Goal: Task Accomplishment & Management: Manage account settings

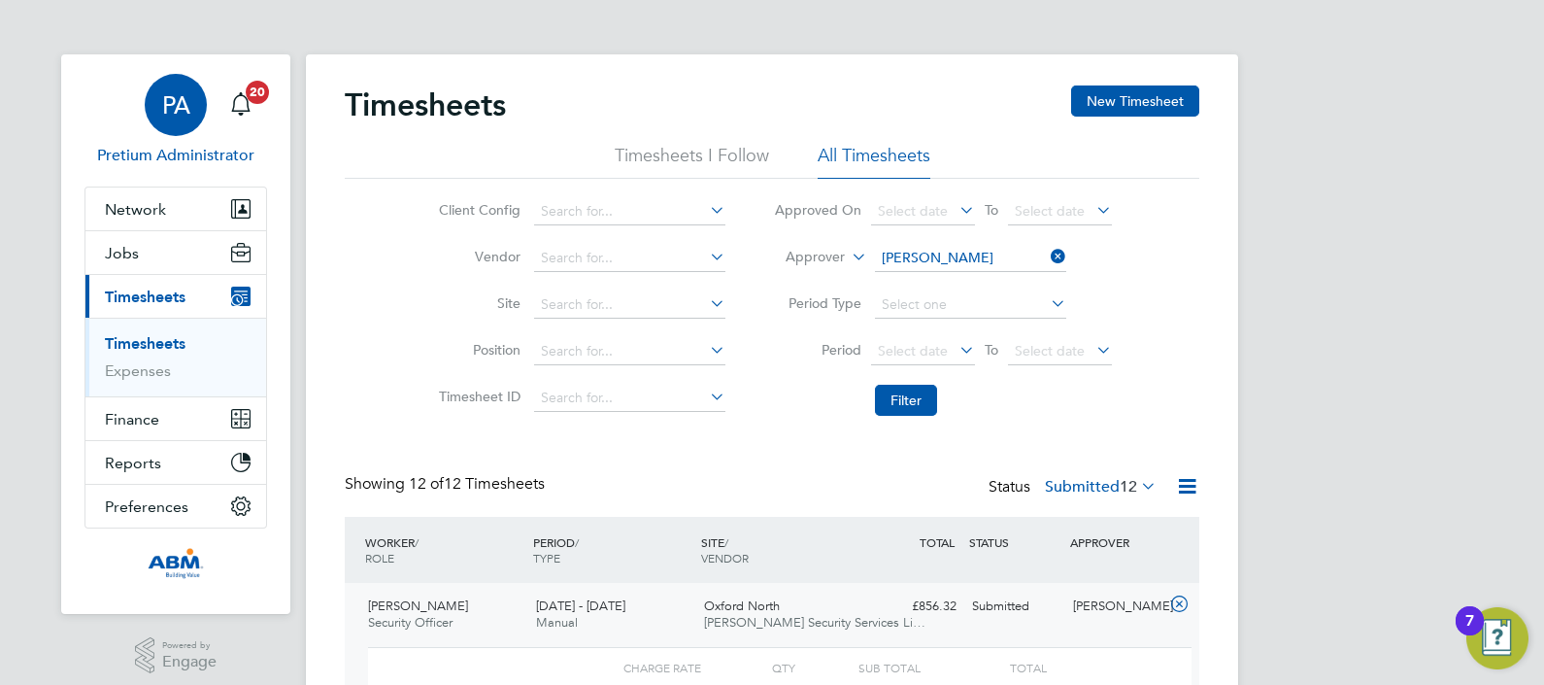
click at [151, 99] on div "PA" at bounding box center [176, 105] width 62 height 62
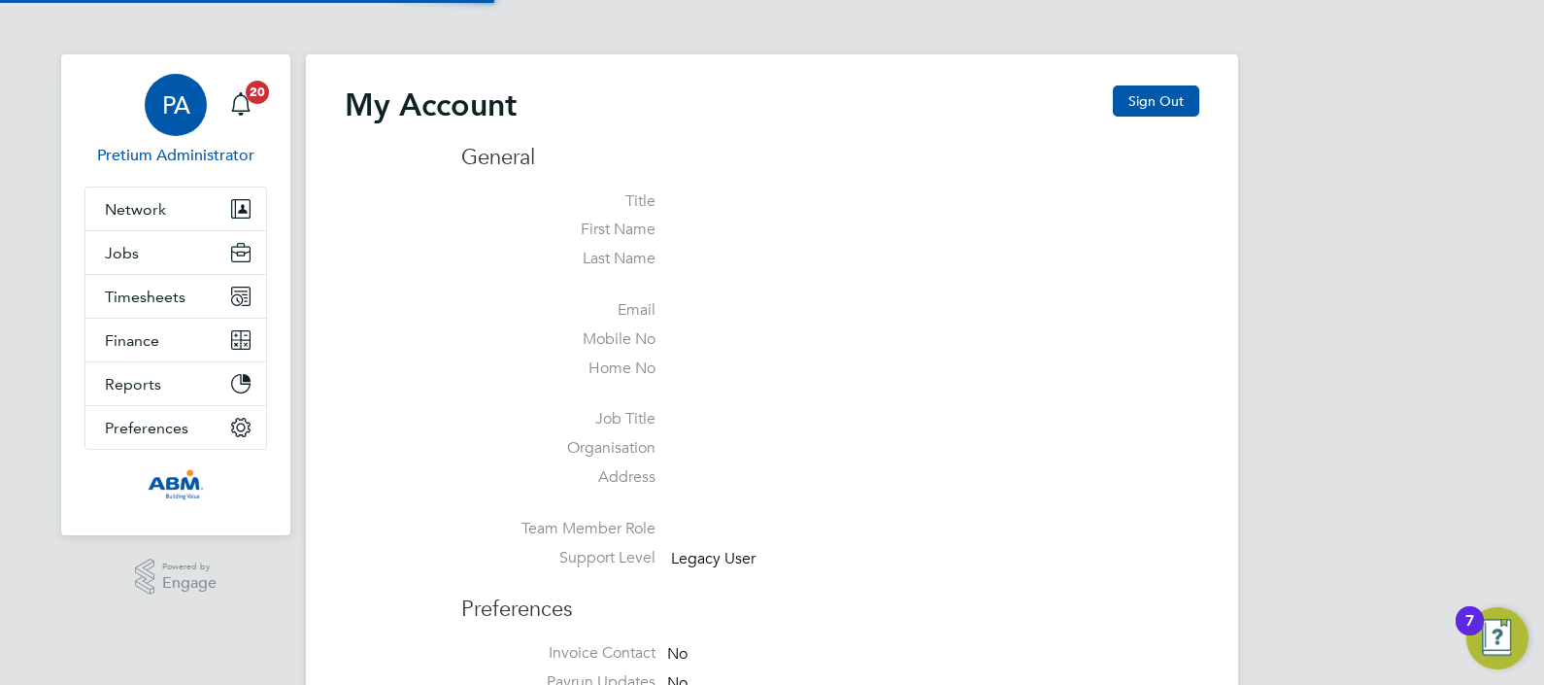
type input "Sasha.apleona@pretiumresourcing.co.uk"
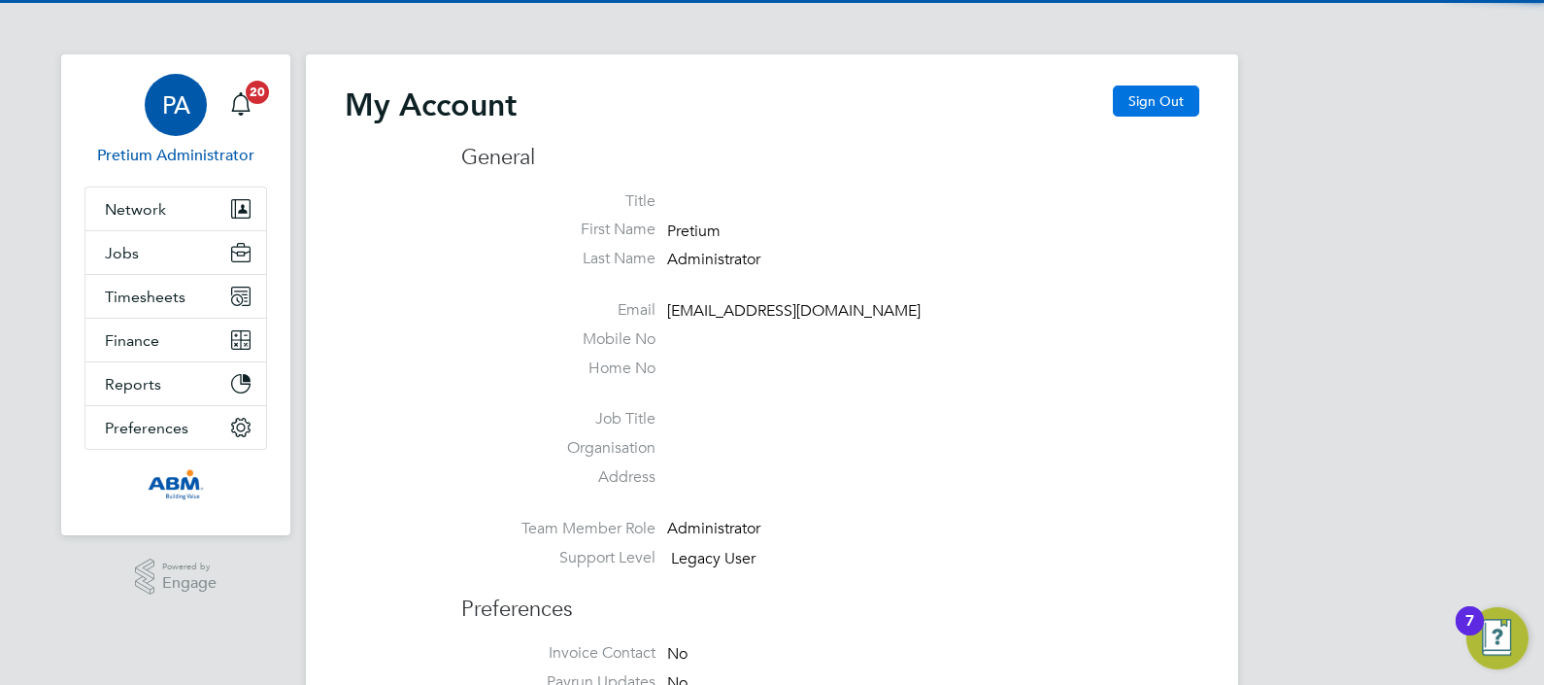
click at [1169, 91] on button "Sign Out" at bounding box center [1156, 100] width 86 height 31
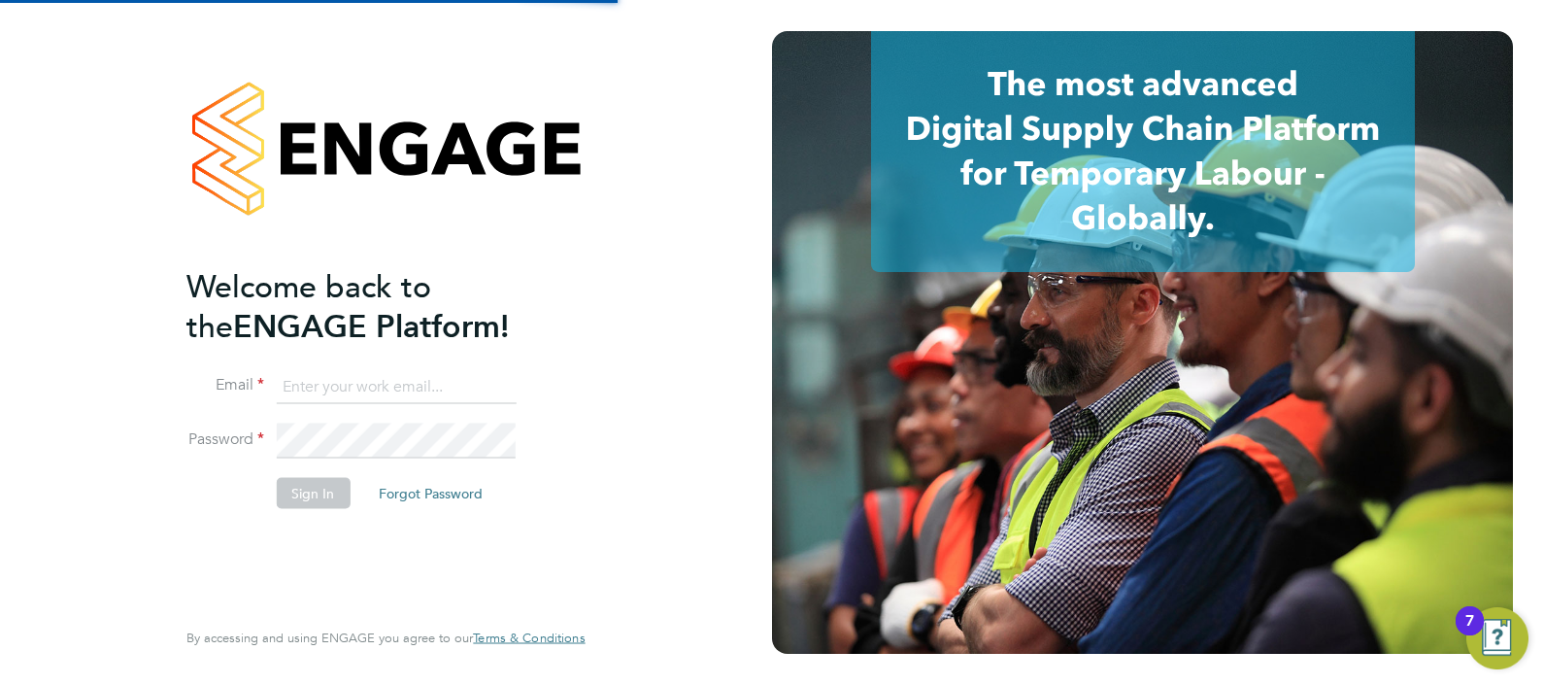
type input "Sasha.apleona@pretiumresourcing.co.uk"
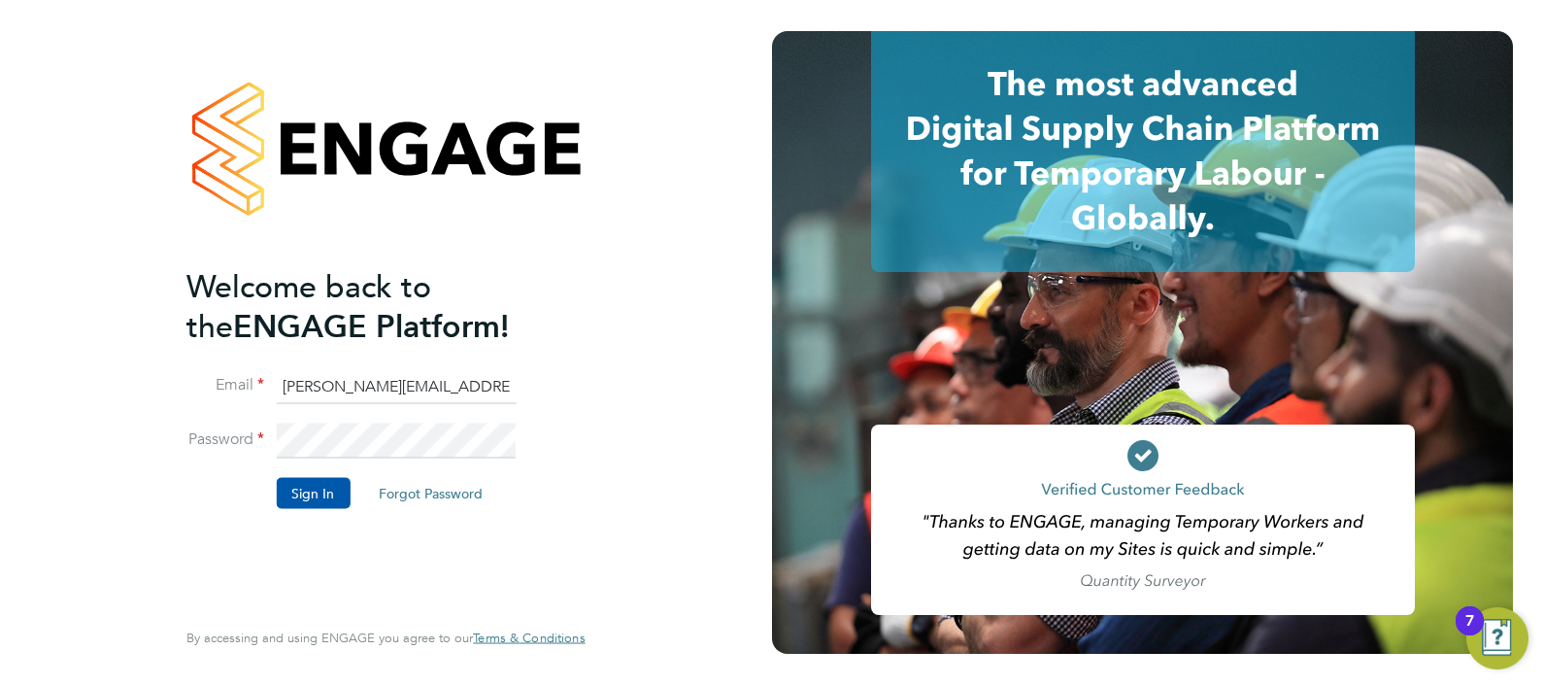
click at [421, 388] on input "Sasha.apleona@pretiumresourcing.co.uk" at bounding box center [396, 386] width 240 height 35
click at [322, 499] on button "Sign In" at bounding box center [313, 492] width 74 height 31
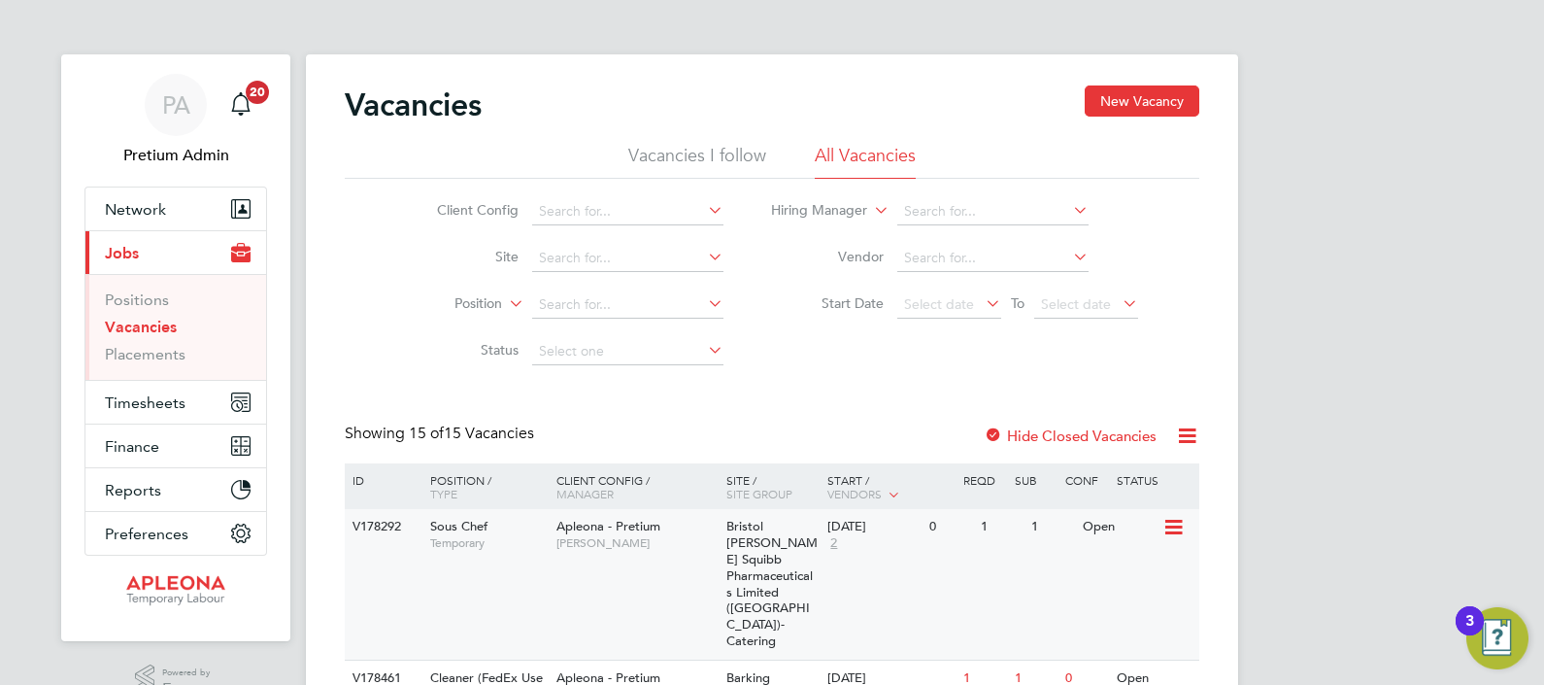
click at [626, 568] on div "V178292 Sous Chef Temporary Apleona - Pretium Matthew Lee Bristol Myers Squibb …" at bounding box center [772, 584] width 855 height 151
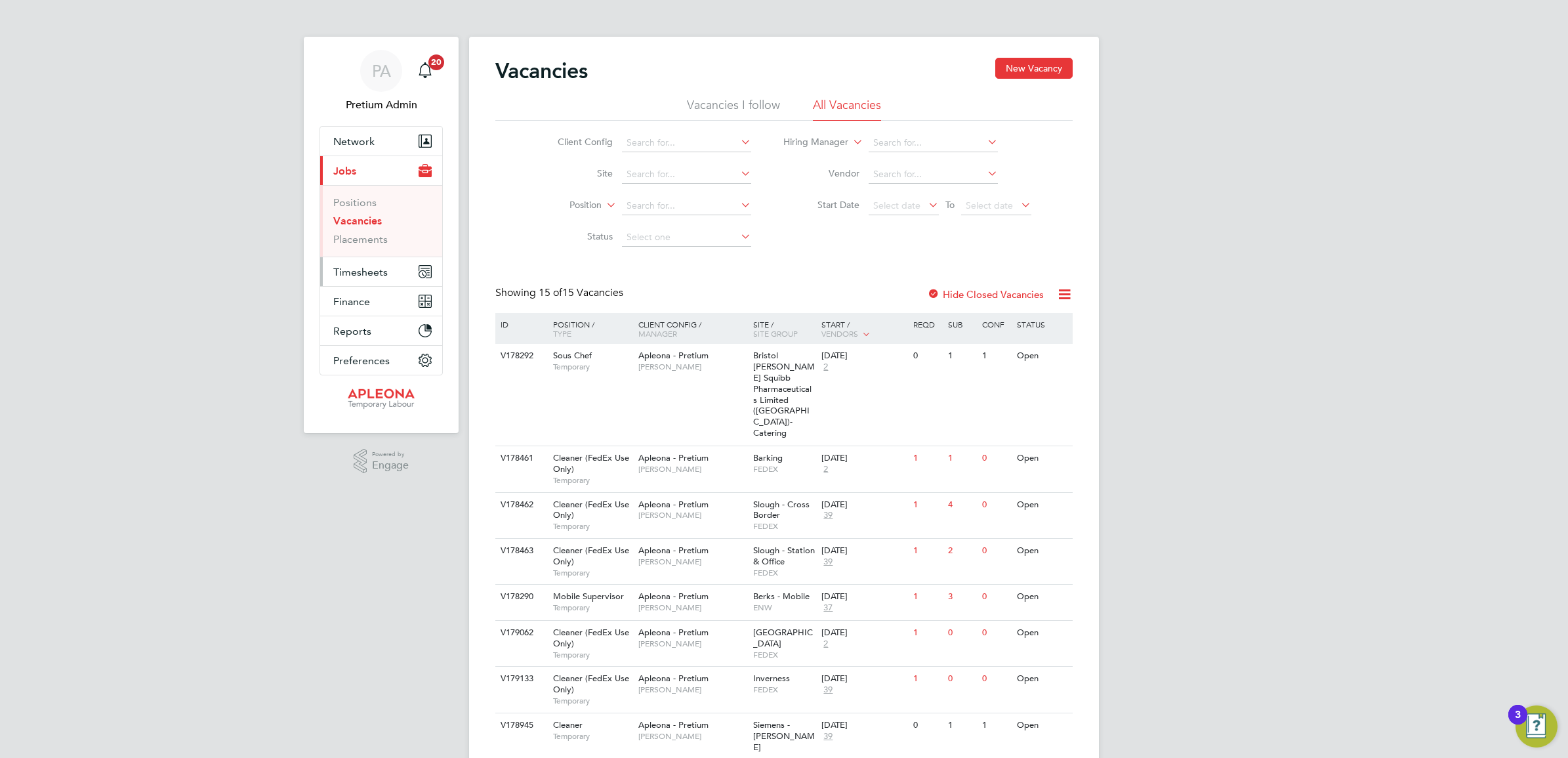
click at [371, 268] on span "Timesheets" at bounding box center [360, 272] width 55 height 12
click at [343, 230] on link "Timesheets" at bounding box center [360, 232] width 55 height 12
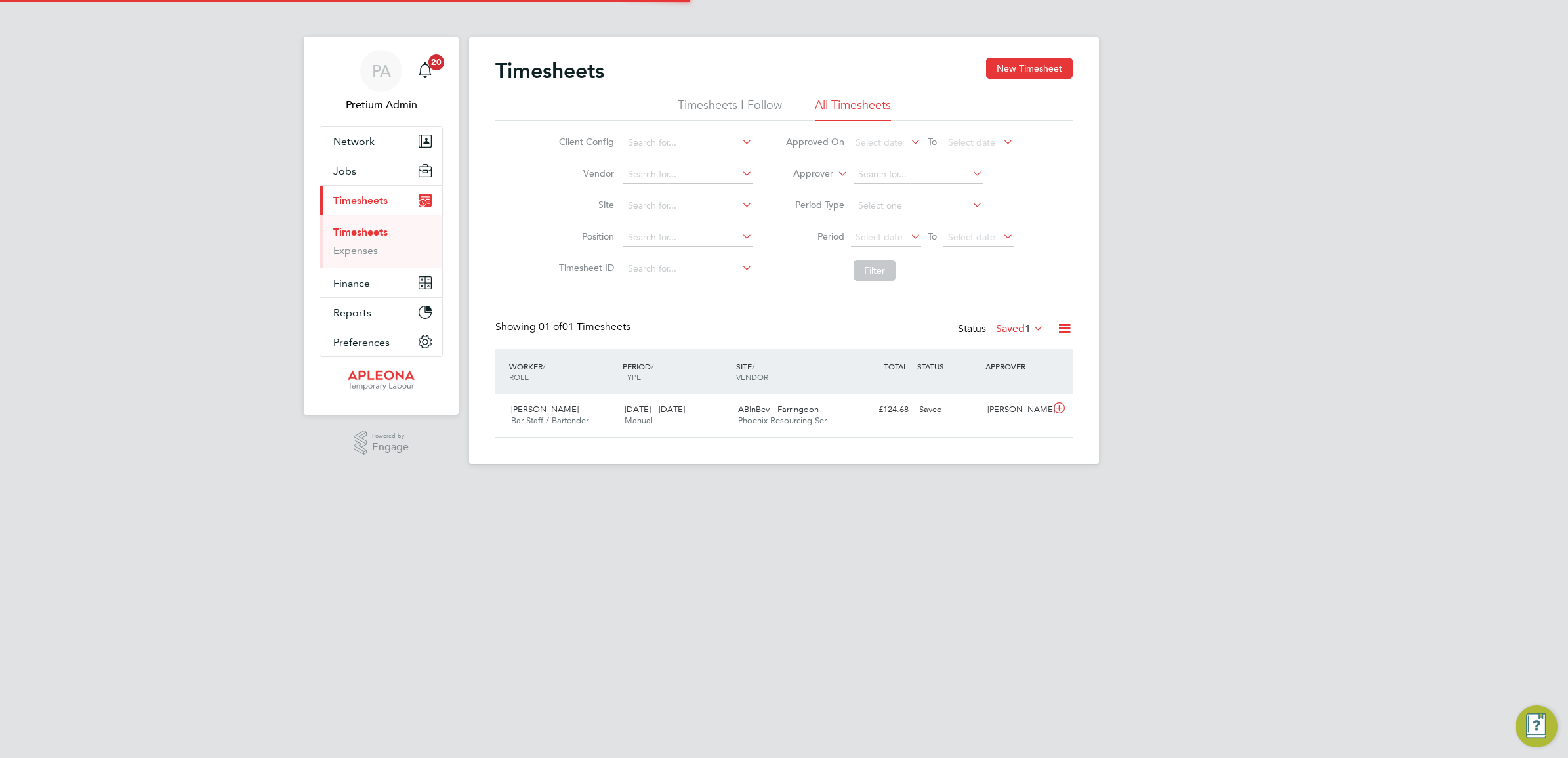
scroll to position [33, 113]
click at [343, 168] on span "Jobs" at bounding box center [345, 171] width 23 height 12
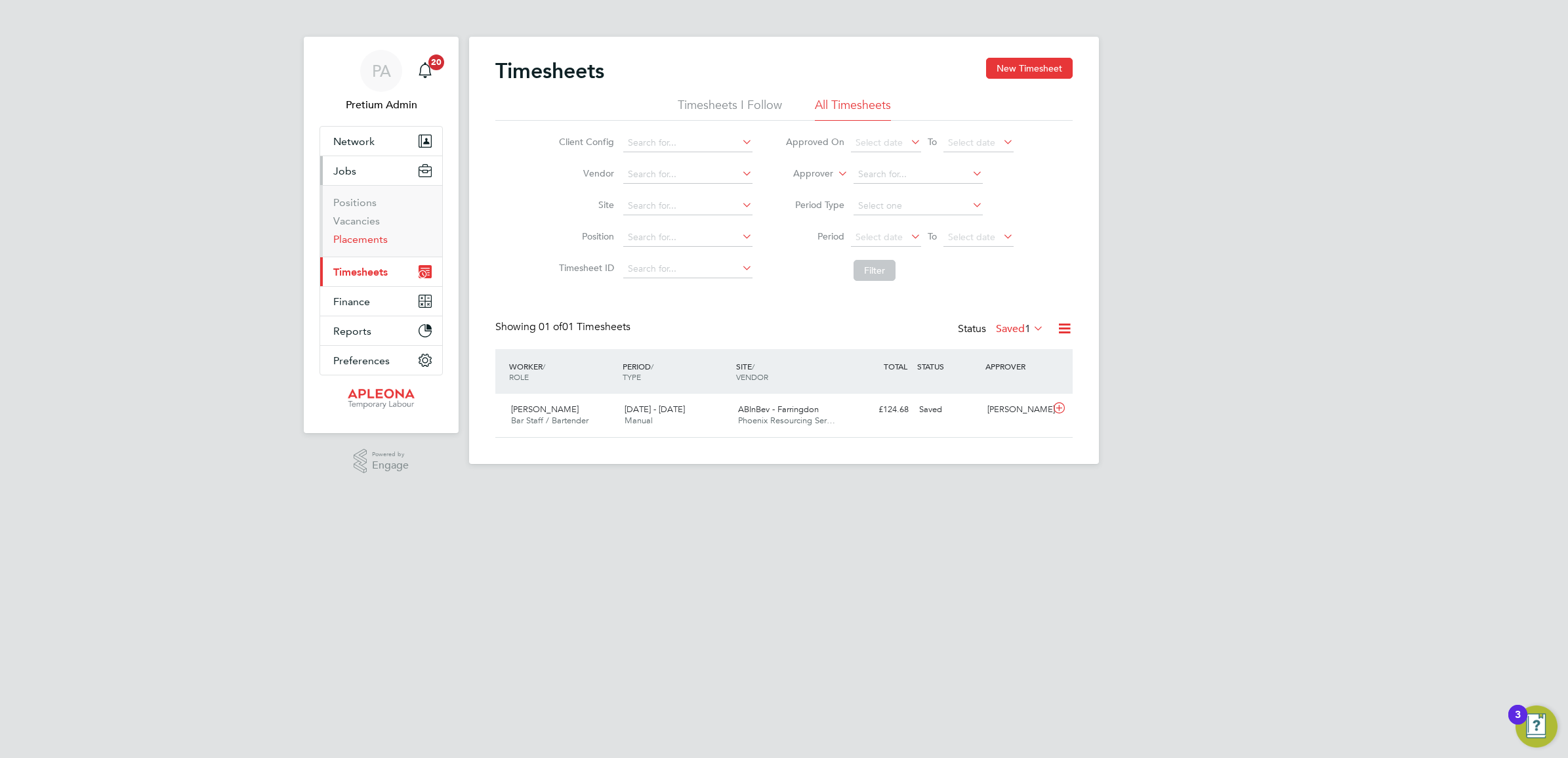
click at [340, 238] on link "Placements" at bounding box center [360, 239] width 55 height 12
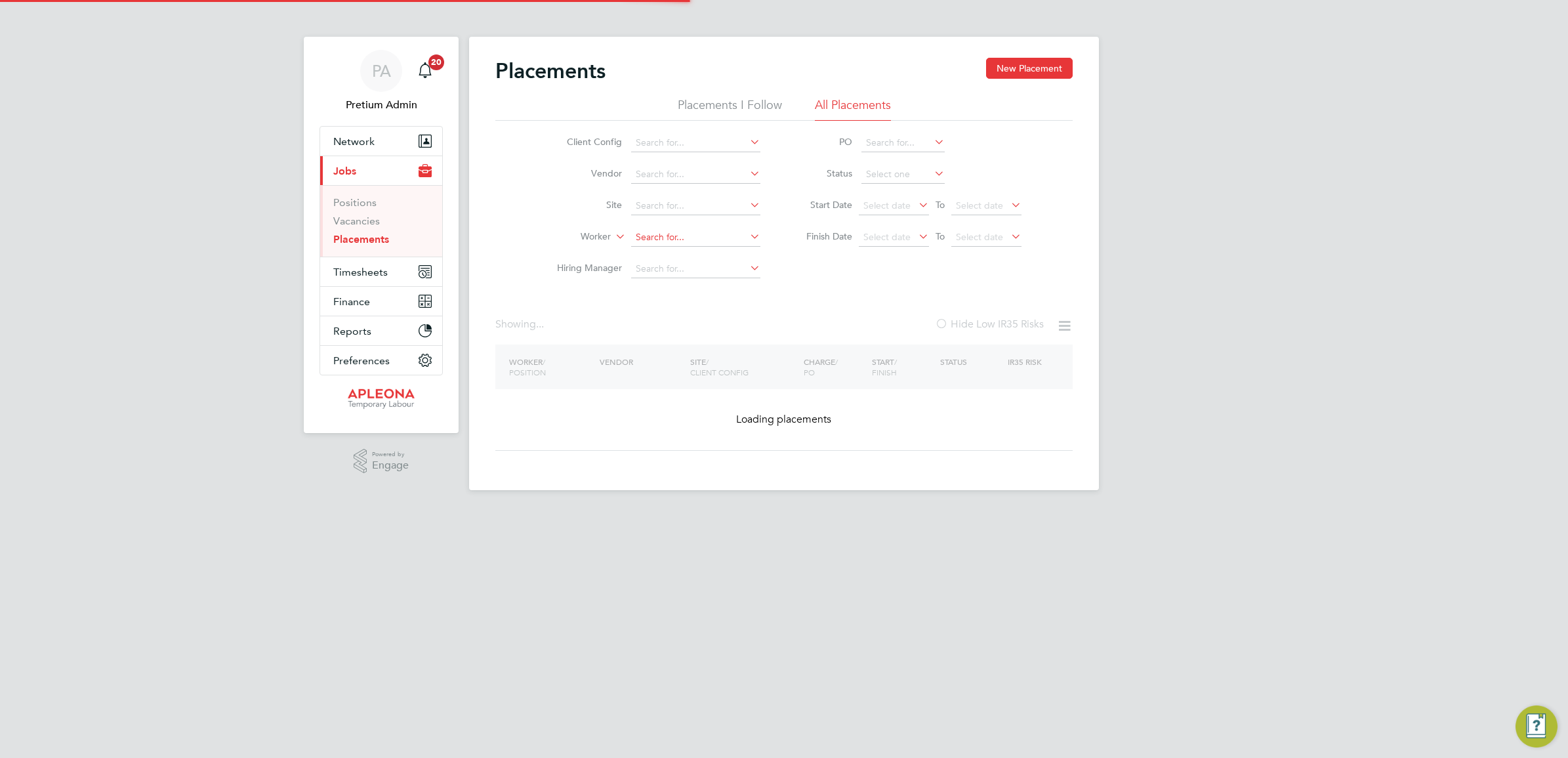
click at [650, 235] on input at bounding box center [695, 237] width 129 height 18
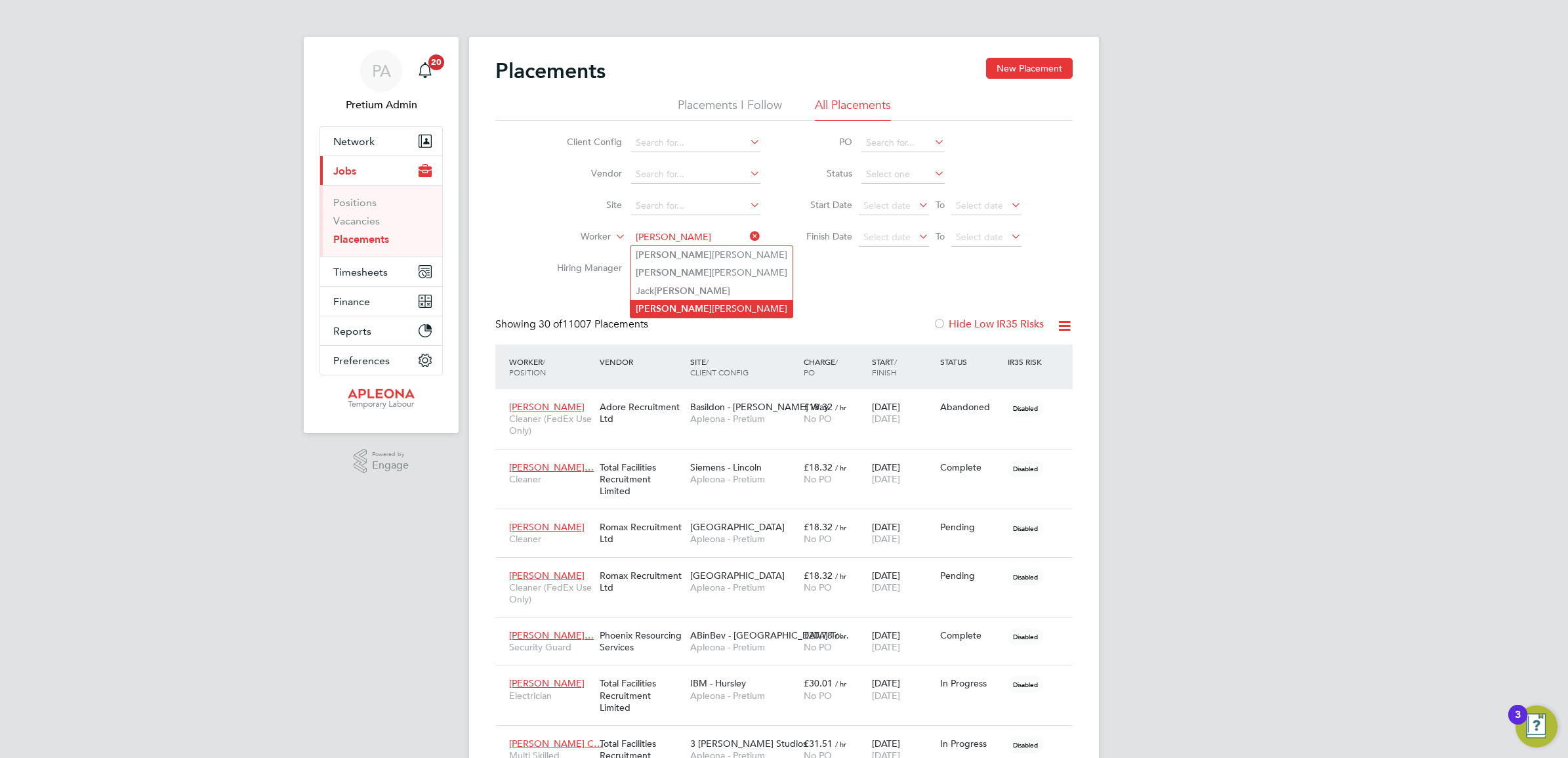
click at [701, 308] on li "Garry Henry" at bounding box center [711, 309] width 162 height 18
type input "[PERSON_NAME]"
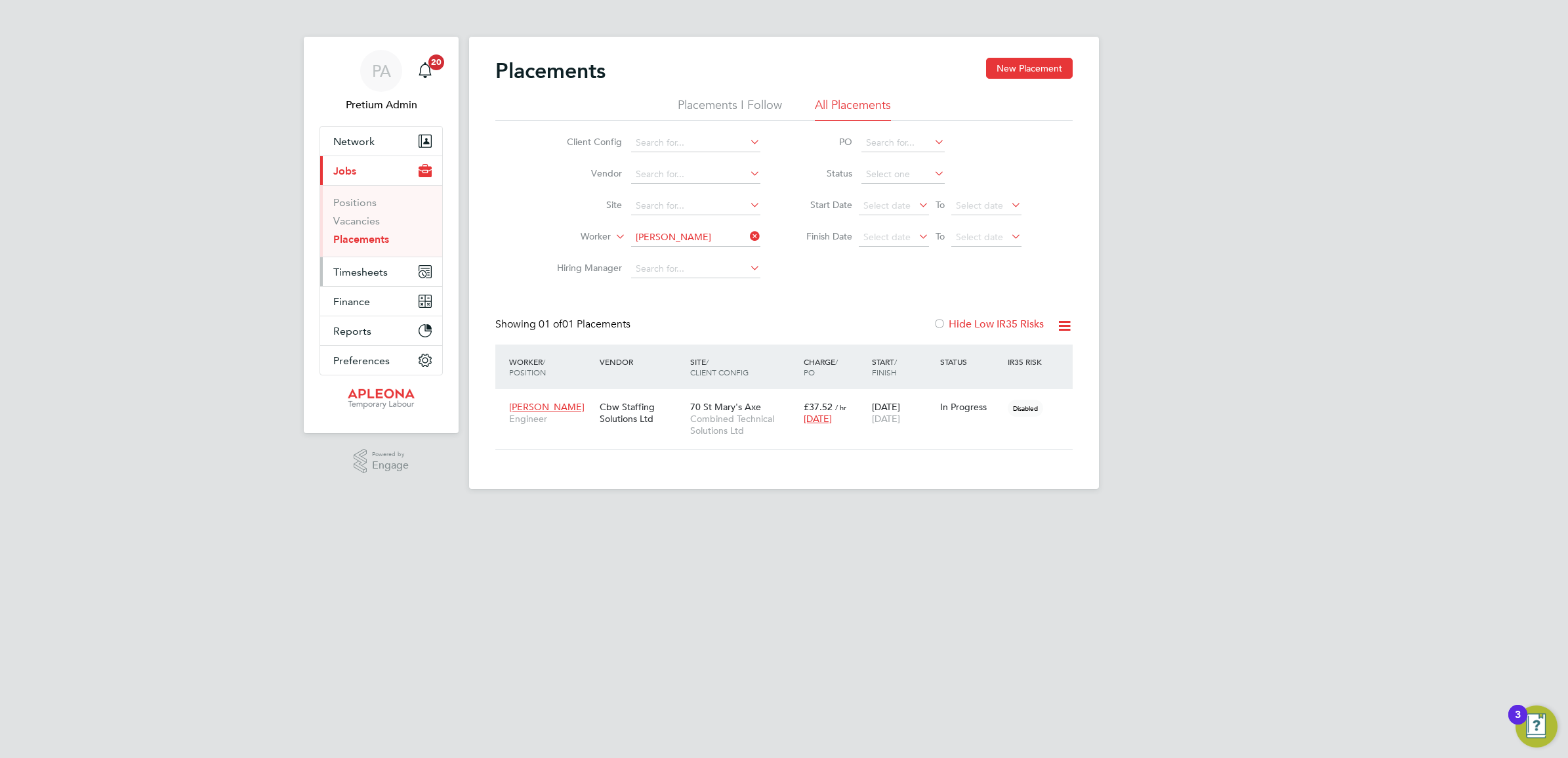
click at [384, 276] on span "Timesheets" at bounding box center [360, 272] width 55 height 12
click at [370, 227] on link "Timesheets" at bounding box center [360, 232] width 55 height 12
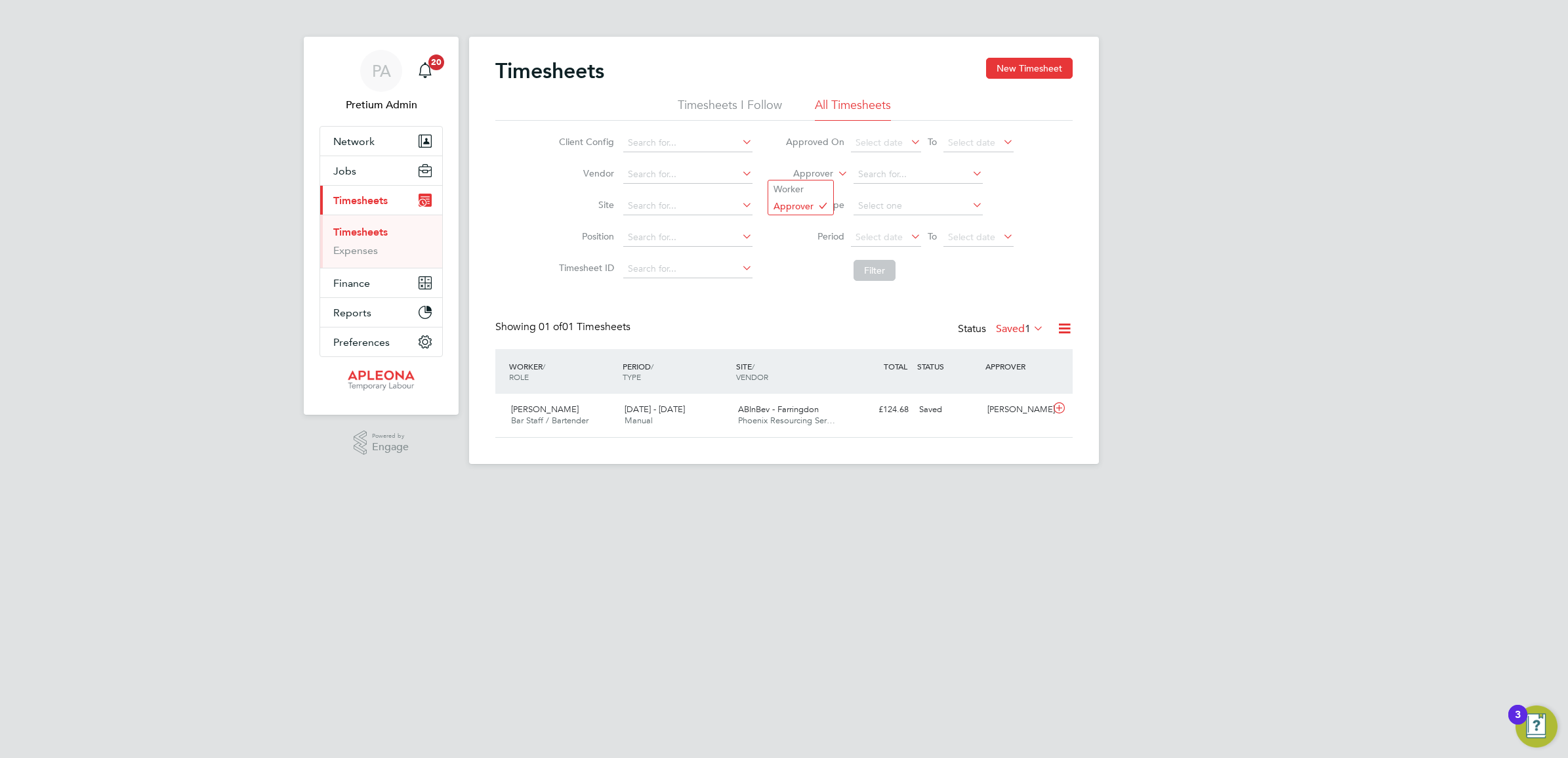
click at [831, 171] on label "Approver" at bounding box center [803, 174] width 59 height 13
click at [819, 184] on li "Worker" at bounding box center [801, 188] width 65 height 17
click at [881, 171] on input at bounding box center [917, 174] width 129 height 18
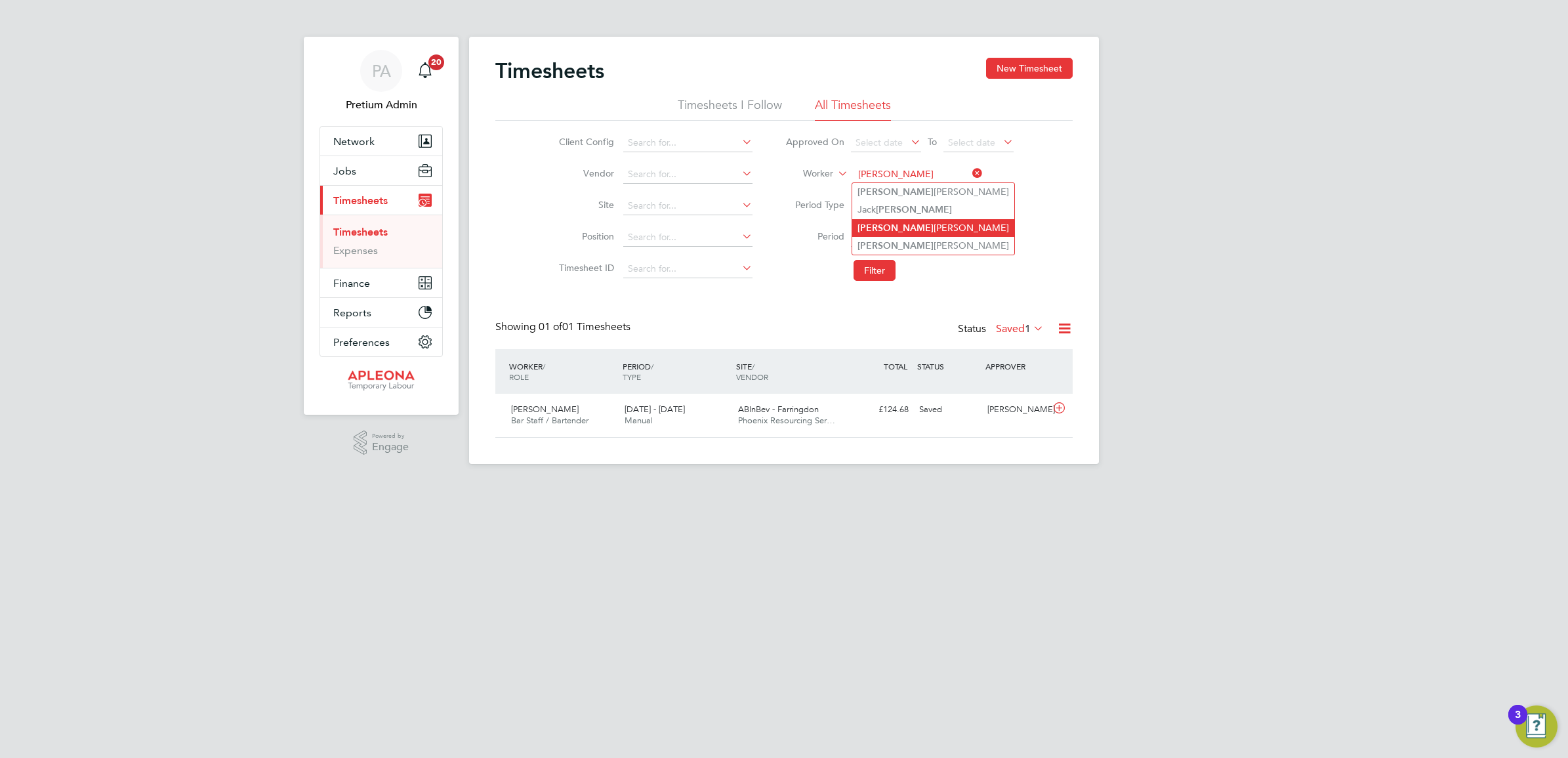
click at [896, 222] on li "Garry Henry" at bounding box center [934, 228] width 162 height 18
type input "[PERSON_NAME]"
click at [881, 269] on button "Filter" at bounding box center [874, 270] width 42 height 21
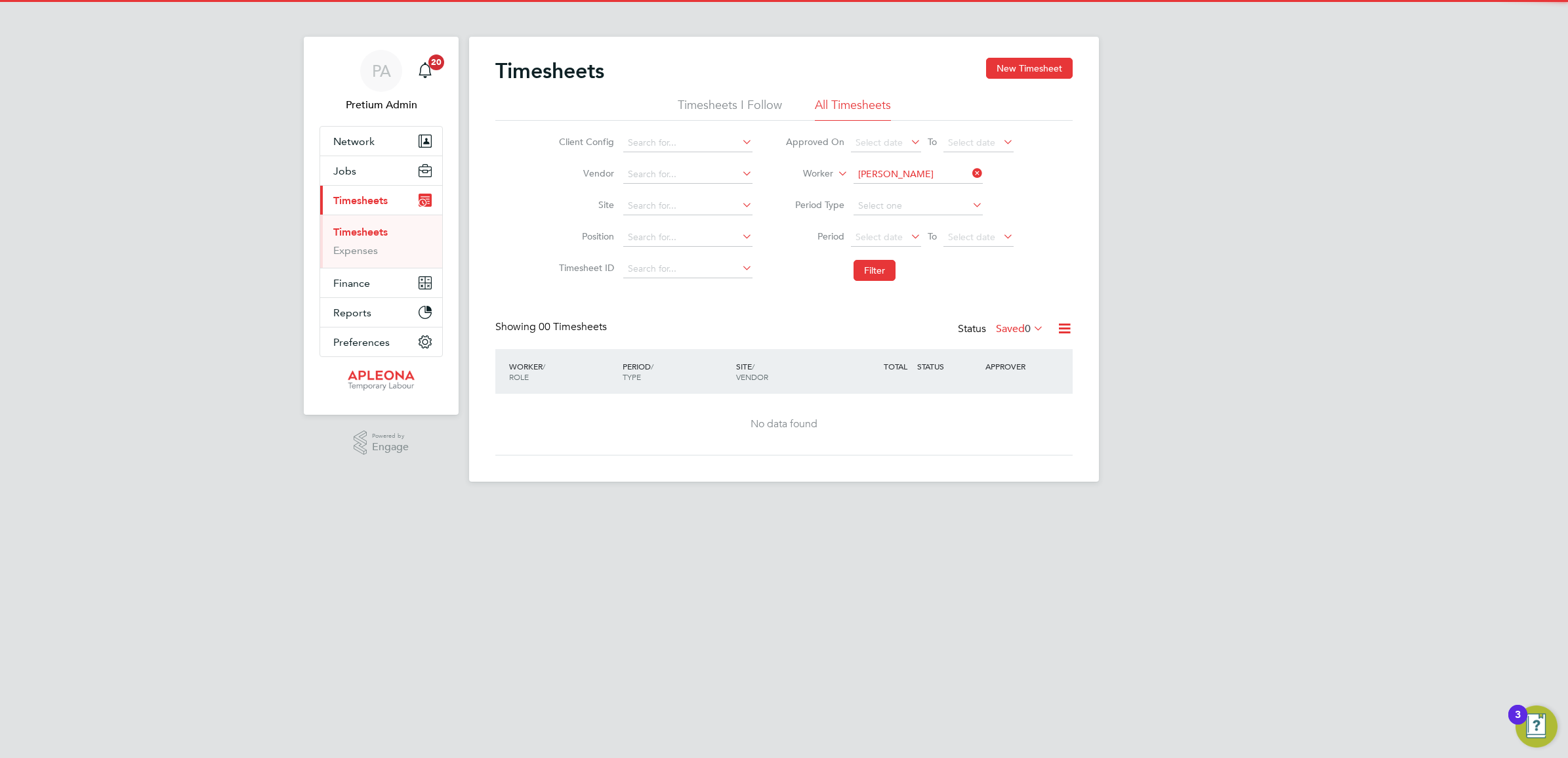
click at [1004, 324] on label "Saved 0" at bounding box center [1019, 328] width 48 height 13
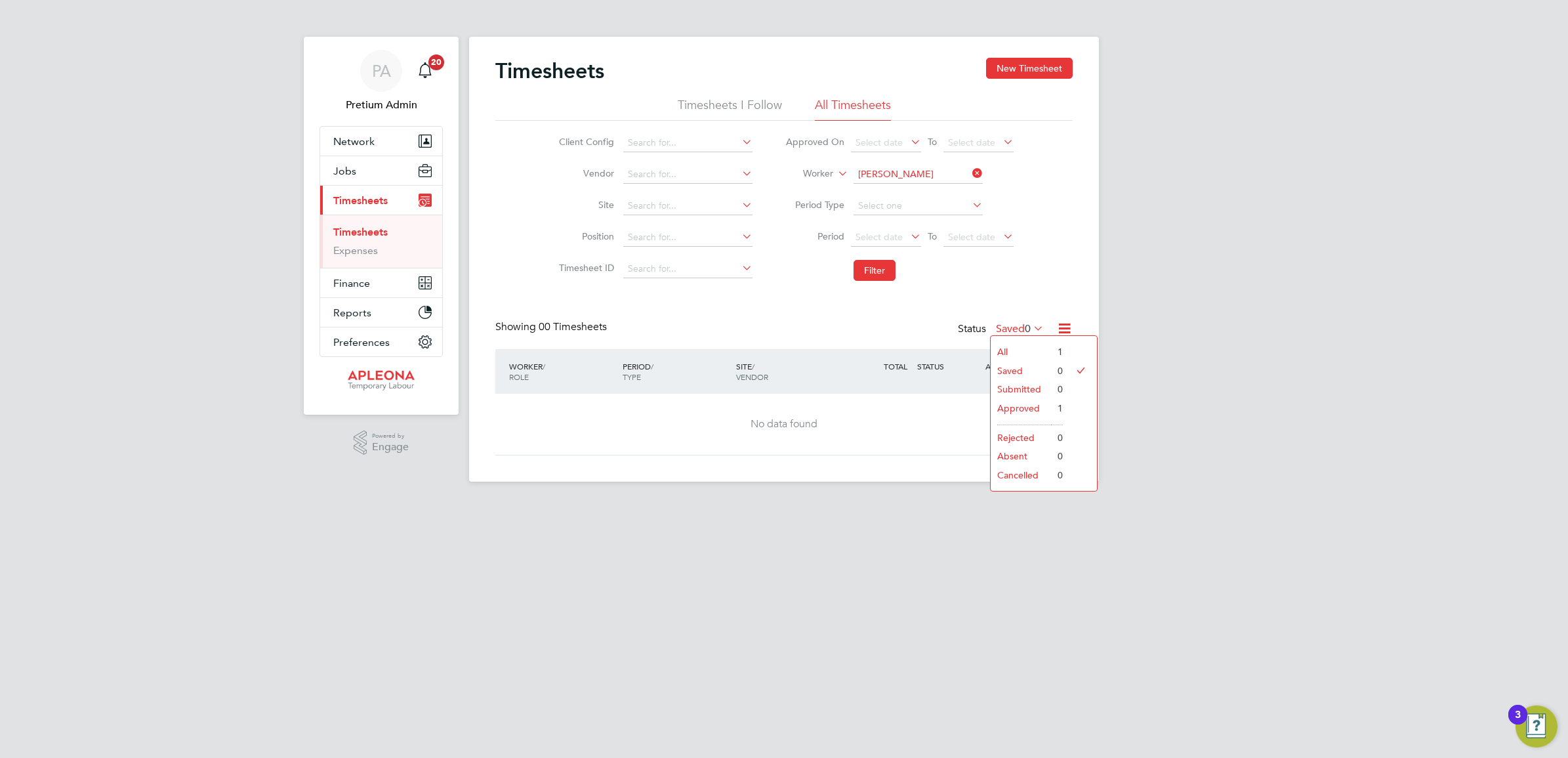
click at [1027, 403] on li "Approved" at bounding box center [1020, 407] width 60 height 18
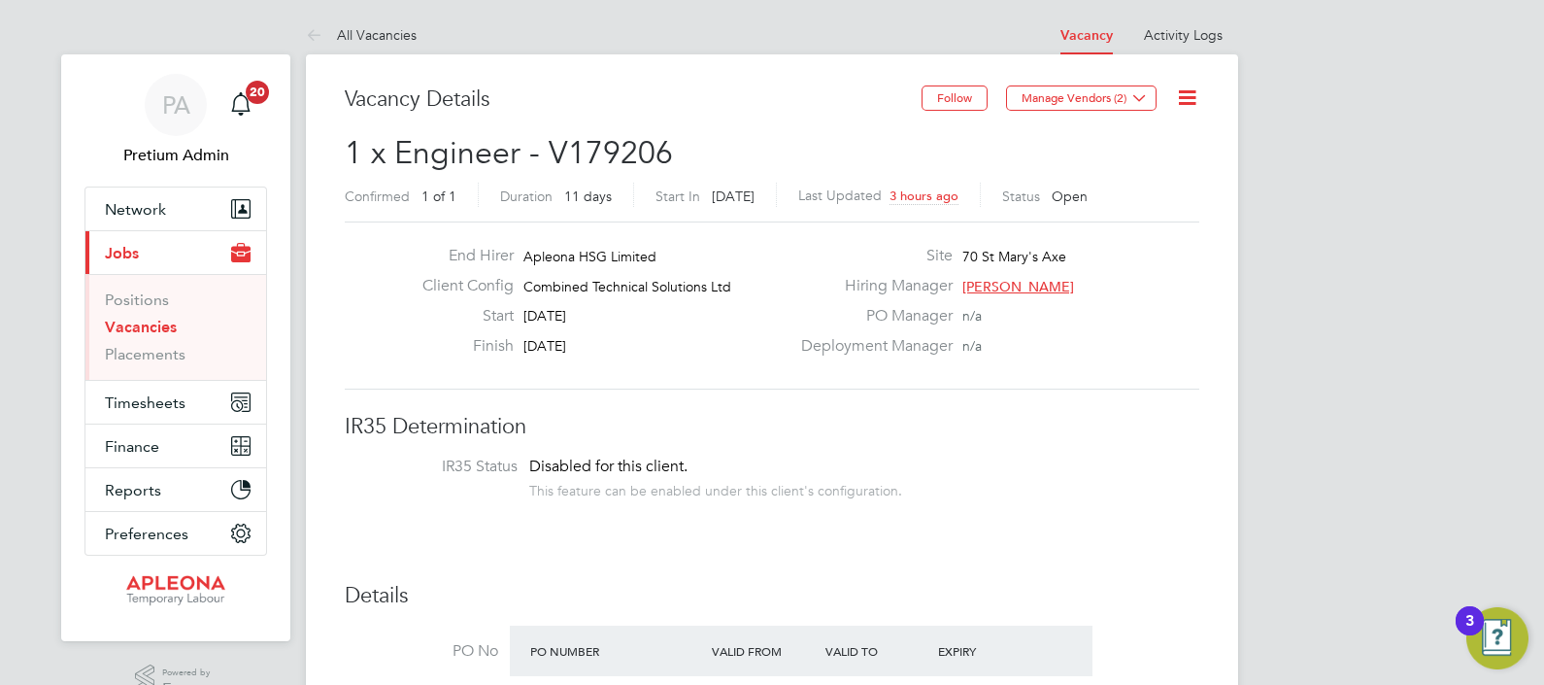
click at [1195, 106] on icon at bounding box center [1187, 97] width 24 height 24
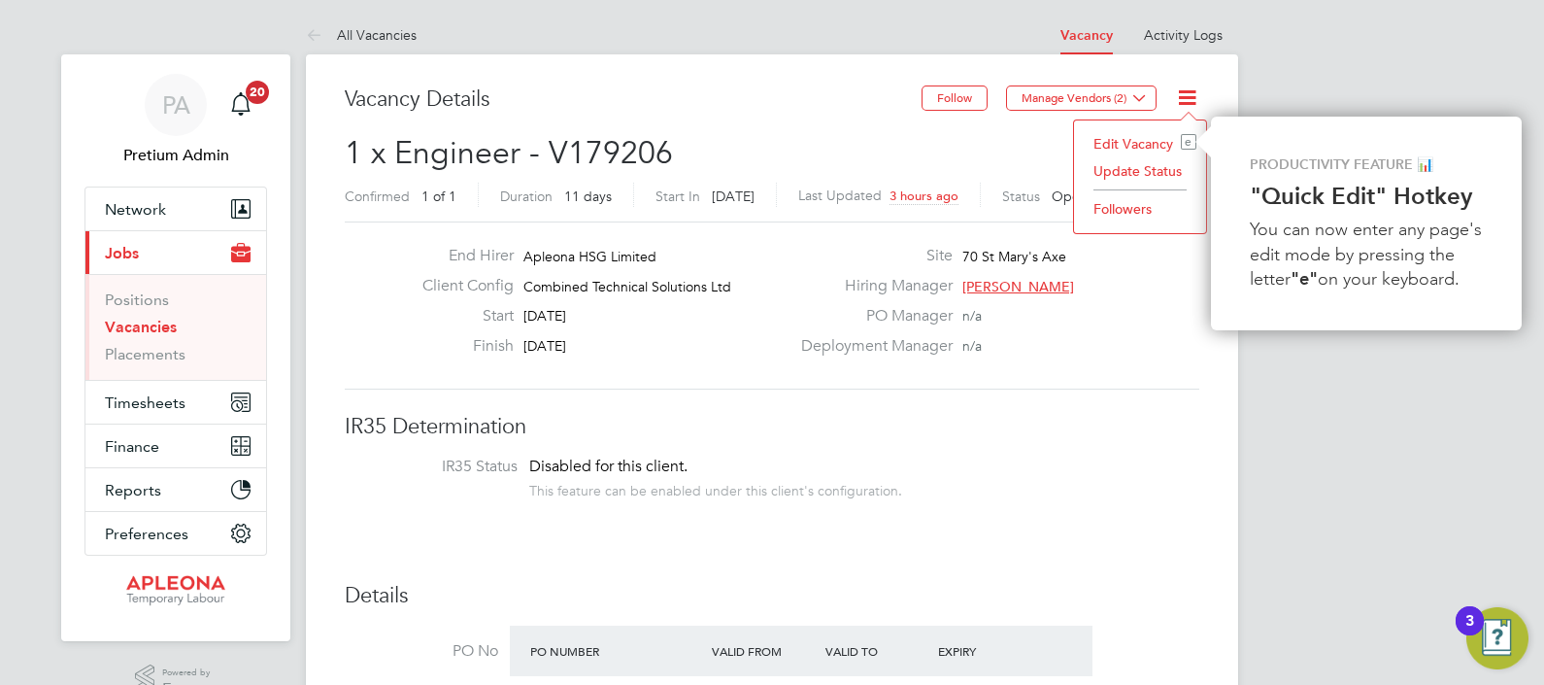
click at [1130, 173] on li "Update Status" at bounding box center [1140, 170] width 113 height 27
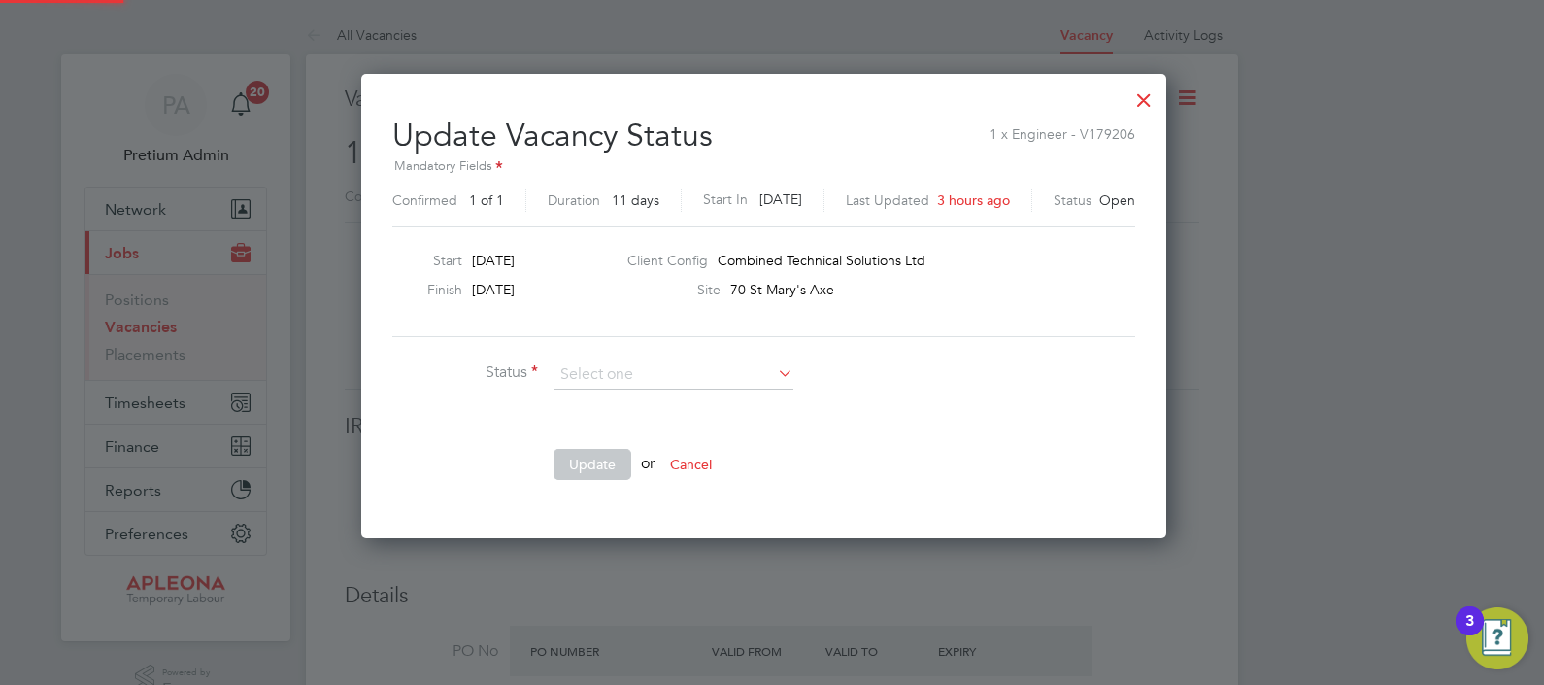
scroll to position [461, 821]
drag, startPoint x: 870, startPoint y: 388, endPoint x: 849, endPoint y: 388, distance: 21.4
click at [869, 388] on li "Status" at bounding box center [683, 384] width 583 height 49
click at [710, 367] on input at bounding box center [674, 374] width 240 height 29
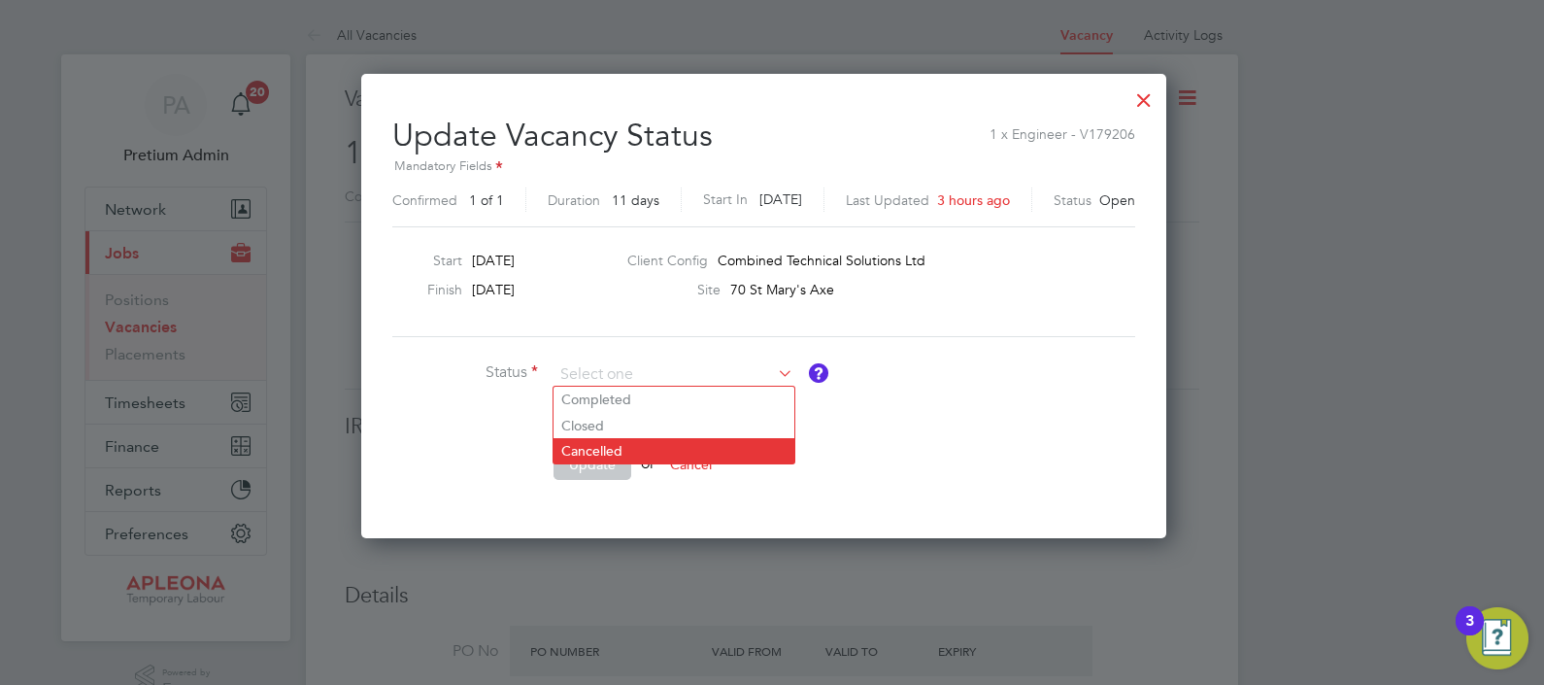
click at [630, 452] on li "Cancelled" at bounding box center [674, 450] width 241 height 25
type input "Cancelled"
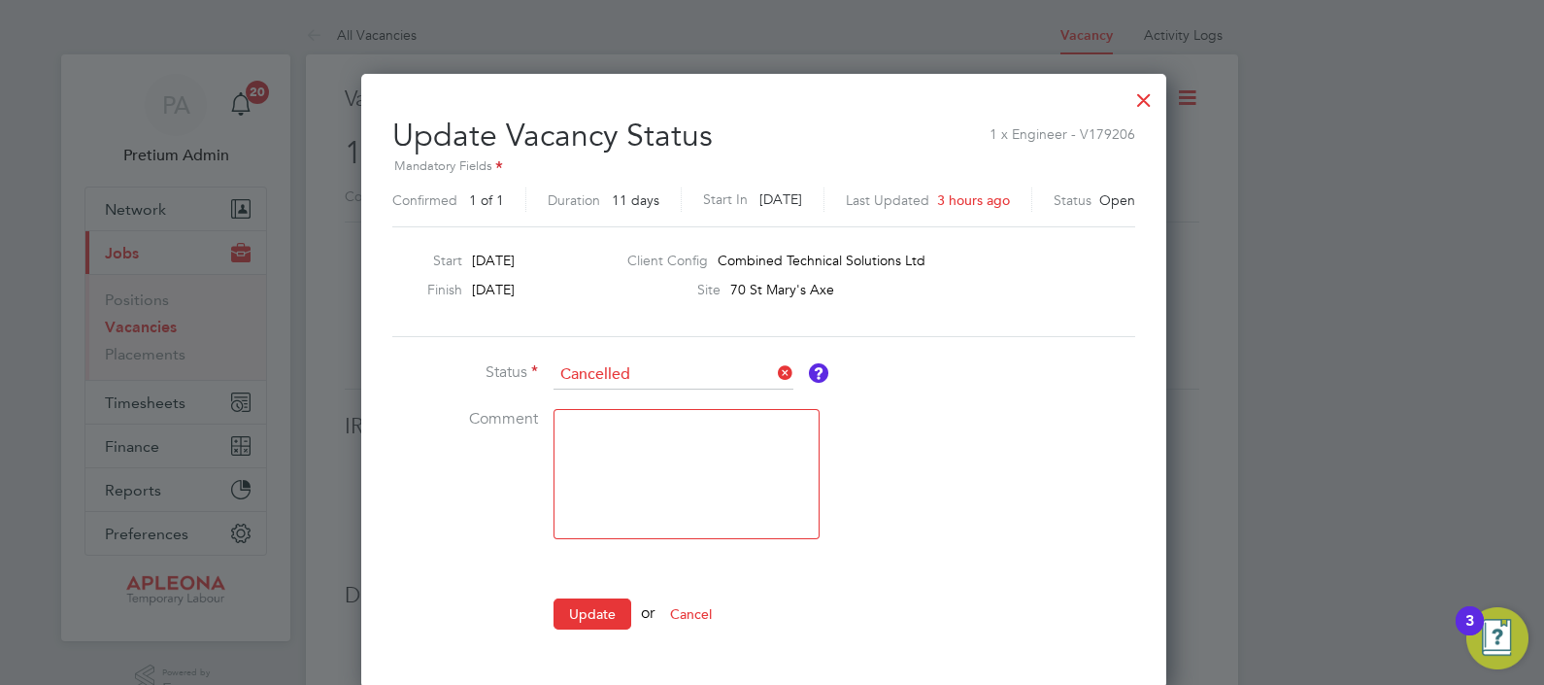
scroll to position [10, 10]
click at [592, 609] on button "Update" at bounding box center [593, 613] width 78 height 31
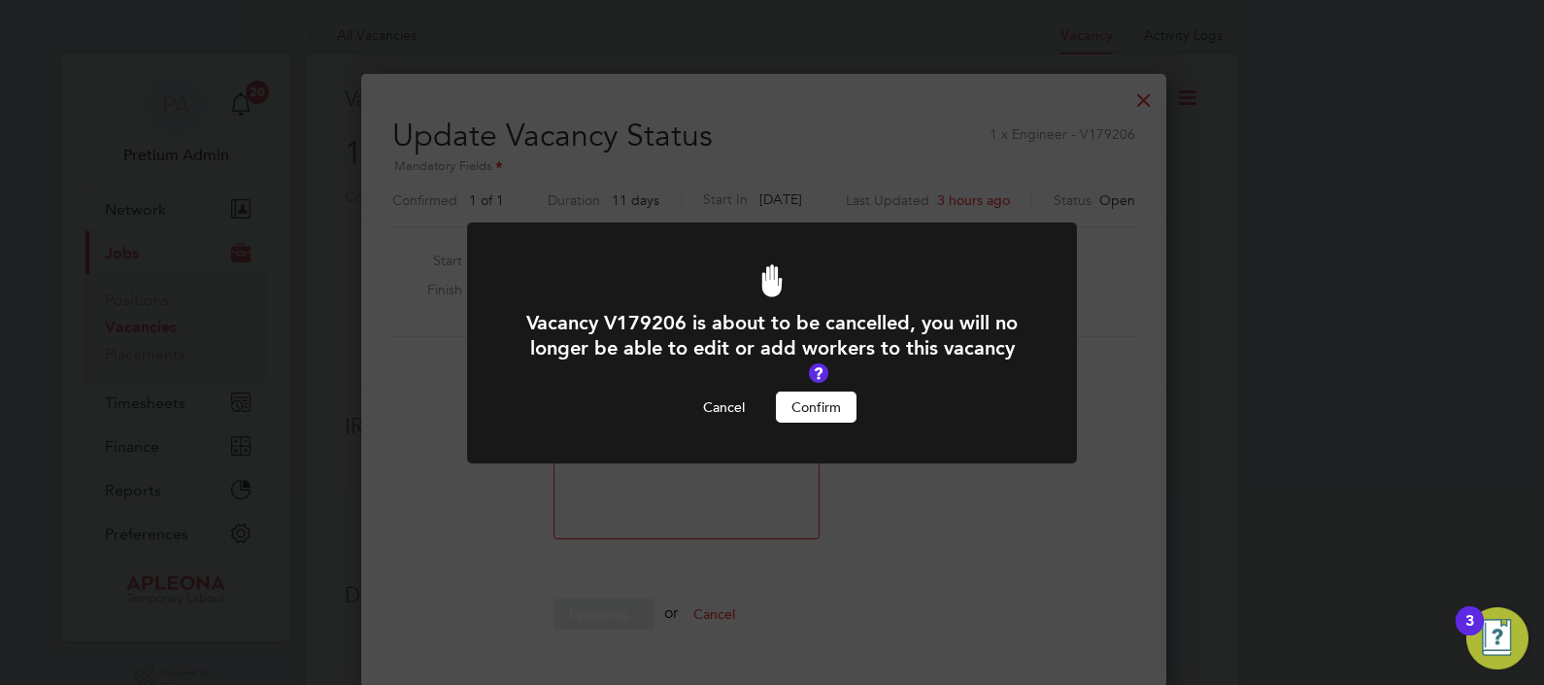
click at [817, 407] on button "Confirm" at bounding box center [816, 406] width 81 height 31
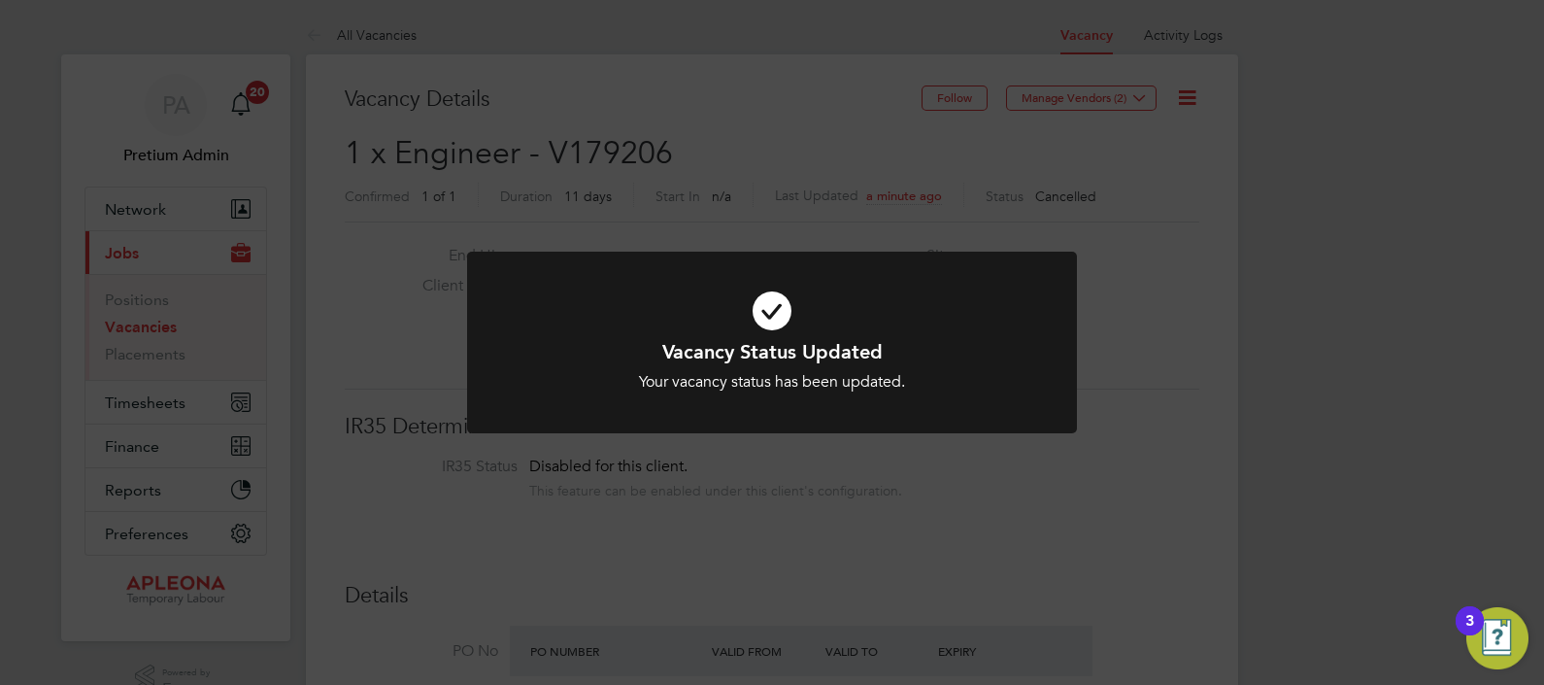
scroll to position [57, 136]
click at [544, 26] on div "Vacancy Status Updated Your vacancy status has been updated. Cancel Okay" at bounding box center [772, 342] width 1544 height 685
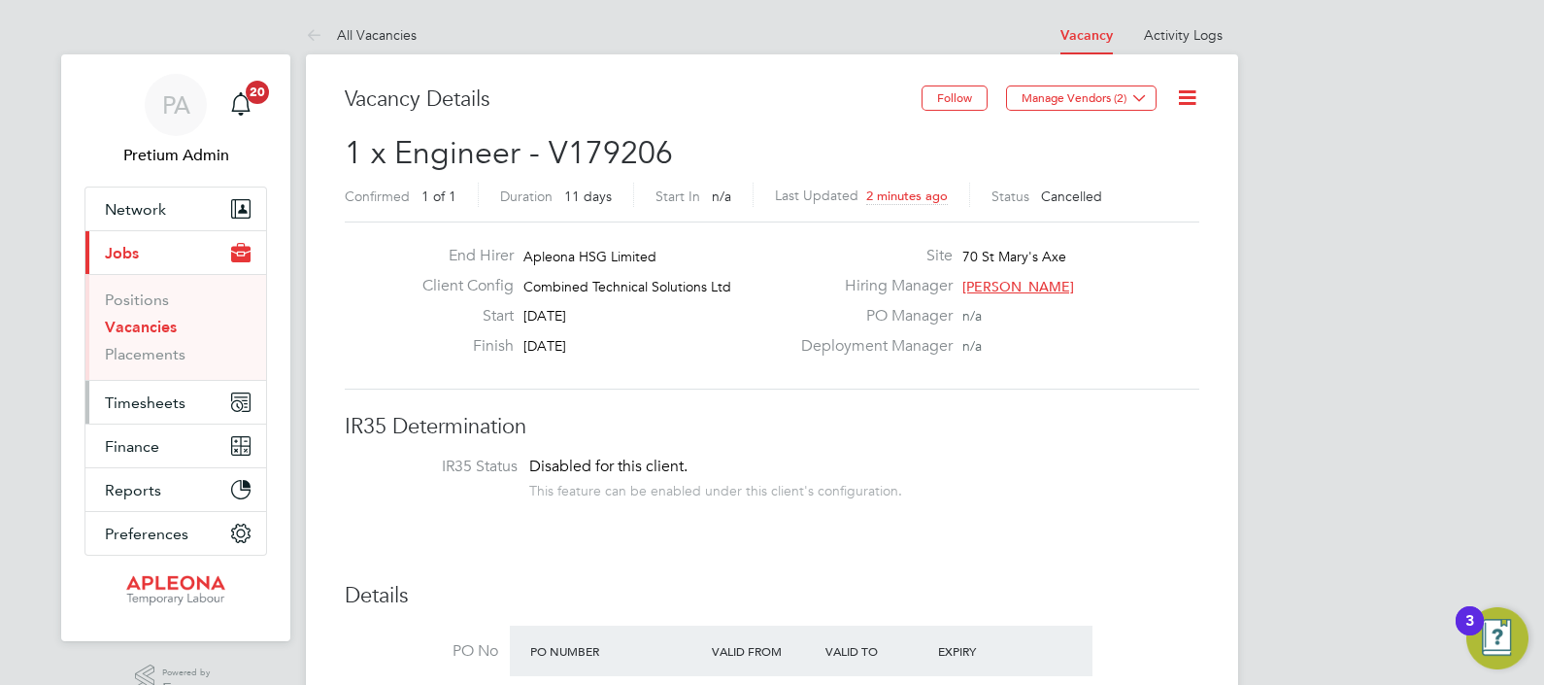
click at [151, 393] on span "Timesheets" at bounding box center [145, 402] width 81 height 18
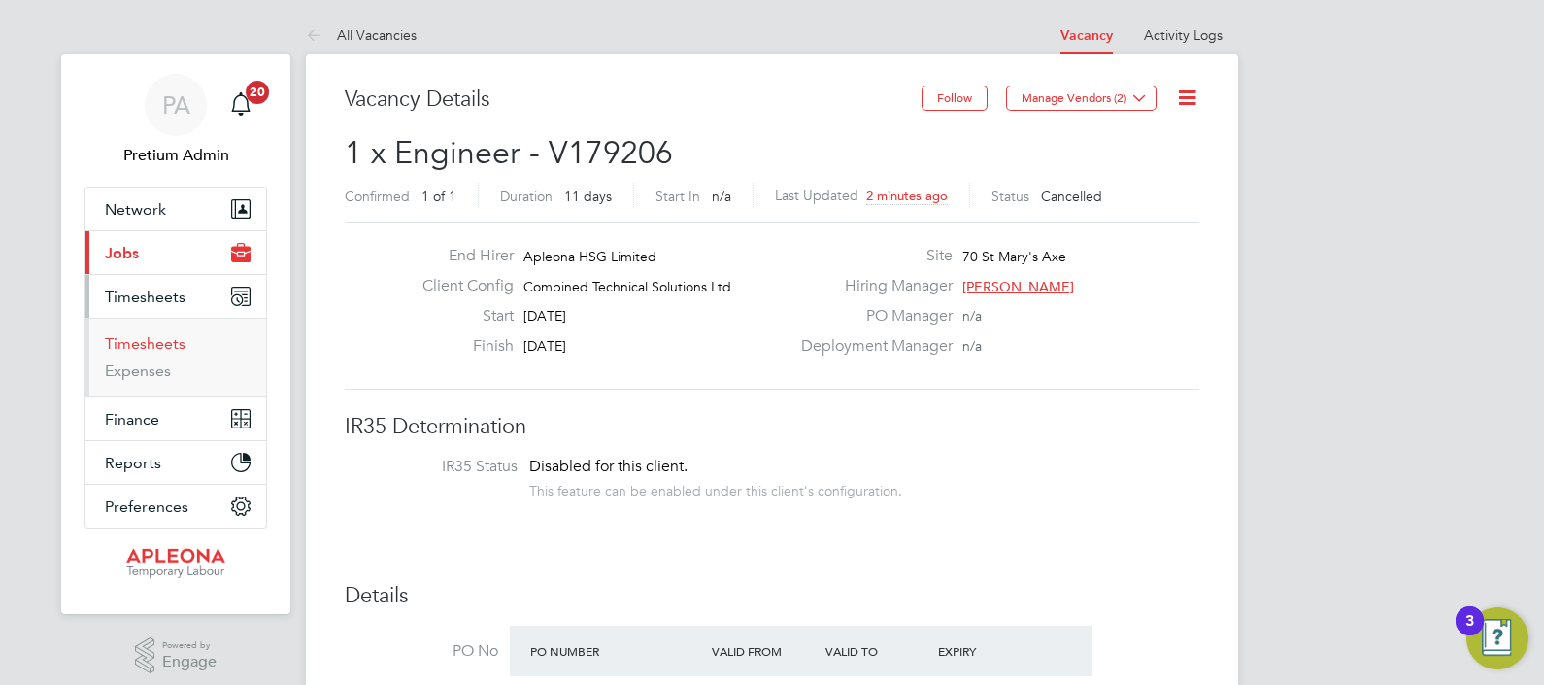
drag, startPoint x: 159, startPoint y: 339, endPoint x: 212, endPoint y: 339, distance: 52.4
click at [159, 339] on link "Timesheets" at bounding box center [145, 343] width 81 height 18
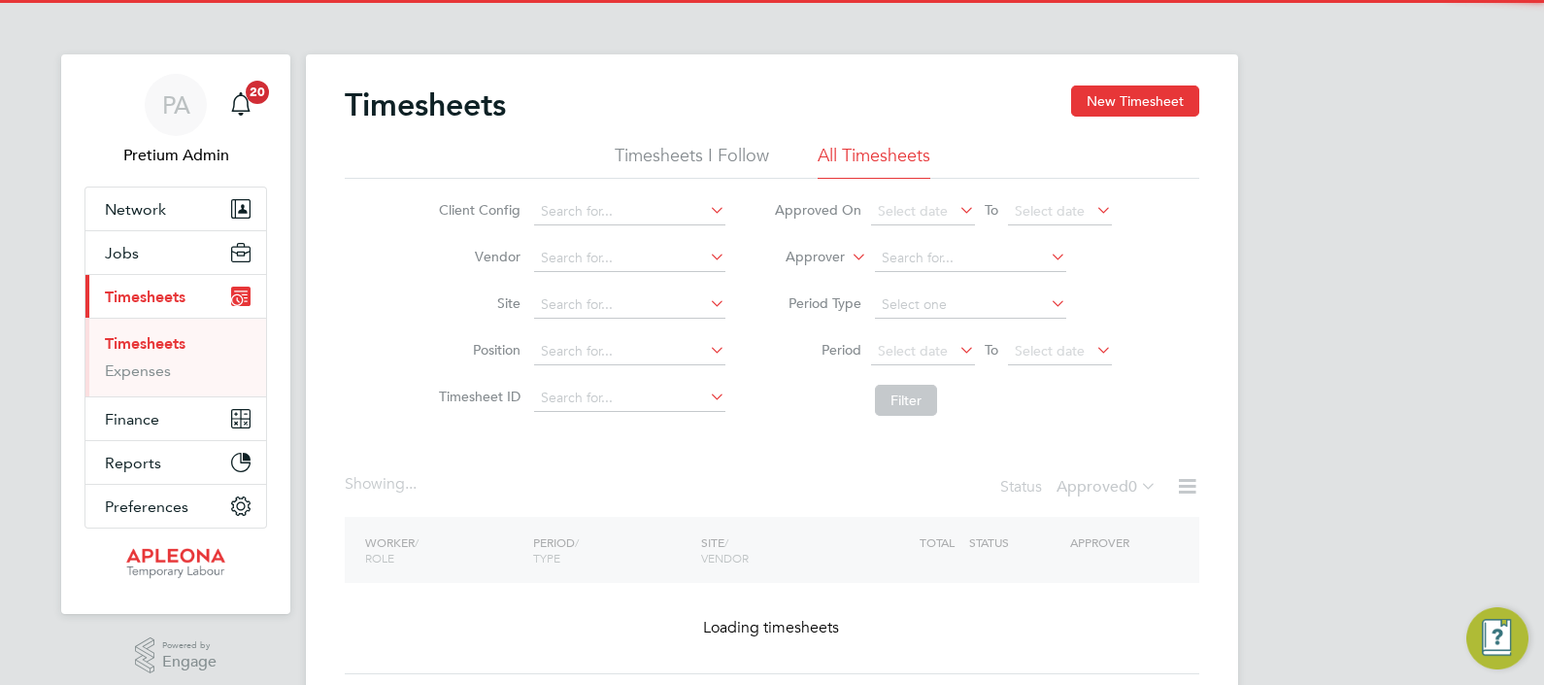
click at [828, 259] on label "Approver" at bounding box center [801, 257] width 87 height 19
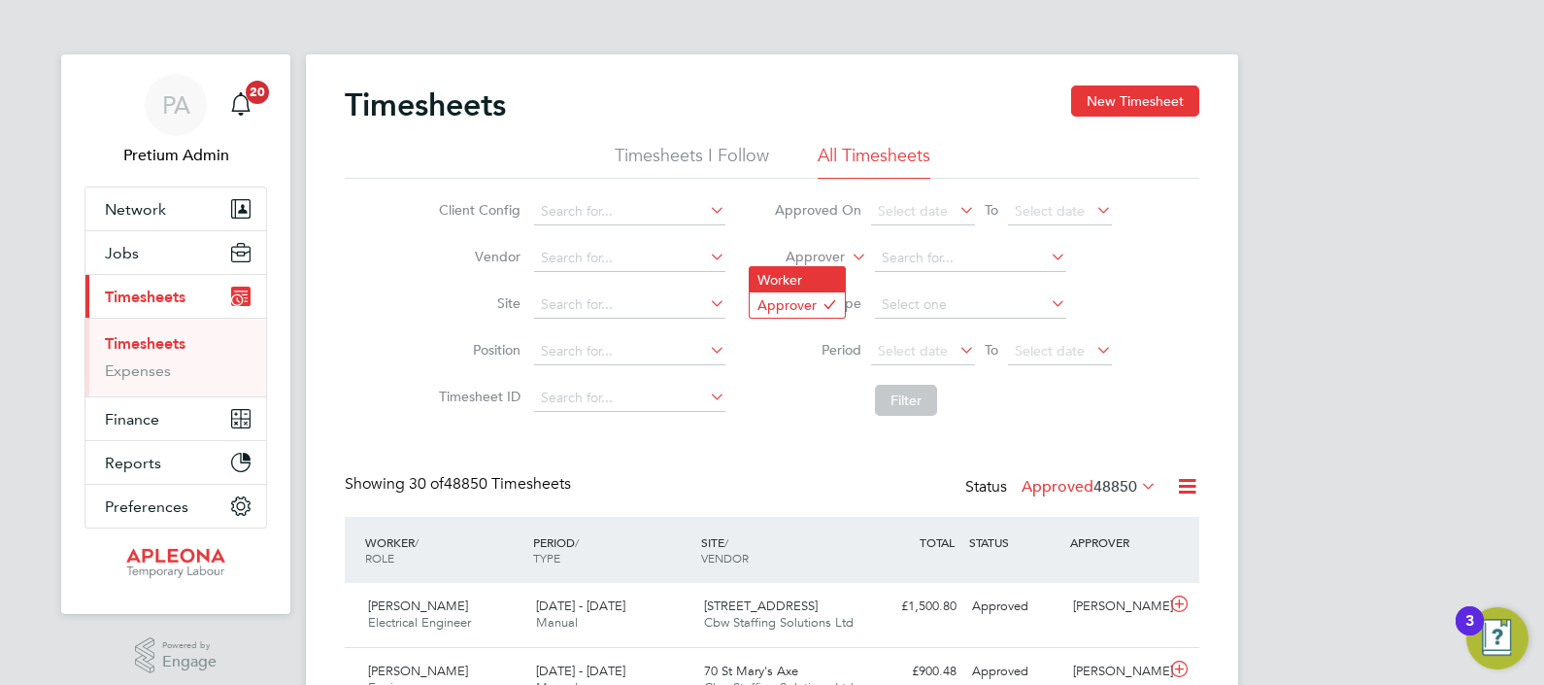
scroll to position [49, 168]
click at [811, 277] on li "Worker" at bounding box center [797, 279] width 95 height 25
click at [848, 260] on icon at bounding box center [848, 251] width 0 height 17
click at [907, 253] on input at bounding box center [970, 258] width 191 height 27
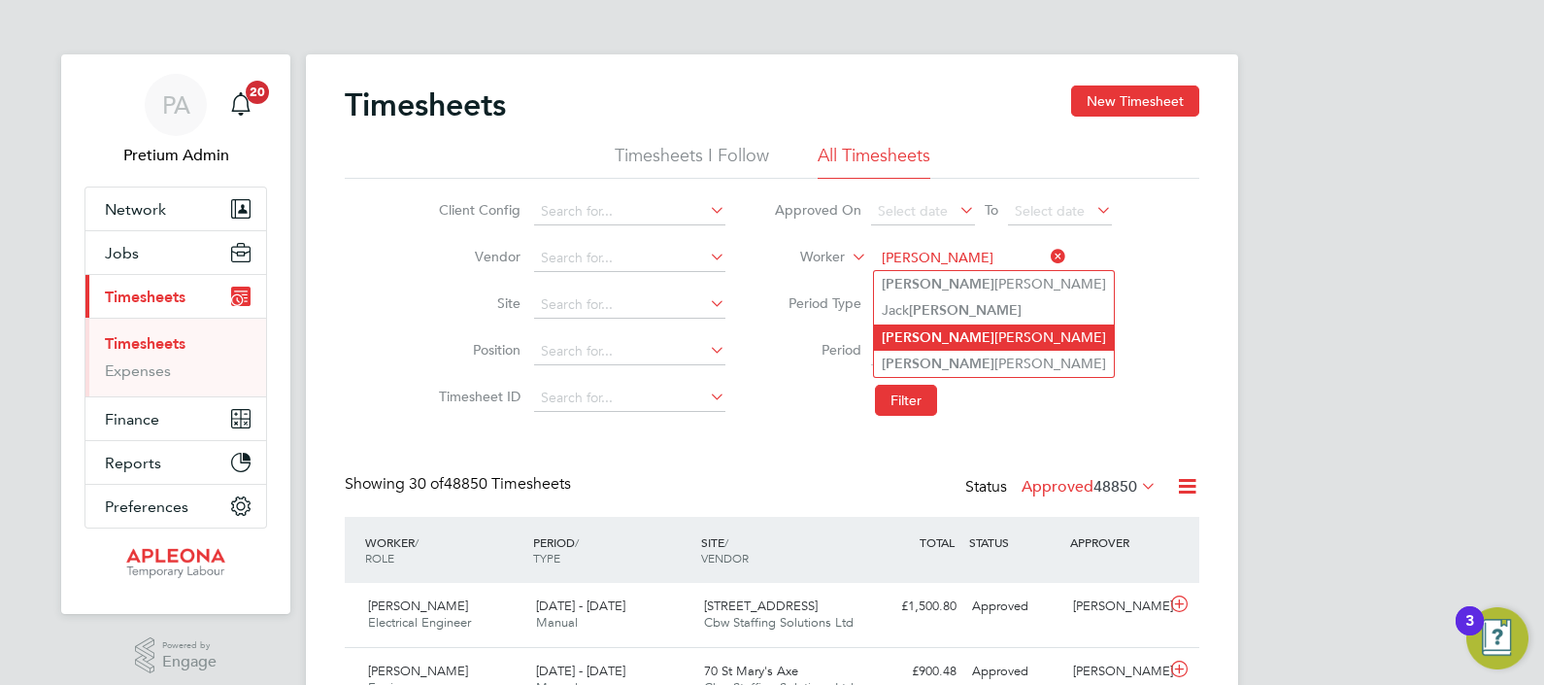
click at [973, 336] on li "Garry Henry" at bounding box center [994, 337] width 240 height 26
type input "[PERSON_NAME]"
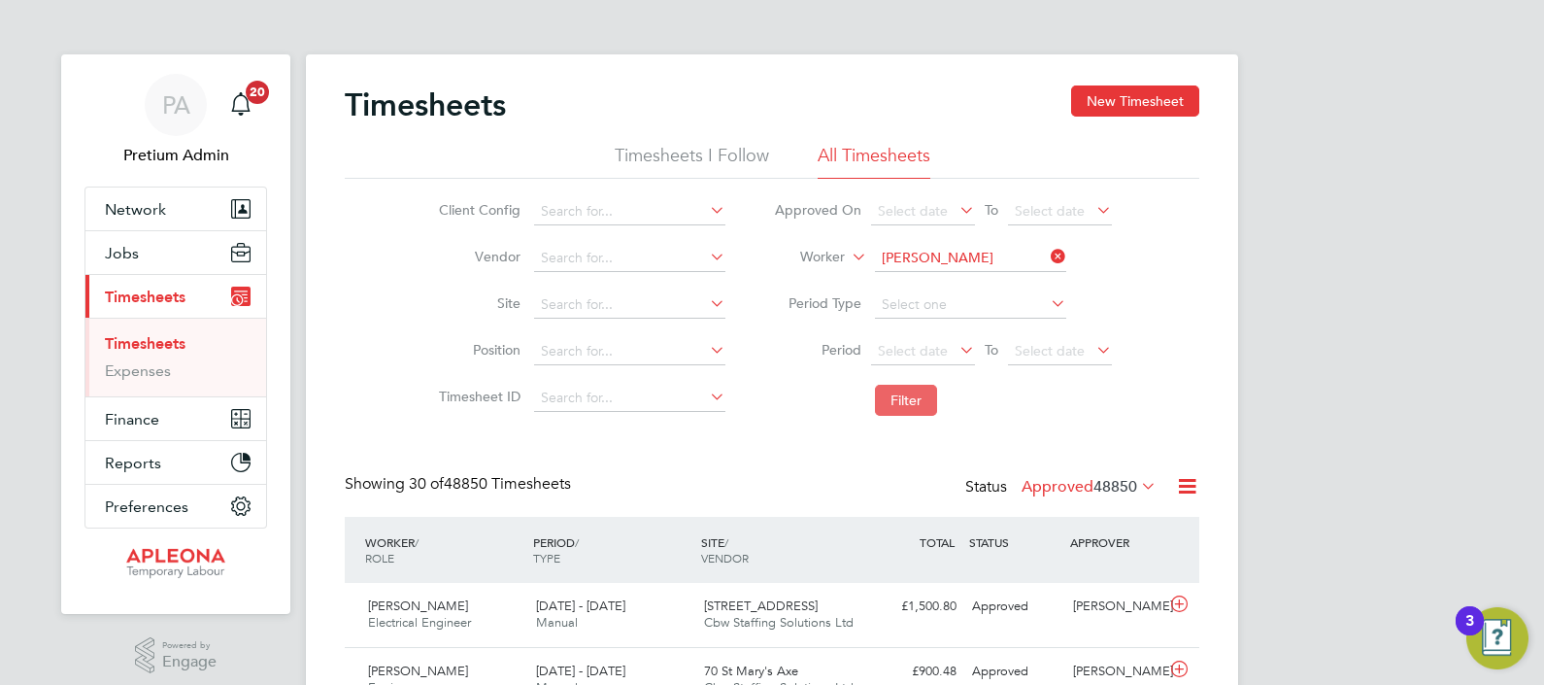
click at [895, 391] on button "Filter" at bounding box center [906, 400] width 62 height 31
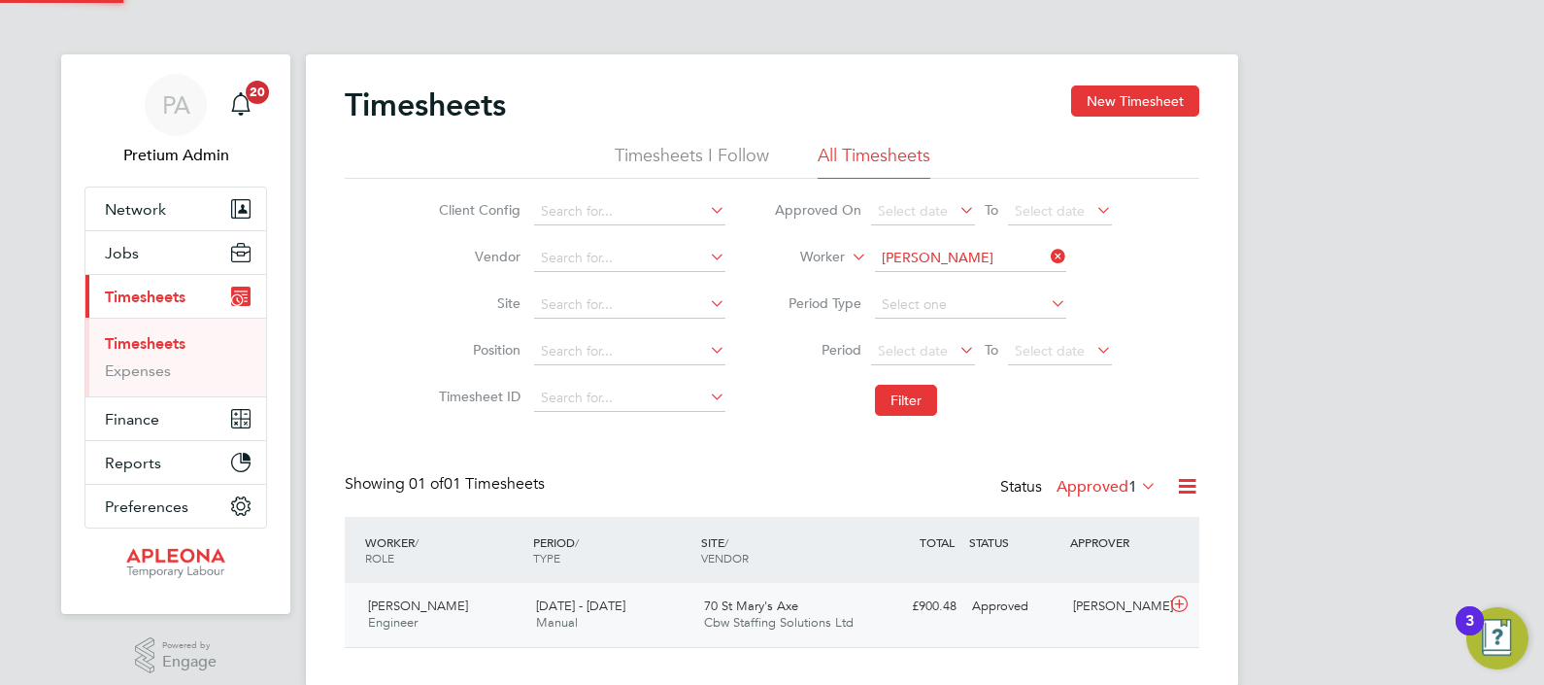
click at [923, 606] on div "£900.48 Approved" at bounding box center [913, 606] width 101 height 32
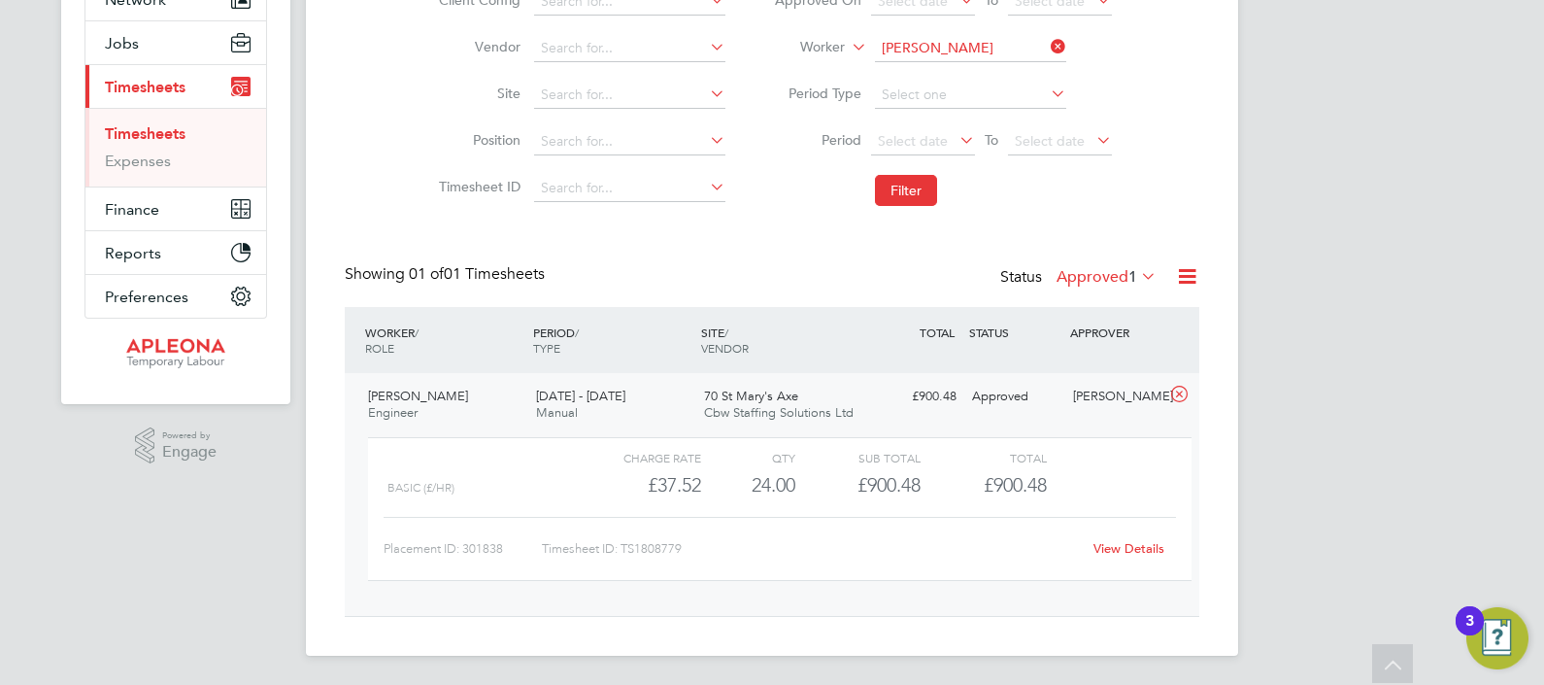
click at [1140, 538] on div "View Details" at bounding box center [1128, 548] width 95 height 31
click at [1137, 556] on div "View Details" at bounding box center [1128, 548] width 95 height 31
click at [1131, 543] on link "View Details" at bounding box center [1129, 548] width 71 height 17
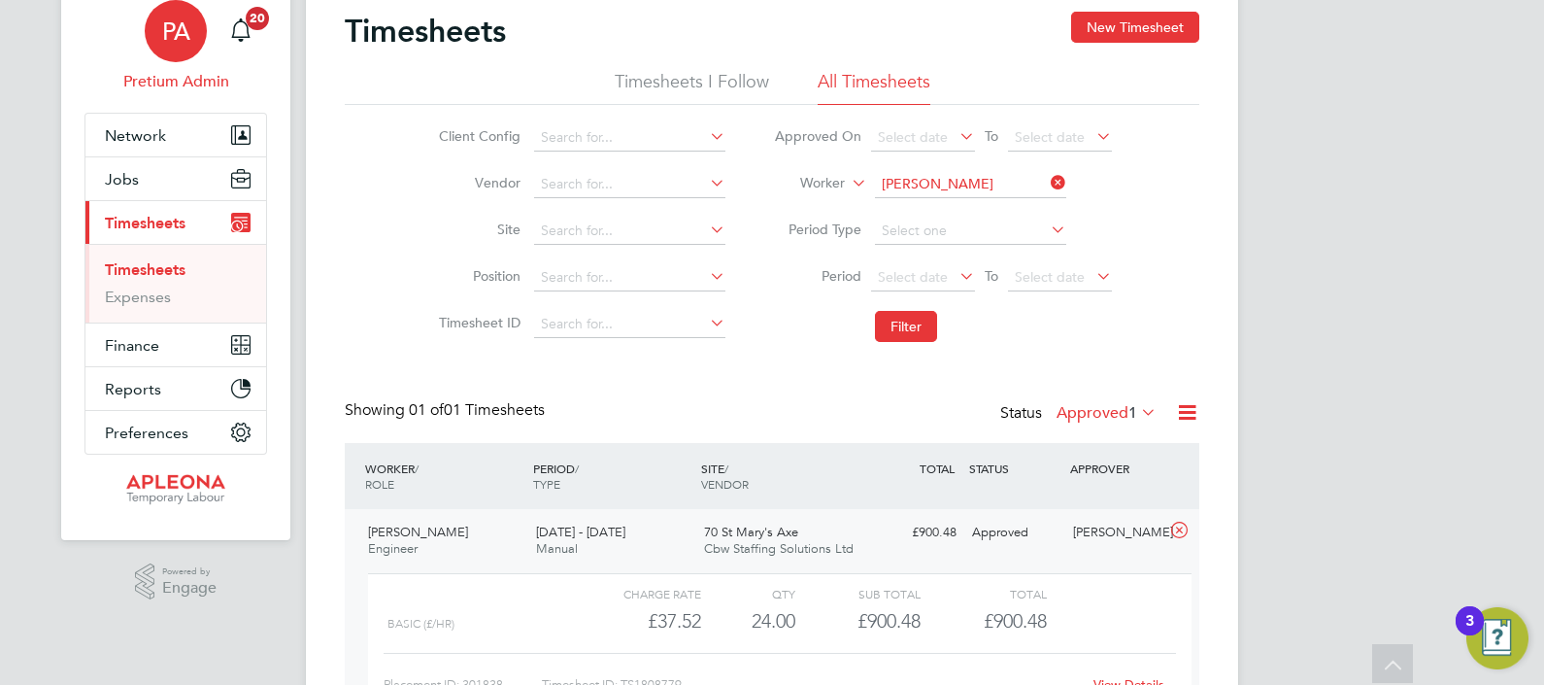
scroll to position [0, 0]
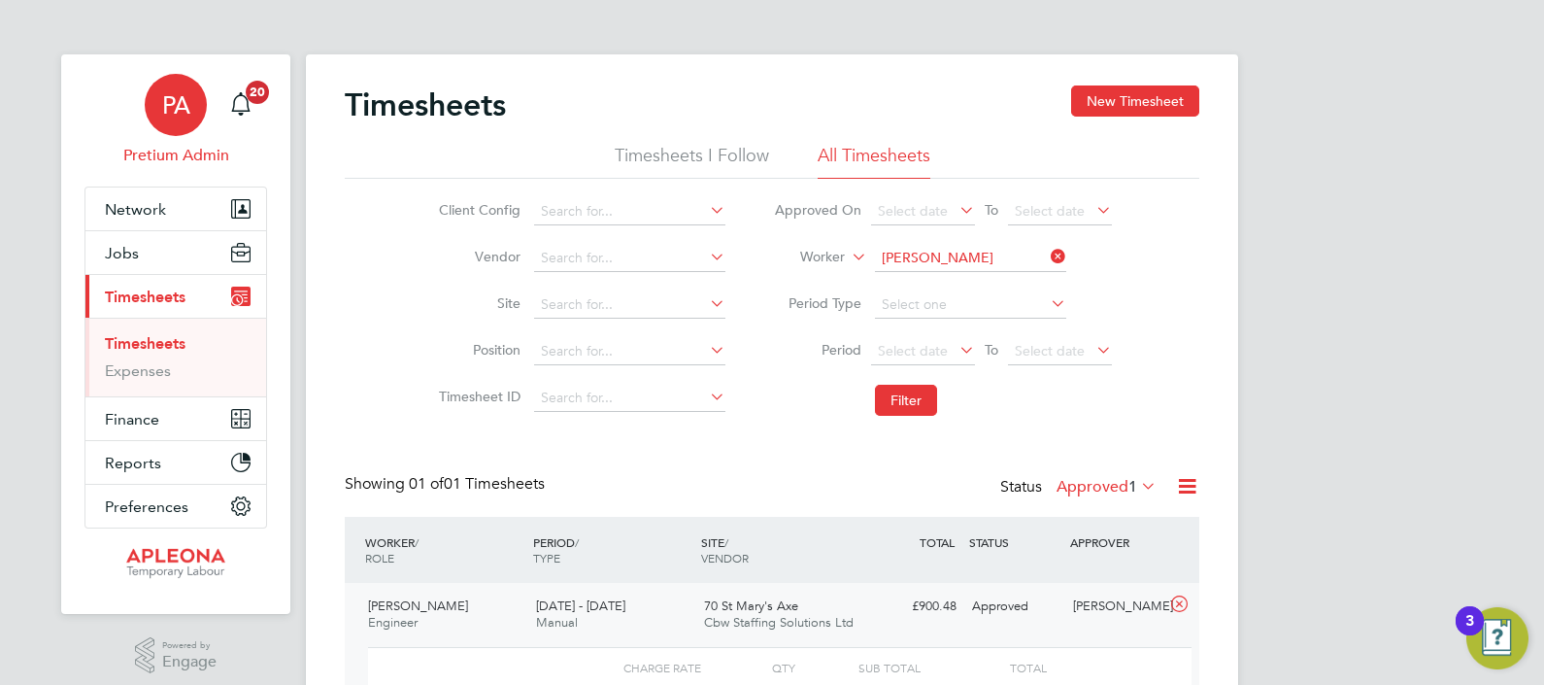
click at [169, 94] on span "PA" at bounding box center [176, 104] width 28 height 25
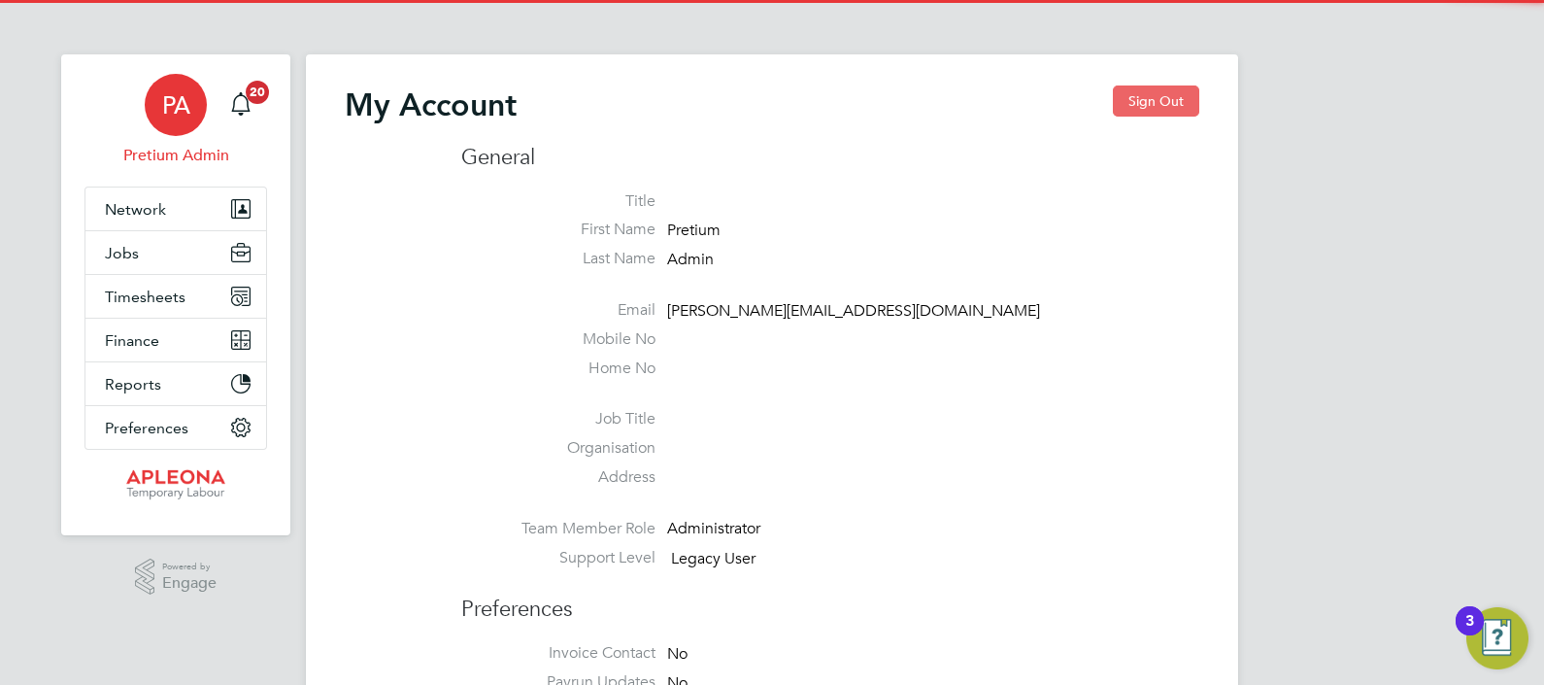
click at [1142, 95] on button "Sign Out" at bounding box center [1156, 100] width 86 height 31
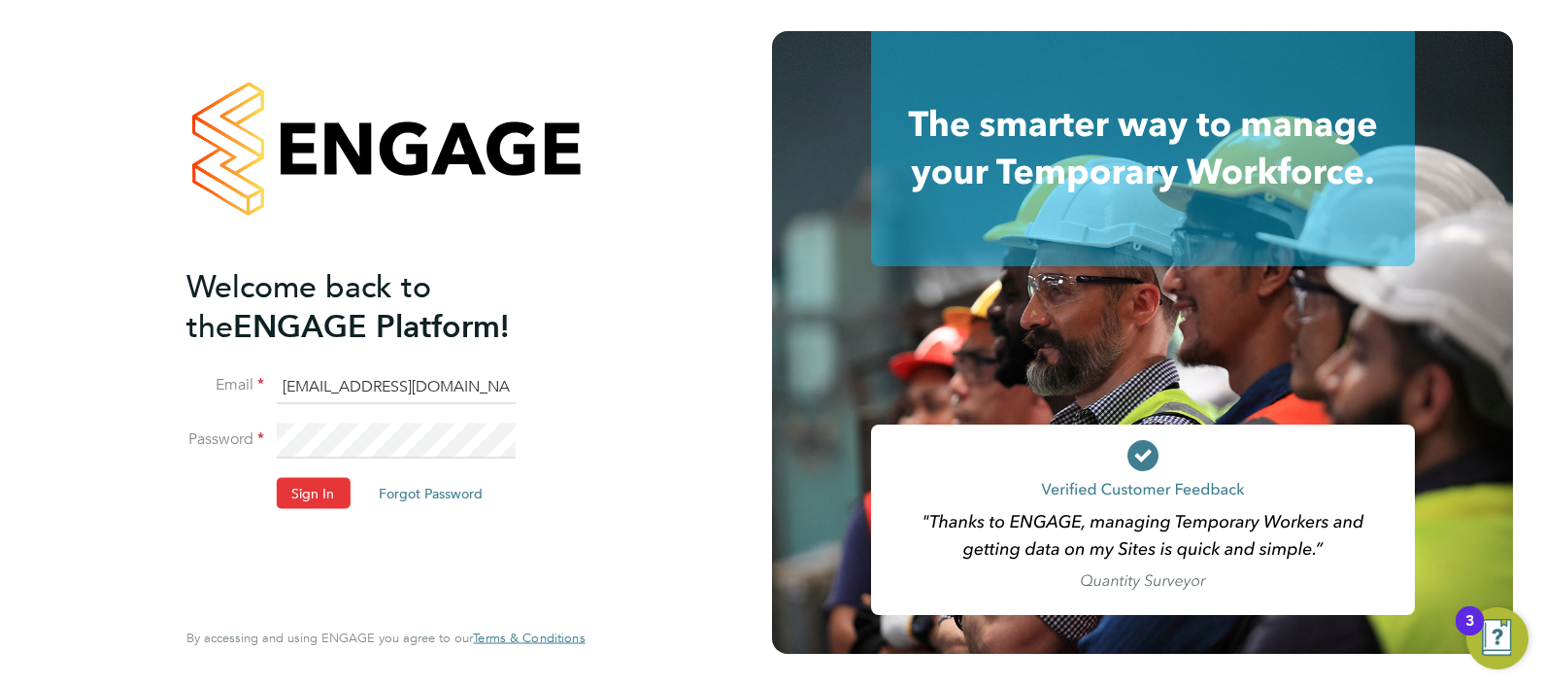
drag, startPoint x: 342, startPoint y: 387, endPoint x: 417, endPoint y: 388, distance: 74.8
click at [342, 387] on input "abmfacility@pretiumresourcing.co.uk" at bounding box center [396, 386] width 240 height 35
type input "[EMAIL_ADDRESS][DOMAIN_NAME]"
click at [320, 467] on li "Password" at bounding box center [375, 450] width 379 height 54
click at [320, 514] on li "Sign In Forgot Password" at bounding box center [375, 502] width 379 height 51
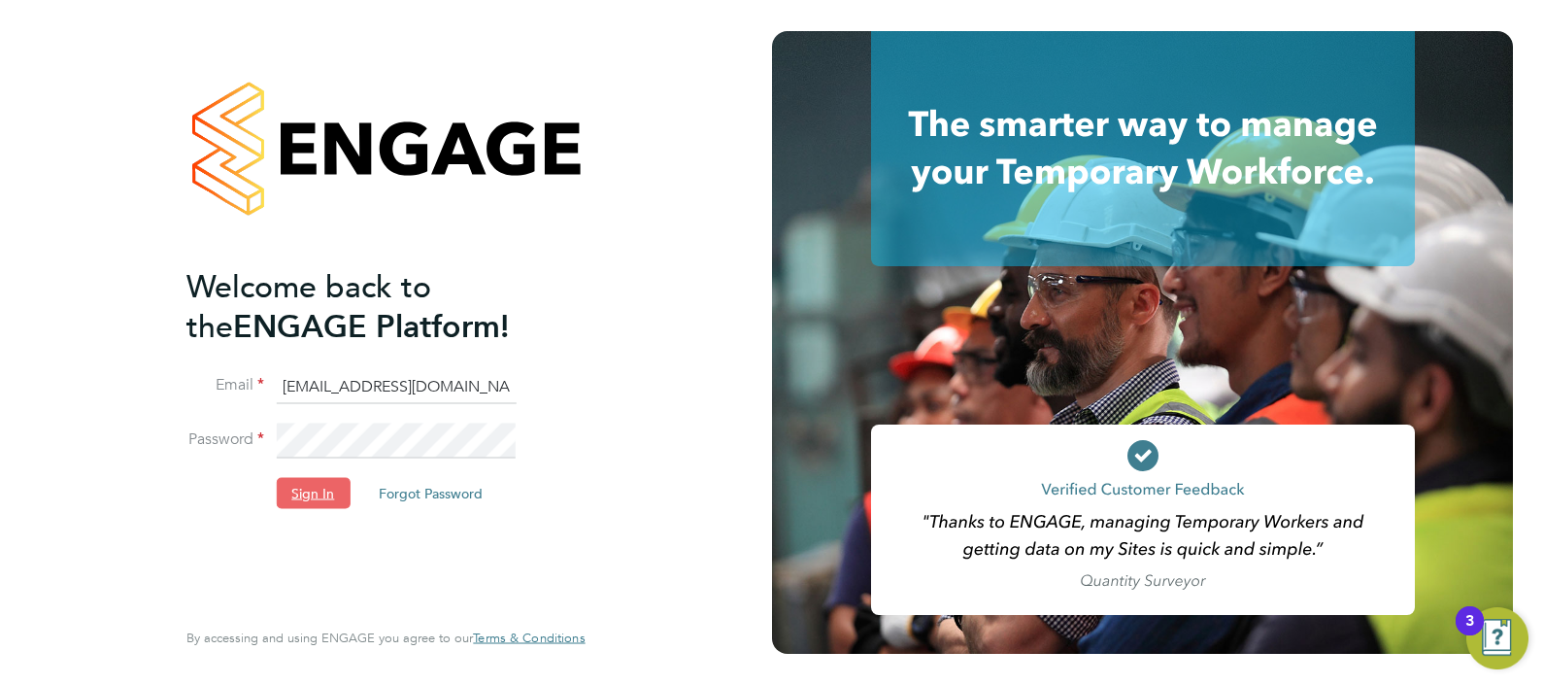
click at [312, 484] on button "Sign In" at bounding box center [313, 492] width 74 height 31
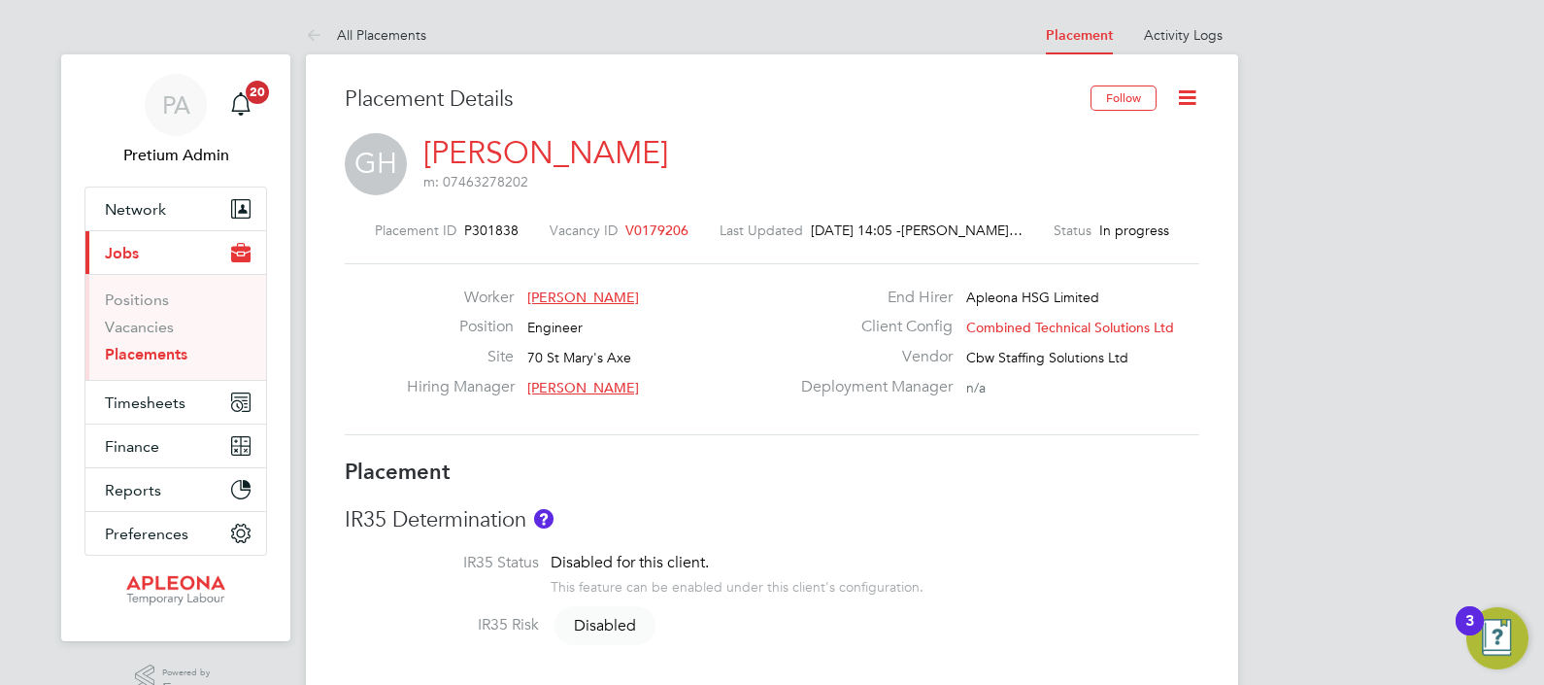
click at [1178, 97] on icon at bounding box center [1187, 97] width 24 height 24
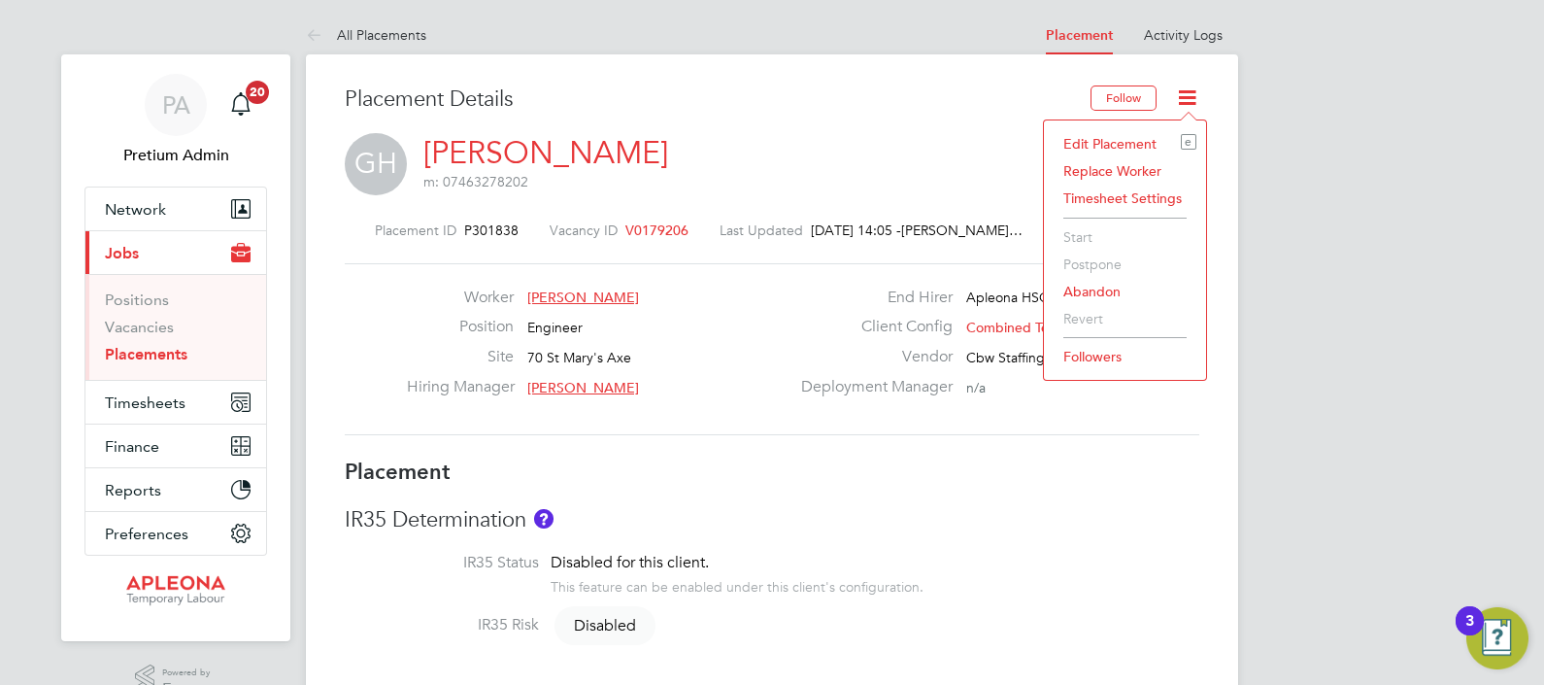
click at [1100, 286] on li "Abandon" at bounding box center [1125, 291] width 143 height 27
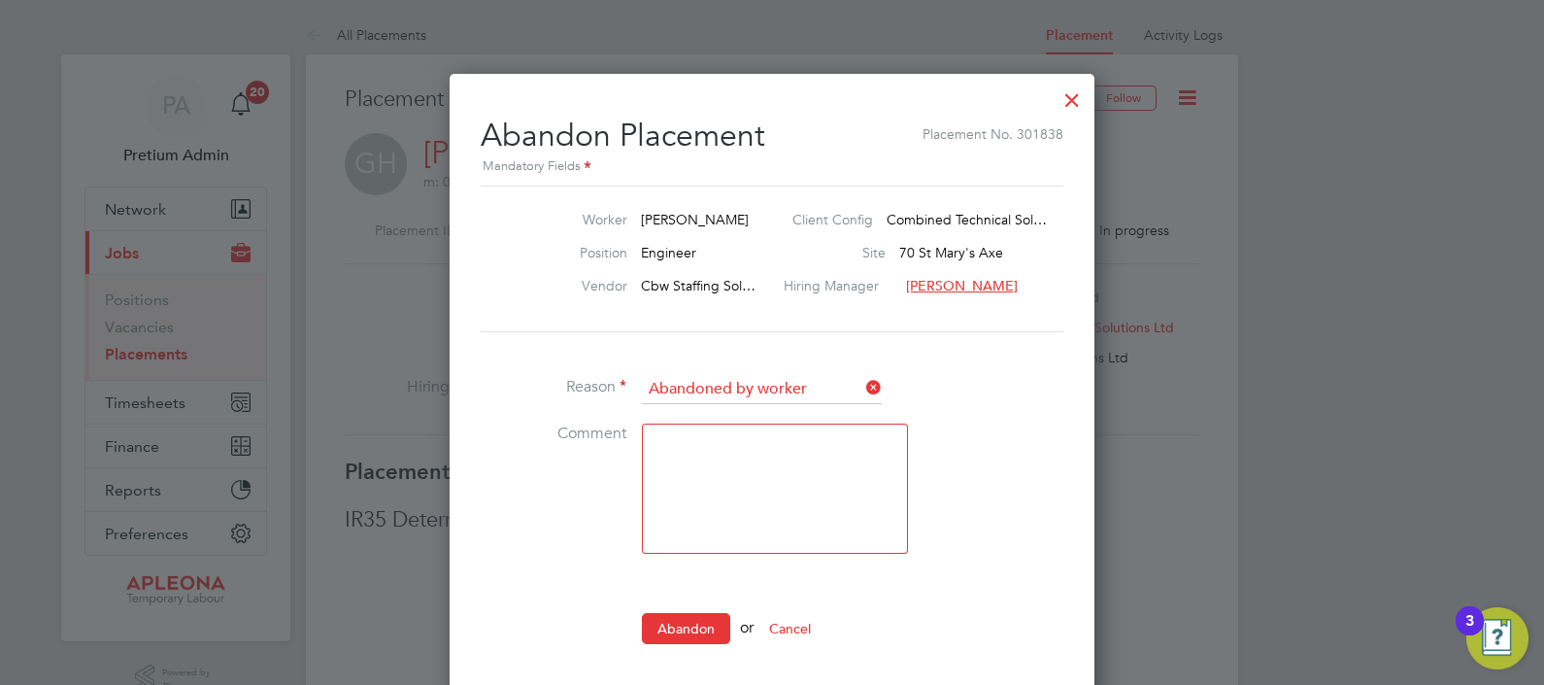
click at [836, 471] on textarea at bounding box center [775, 488] width 266 height 130
drag, startPoint x: 761, startPoint y: 501, endPoint x: 761, endPoint y: 514, distance: 12.6
click at [761, 512] on textarea at bounding box center [775, 488] width 266 height 130
click at [768, 491] on textarea at bounding box center [775, 488] width 266 height 130
type textarea "incorrect worker position"
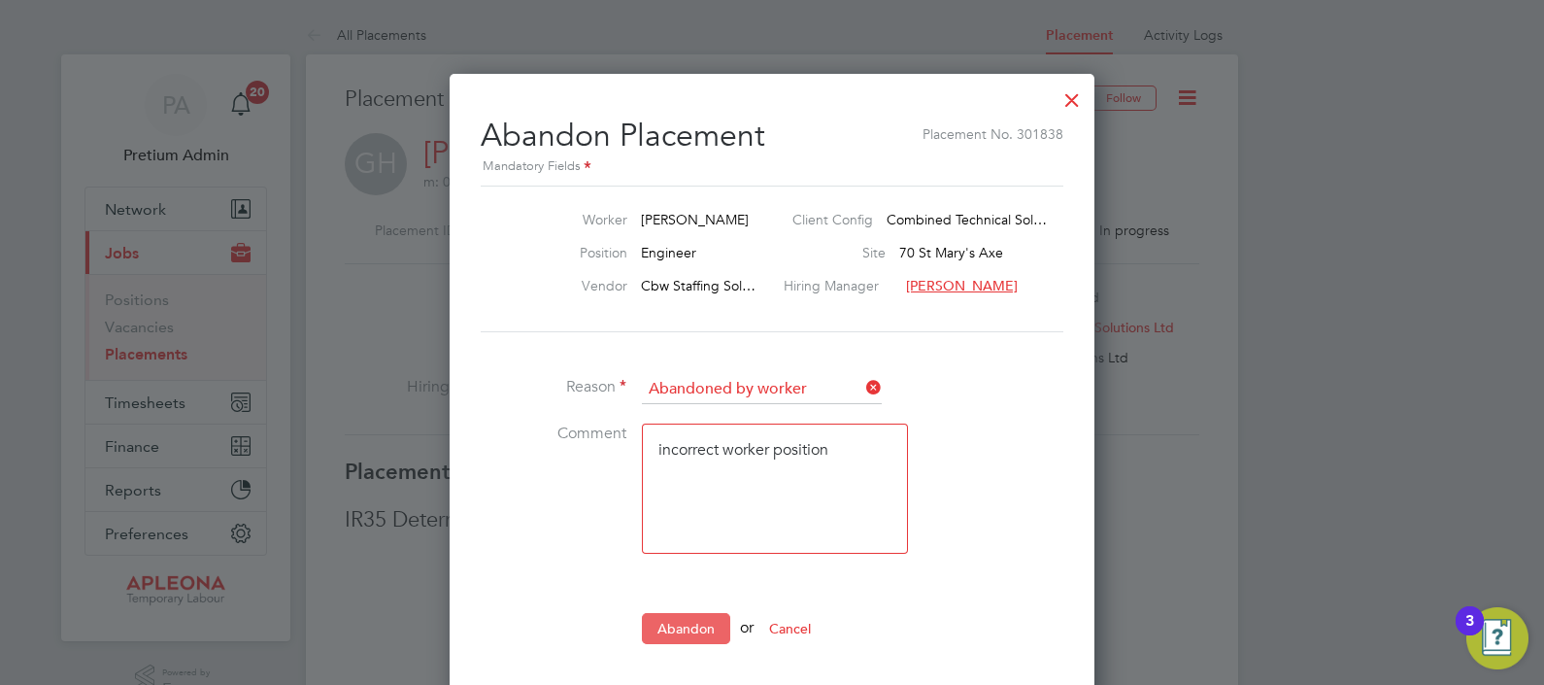
click at [698, 617] on button "Abandon" at bounding box center [686, 628] width 88 height 31
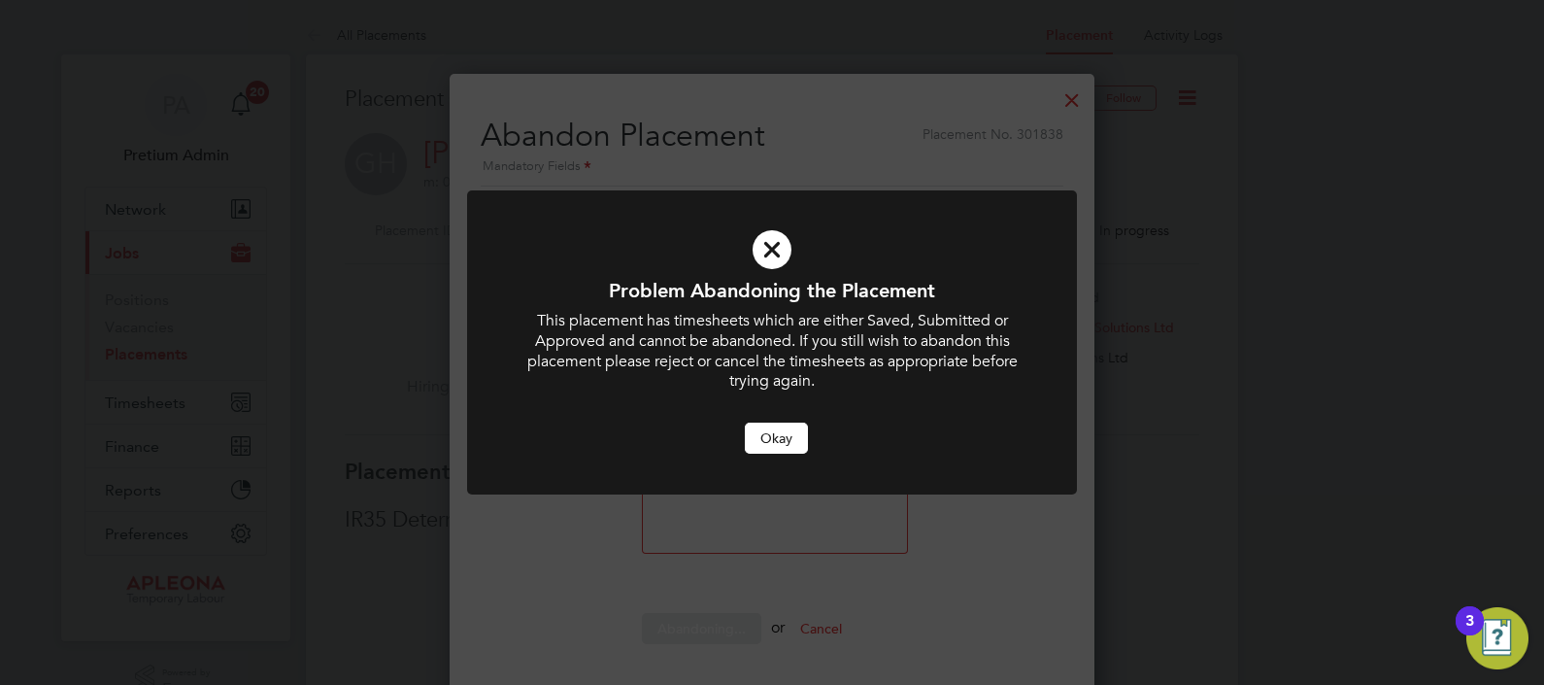
click at [753, 432] on button "Okay" at bounding box center [776, 437] width 63 height 31
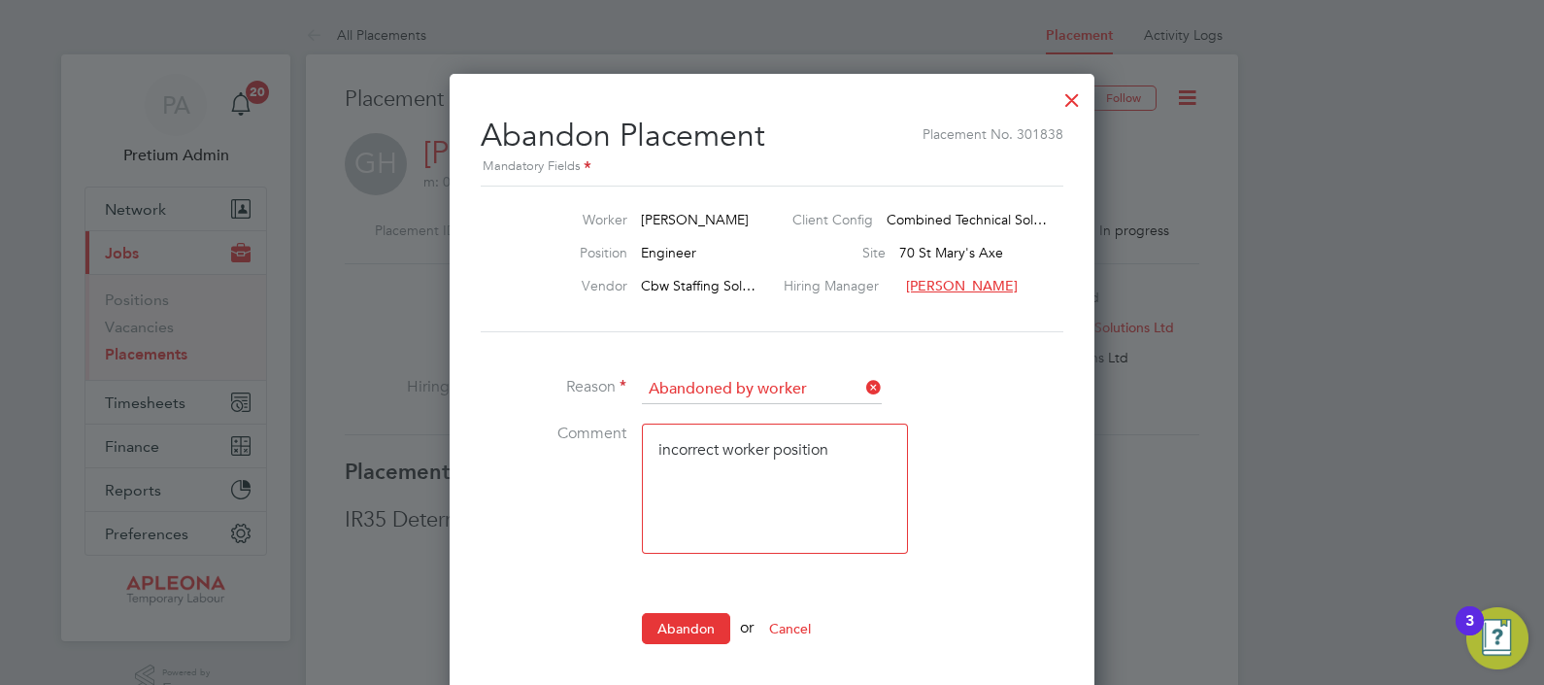
click at [701, 640] on li "Abandon or Cancel" at bounding box center [772, 638] width 583 height 51
click at [698, 623] on button "Abandon" at bounding box center [686, 628] width 88 height 31
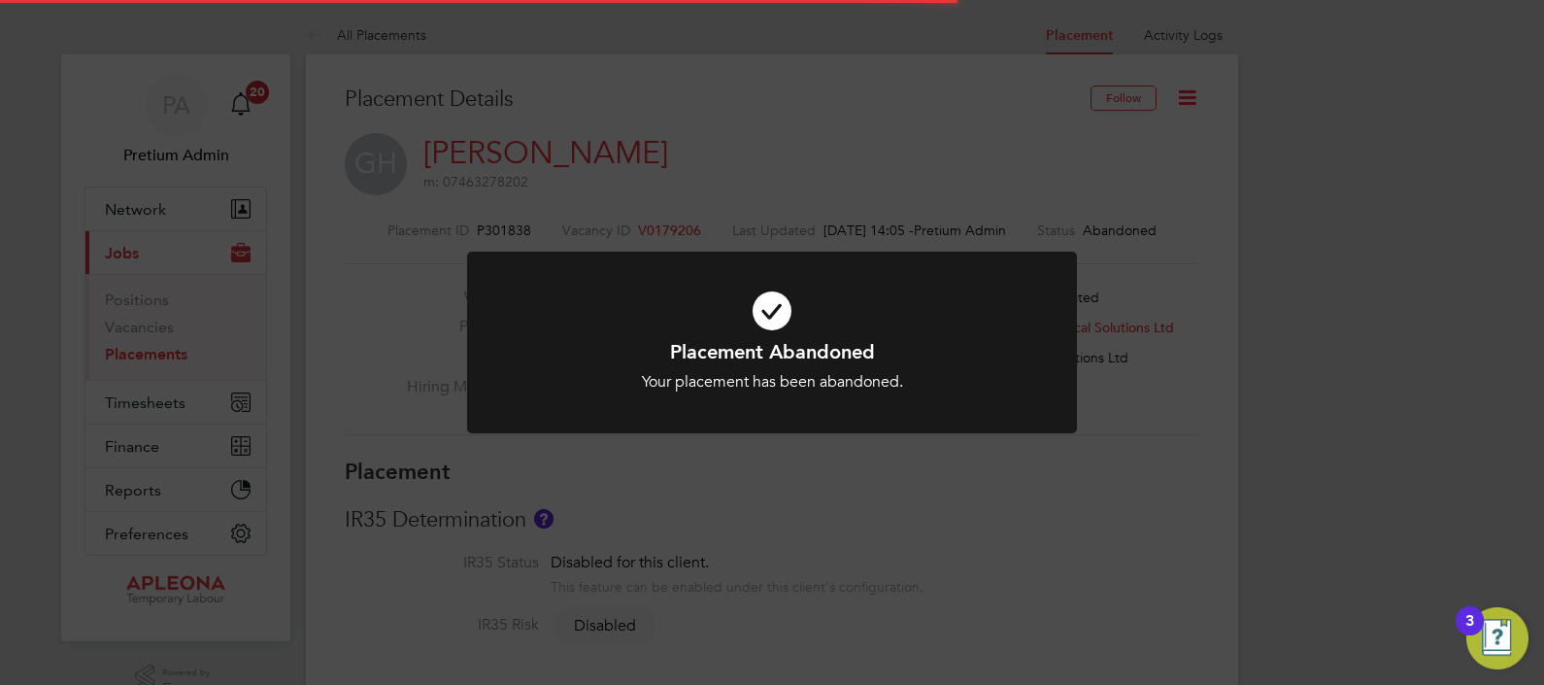
scroll to position [57, 136]
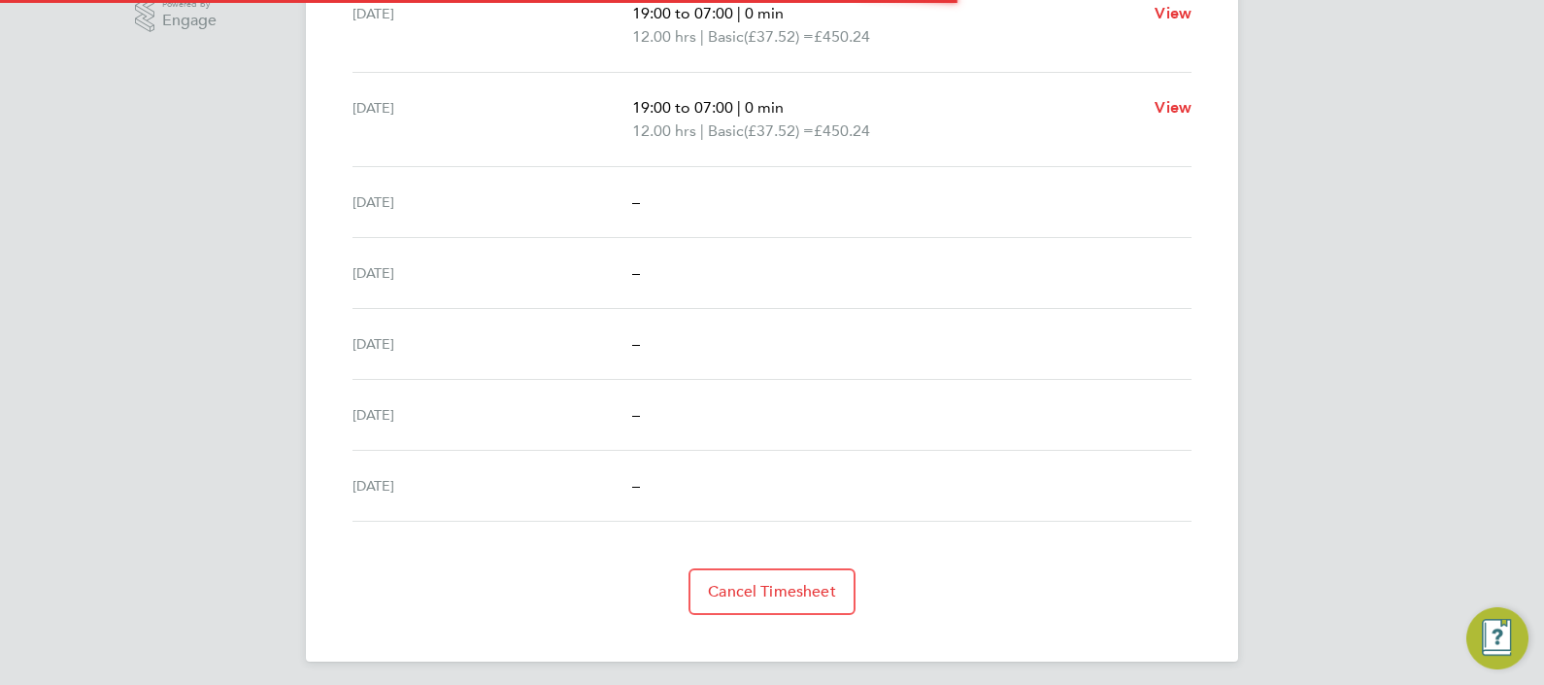
scroll to position [646, 0]
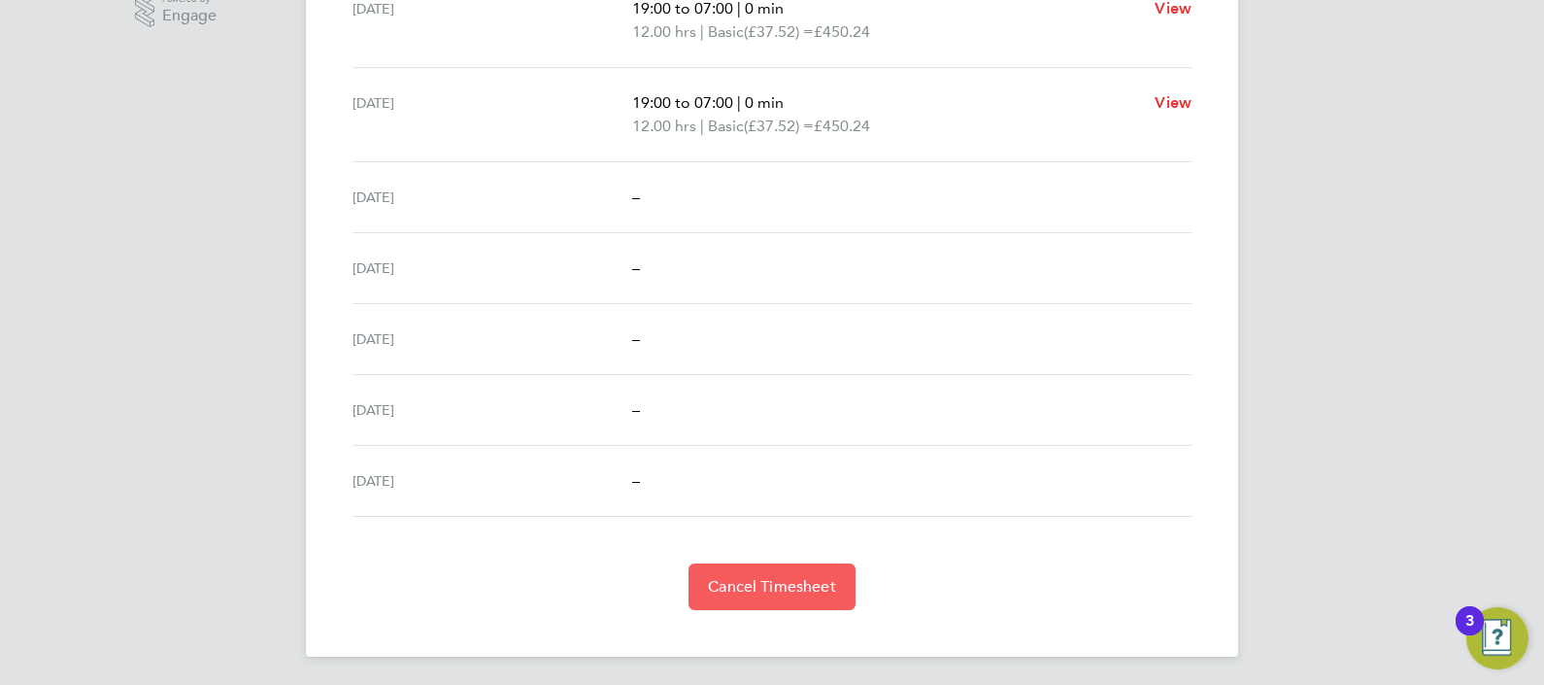
click at [811, 583] on span "Cancel Timesheet" at bounding box center [772, 586] width 128 height 19
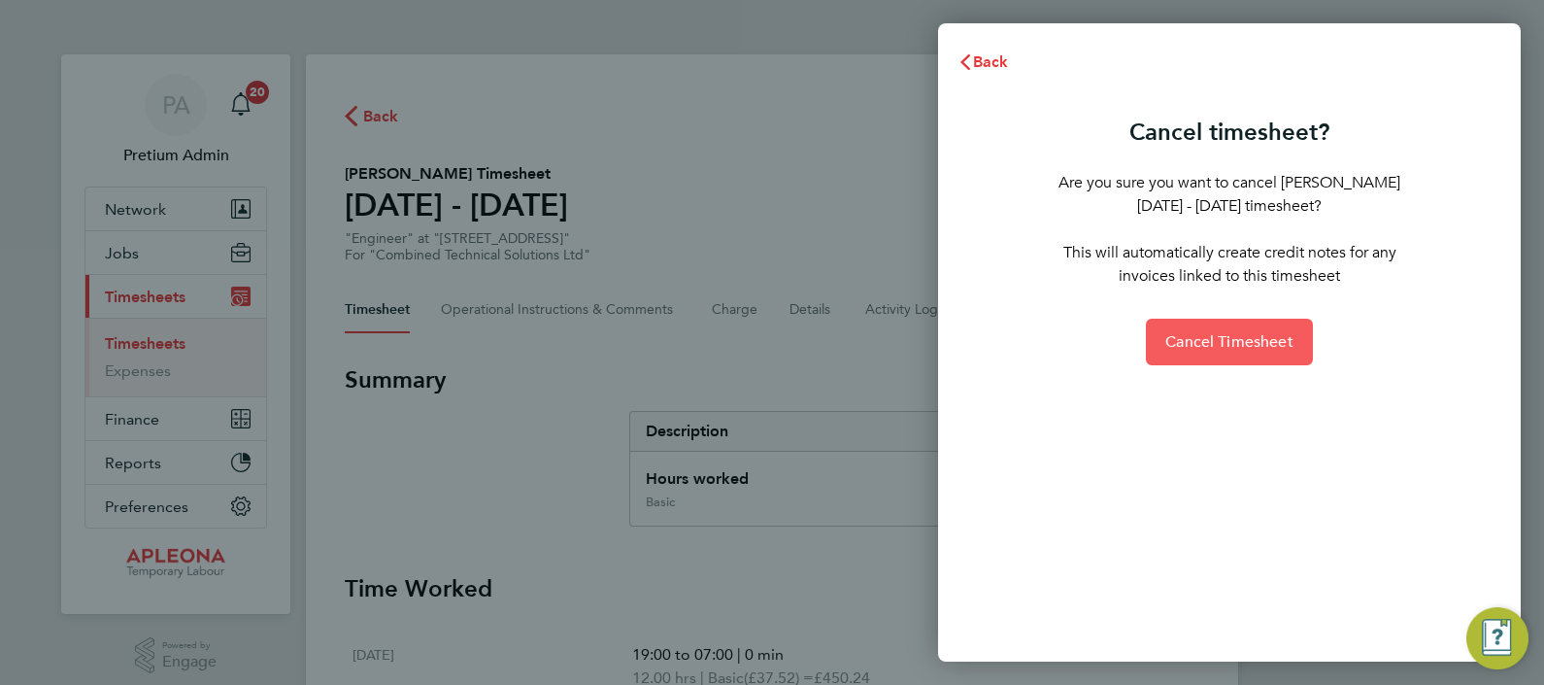
click at [1224, 324] on button "Cancel Timesheet" at bounding box center [1229, 342] width 167 height 47
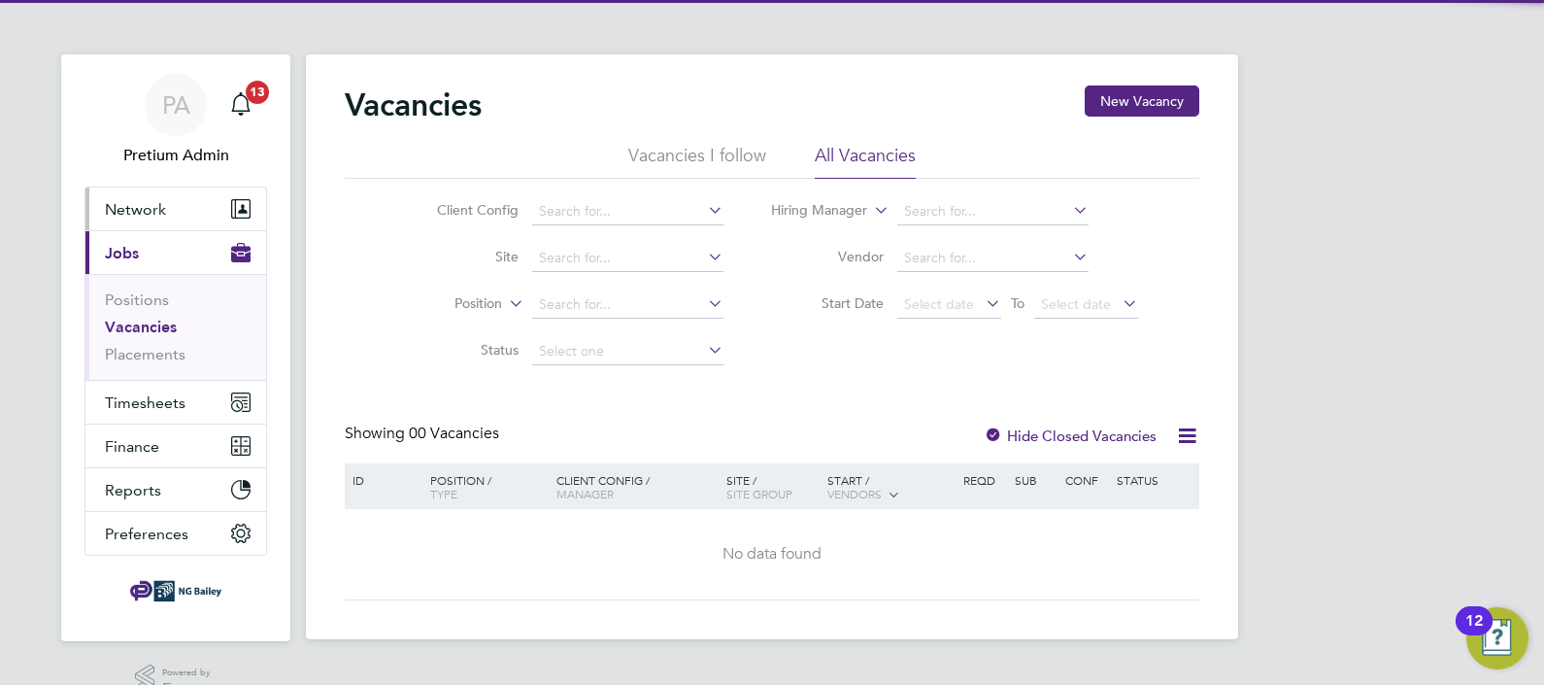
click at [142, 219] on button "Network" at bounding box center [175, 208] width 181 height 43
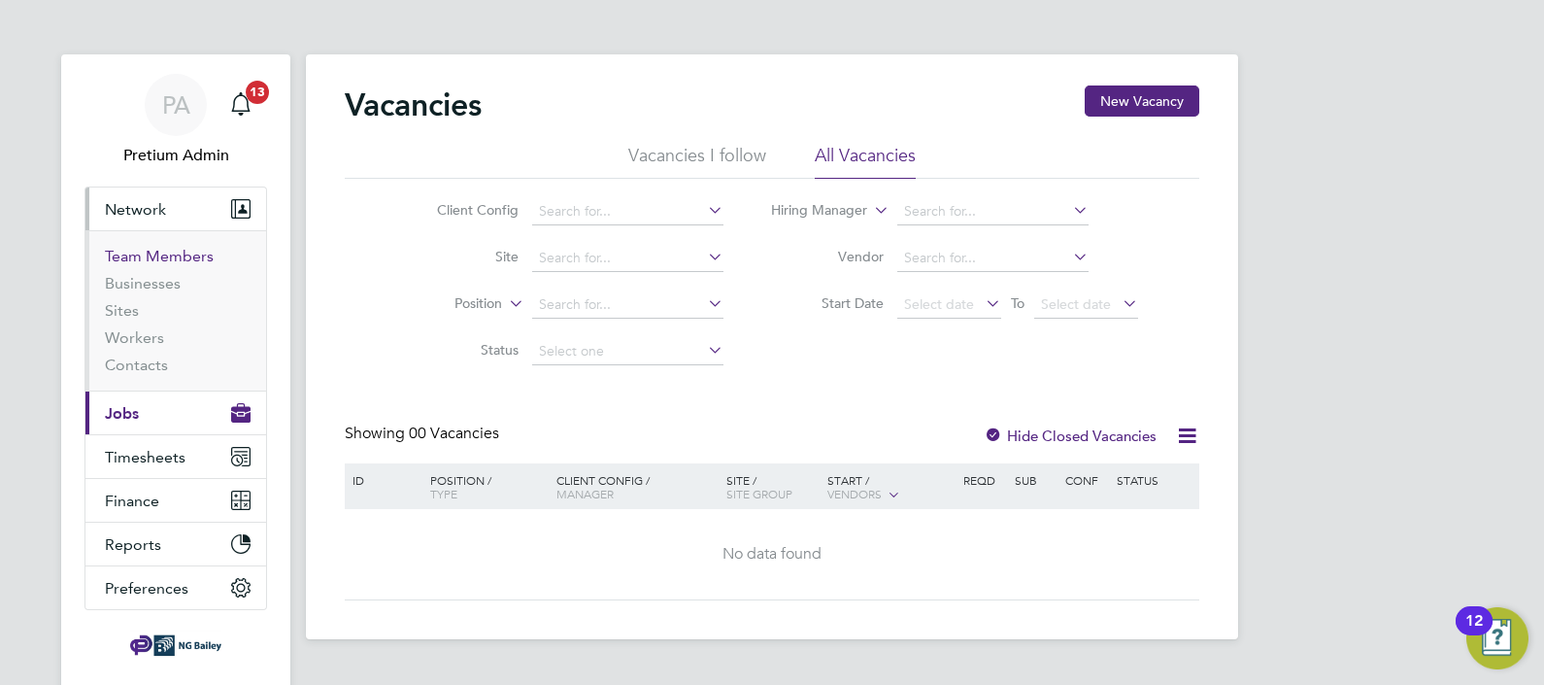
click at [148, 258] on link "Team Members" at bounding box center [159, 256] width 109 height 18
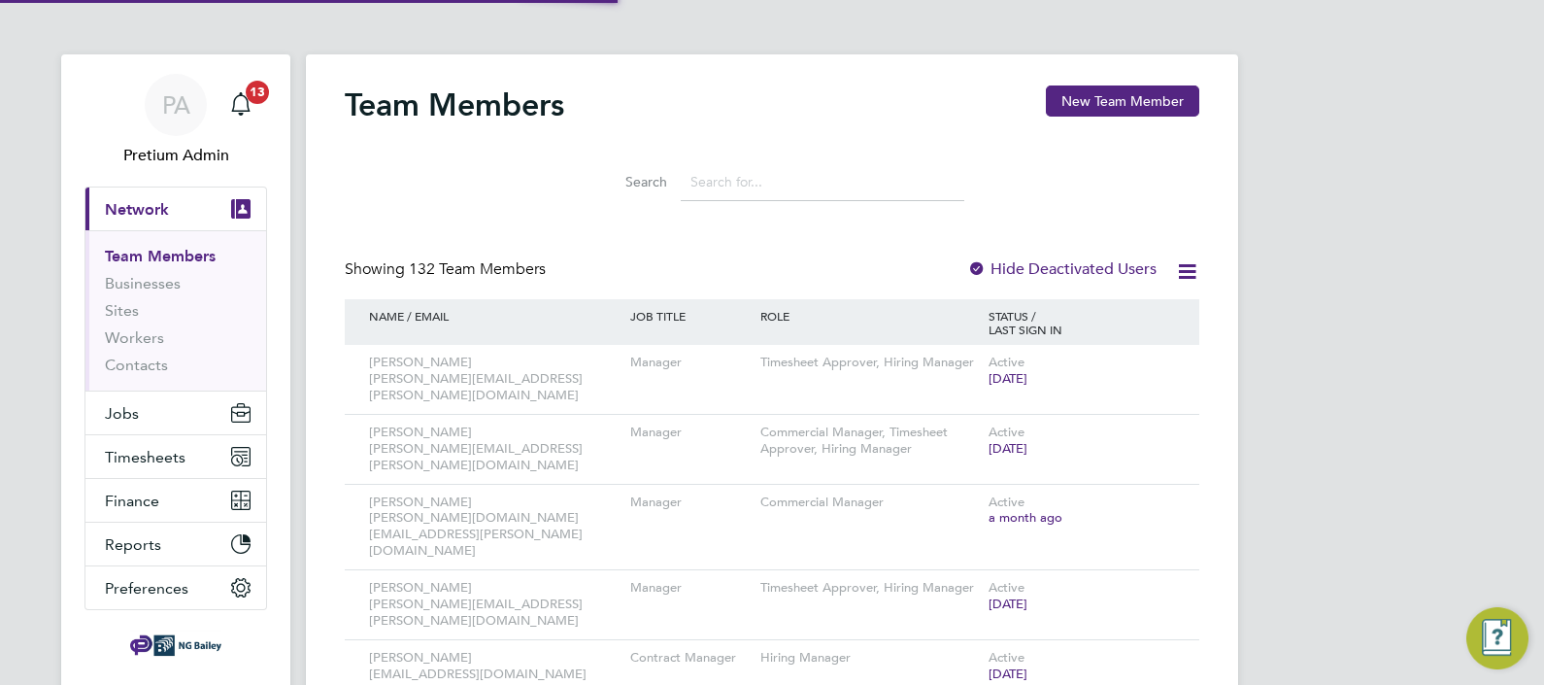
click at [815, 194] on input at bounding box center [823, 182] width 284 height 38
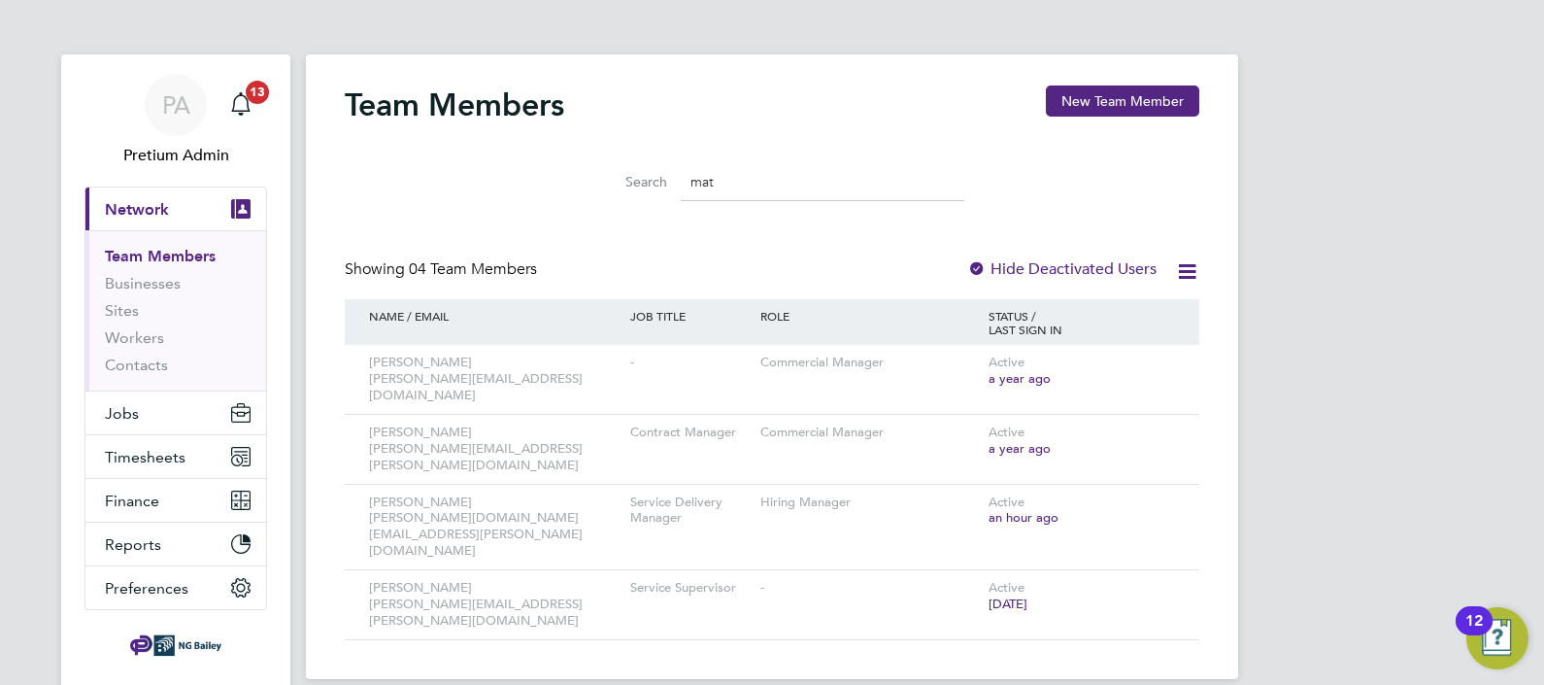
type input "mat"
click at [131, 461] on span "Timesheets" at bounding box center [145, 457] width 81 height 18
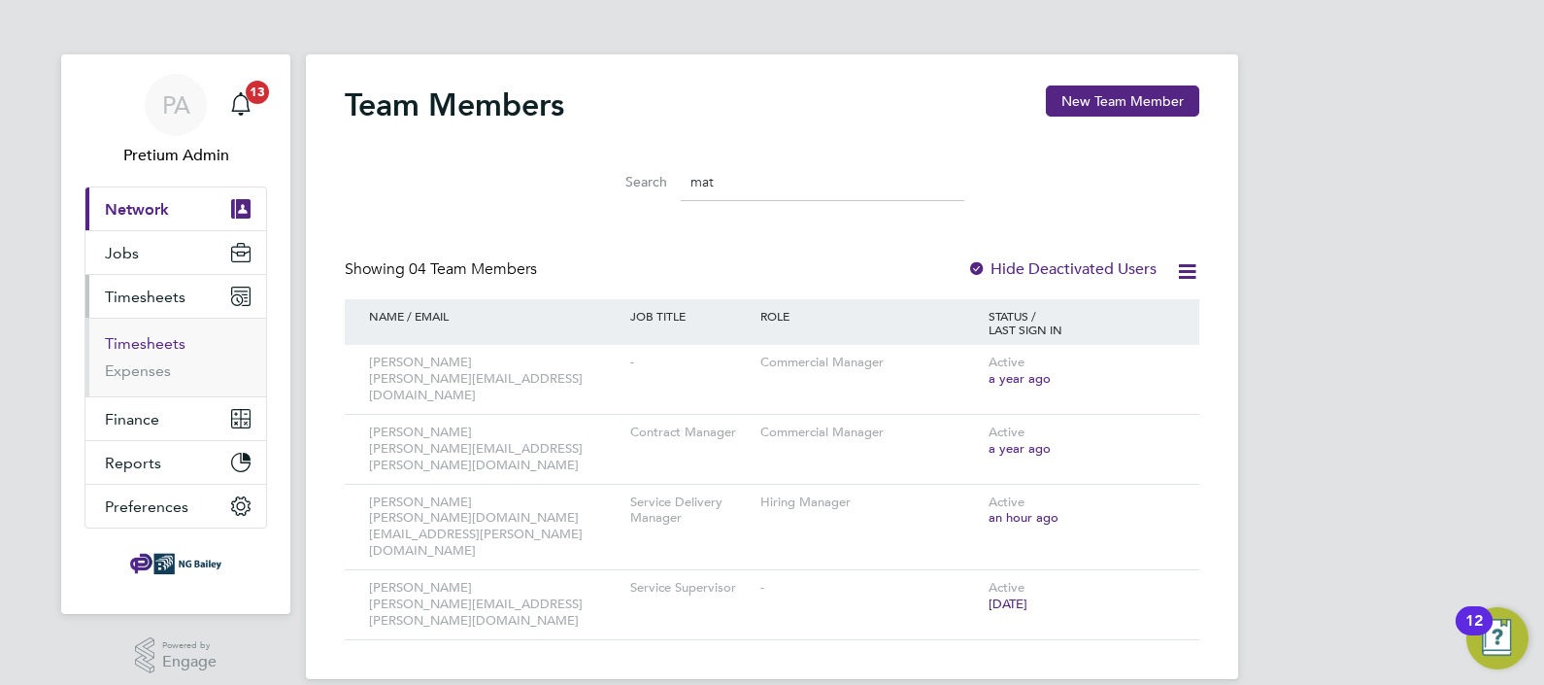
click at [143, 339] on link "Timesheets" at bounding box center [145, 343] width 81 height 18
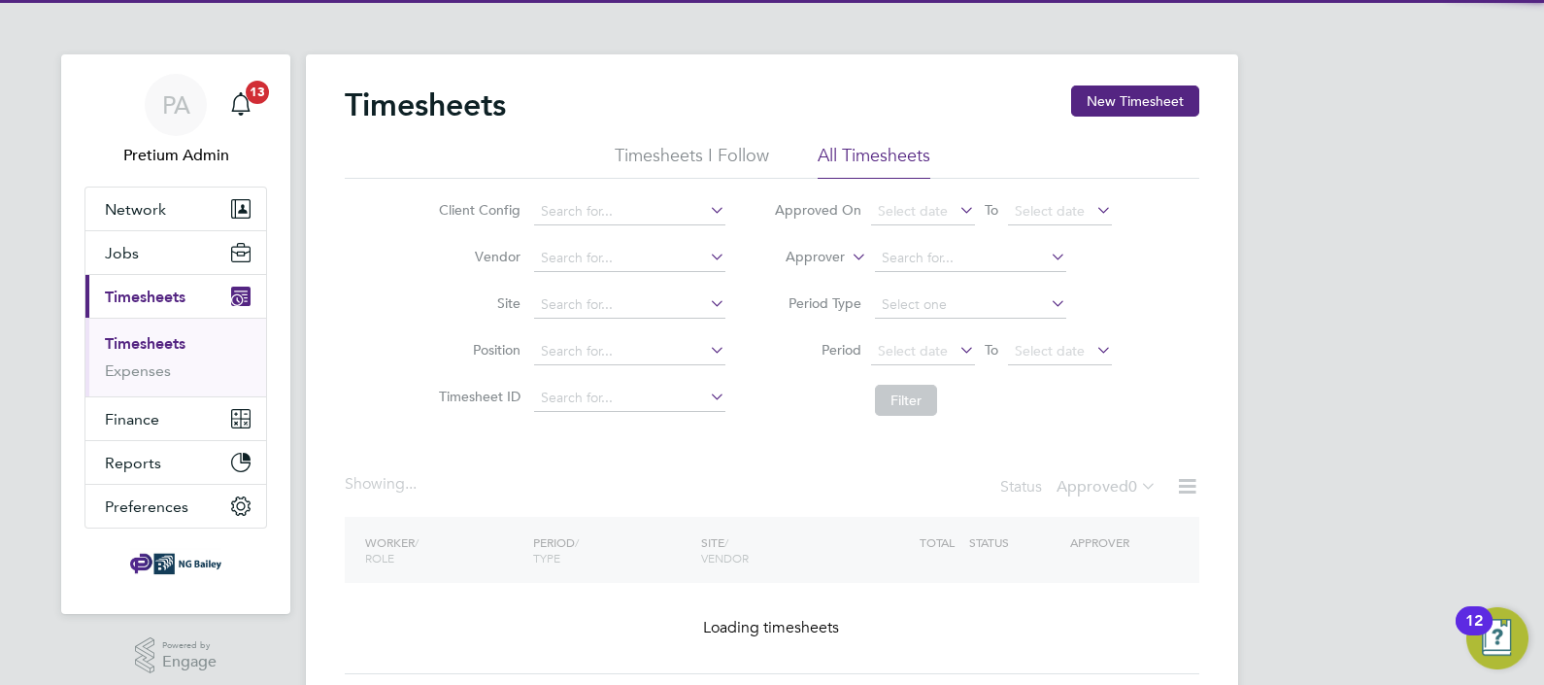
click at [815, 257] on label "Approver" at bounding box center [801, 257] width 87 height 19
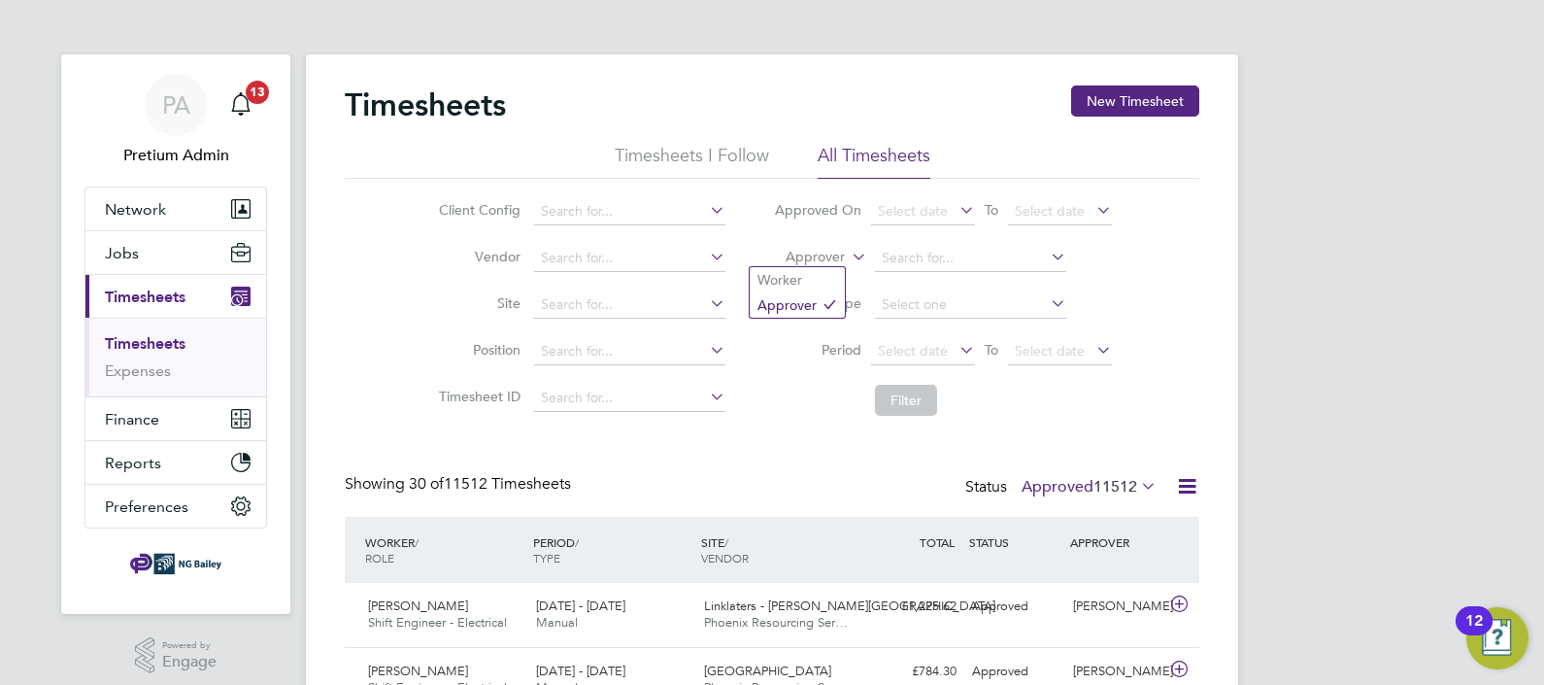
drag, startPoint x: 807, startPoint y: 276, endPoint x: 900, endPoint y: 272, distance: 93.3
click at [808, 277] on li "Worker" at bounding box center [797, 279] width 95 height 25
click at [927, 252] on input at bounding box center [970, 258] width 191 height 27
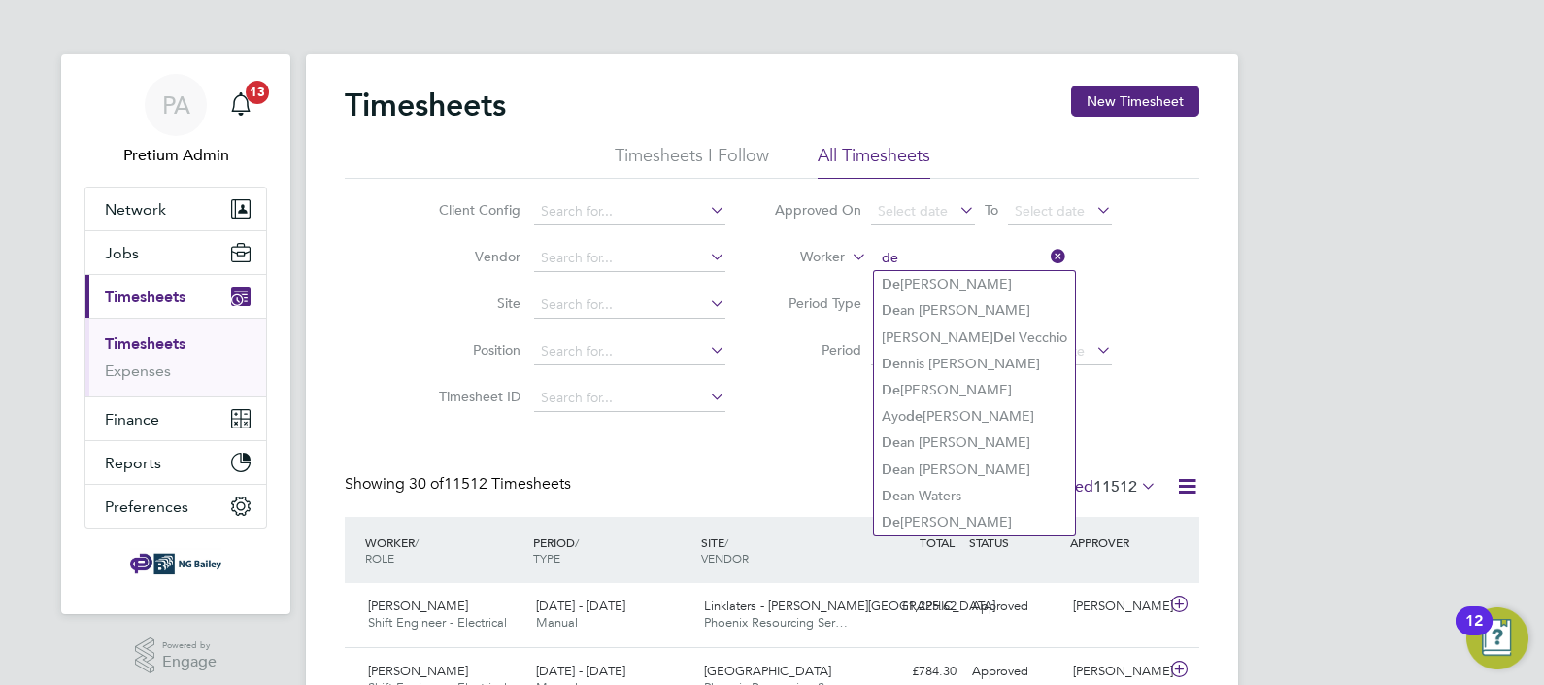
type input "d"
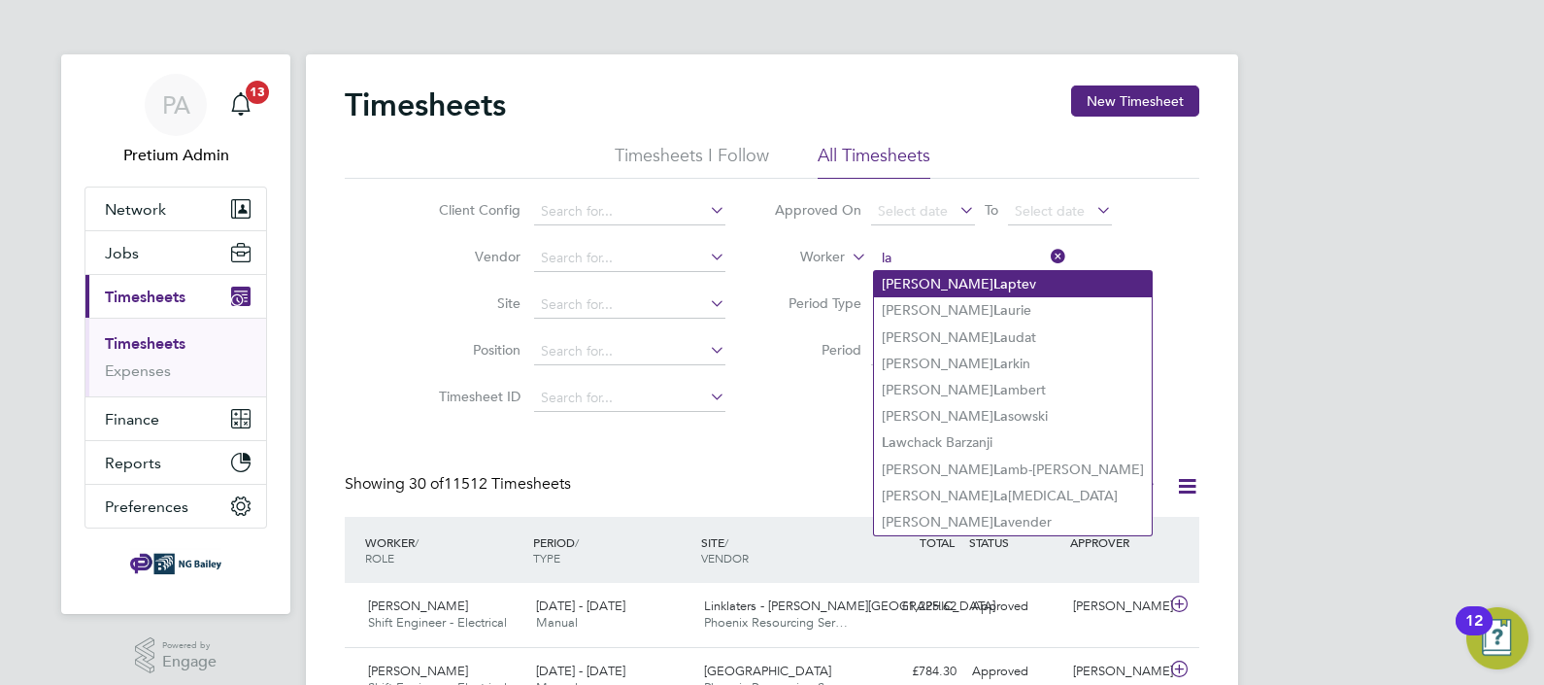
click at [966, 285] on li "[PERSON_NAME] ptev" at bounding box center [1013, 284] width 278 height 26
type input "[PERSON_NAME]"
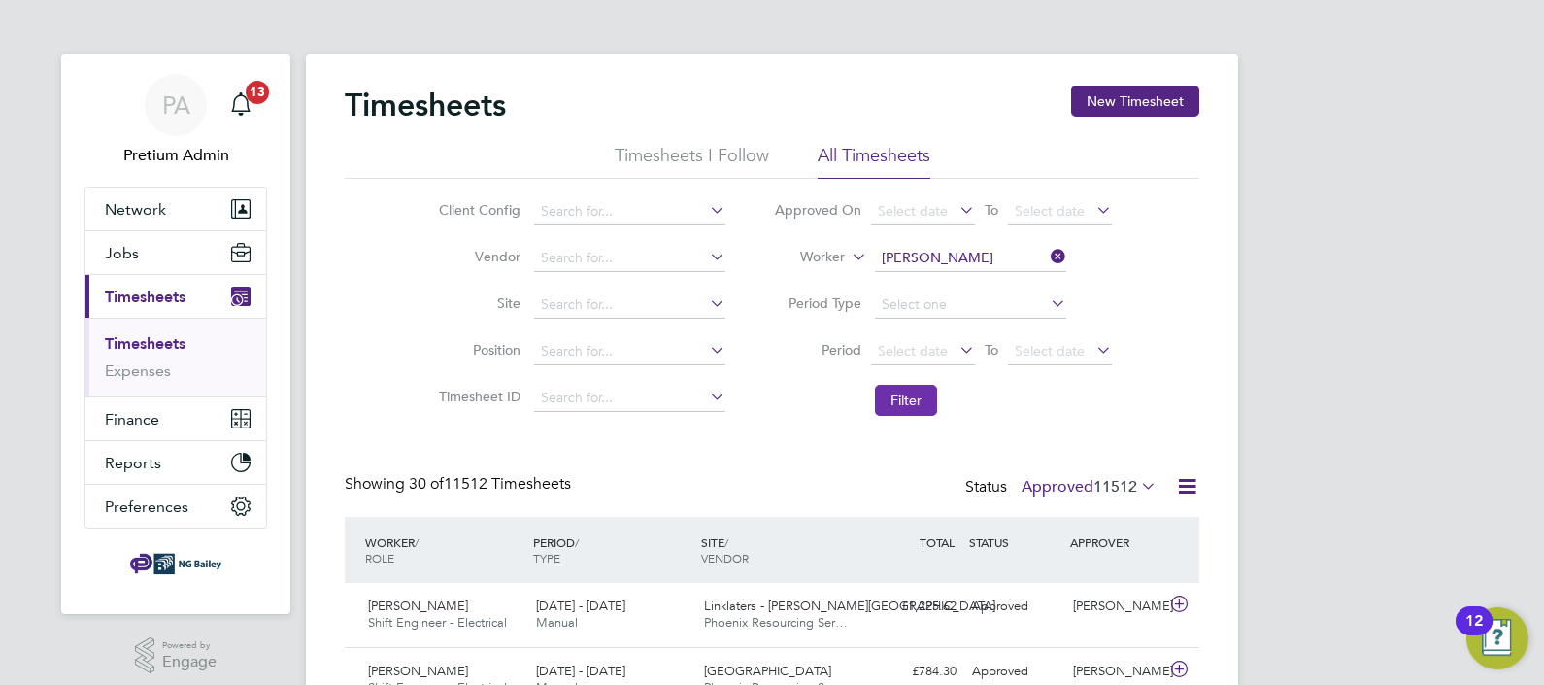
click at [913, 399] on button "Filter" at bounding box center [906, 400] width 62 height 31
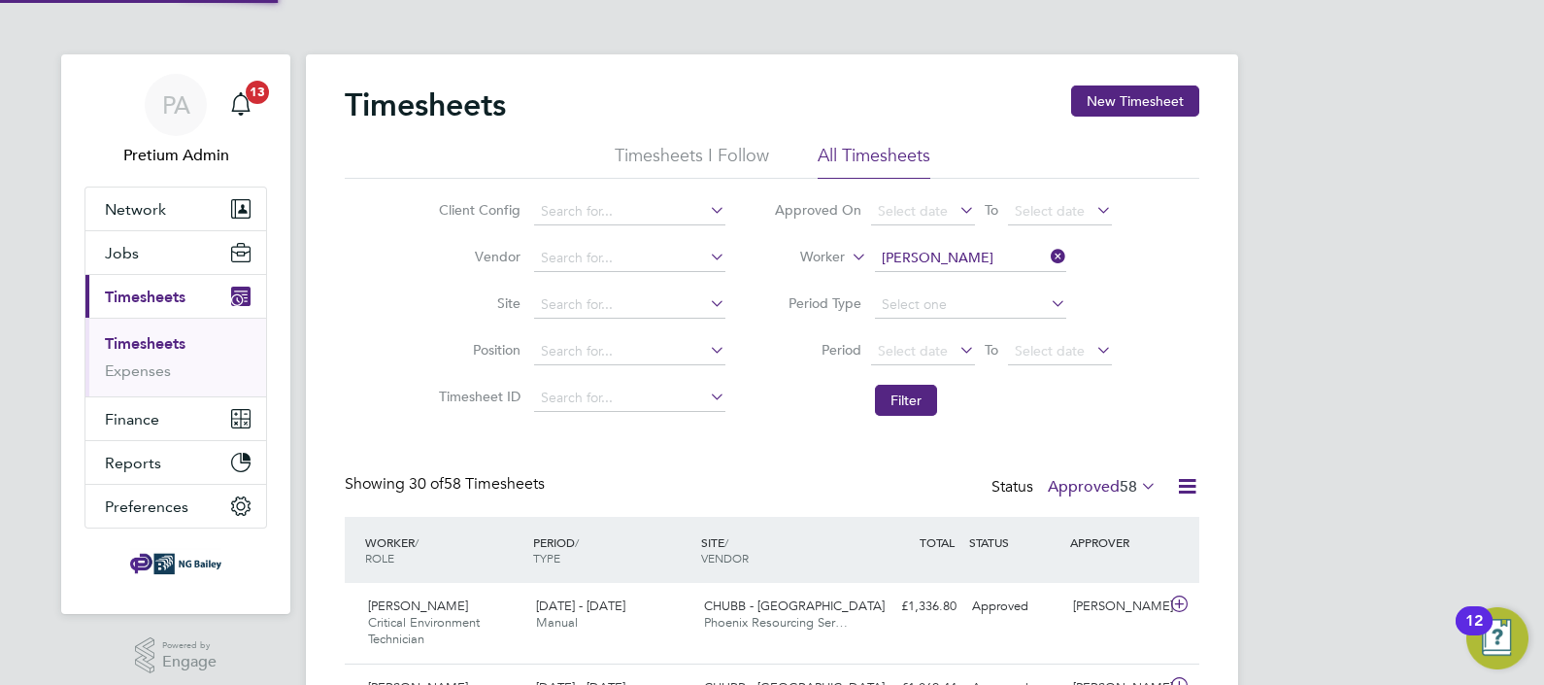
click at [1056, 490] on label "Approved 58" at bounding box center [1102, 486] width 109 height 19
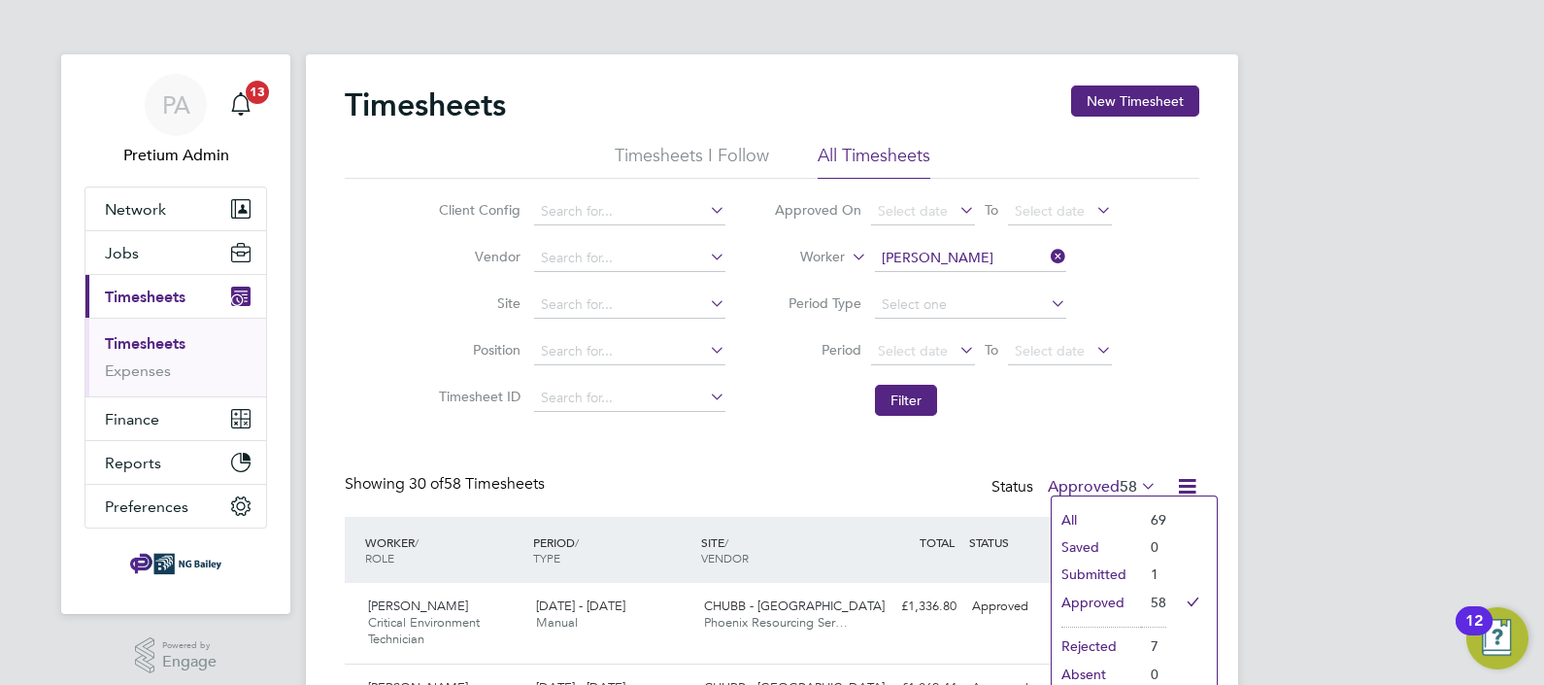
click at [1096, 578] on li "Submitted" at bounding box center [1096, 573] width 89 height 27
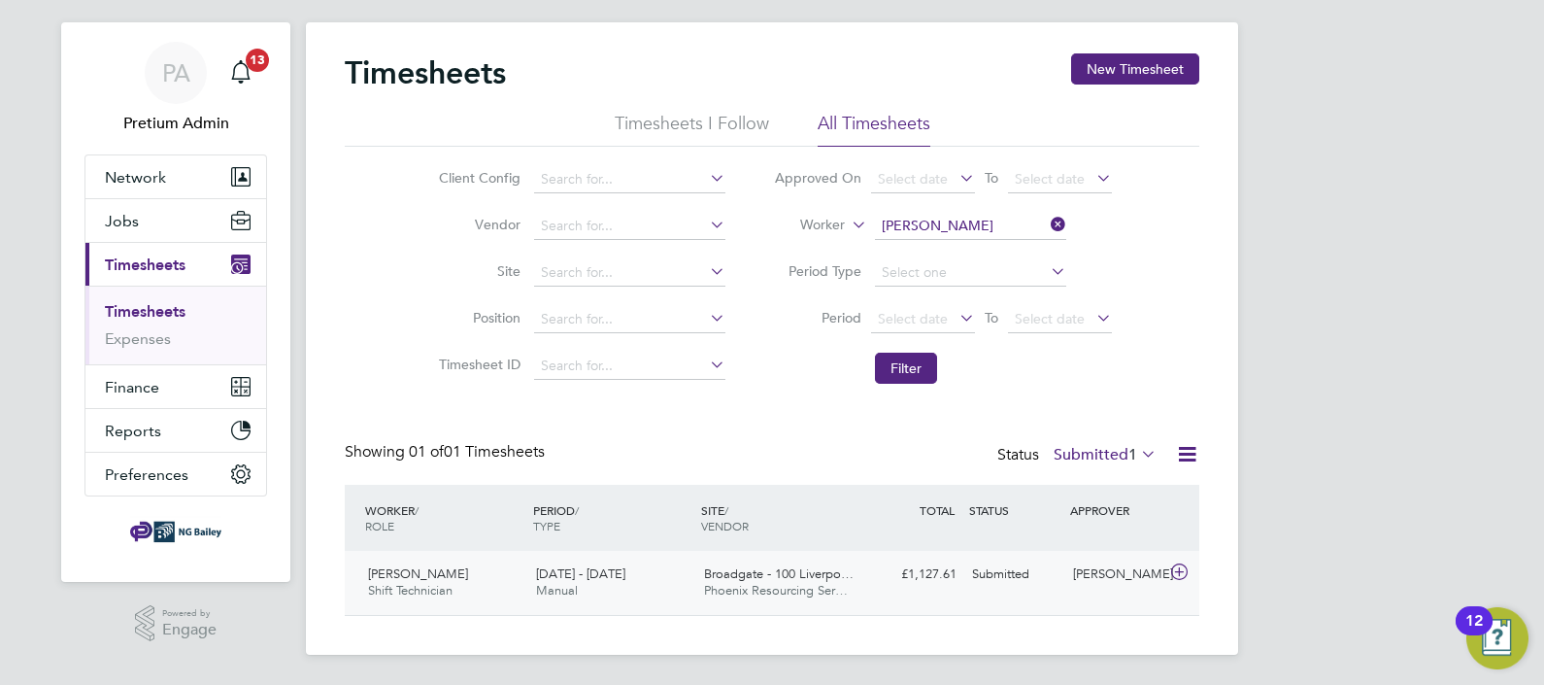
click at [855, 583] on div "Broadgate - 100 Liverpo… Phoenix Resourcing Ser…" at bounding box center [780, 582] width 168 height 49
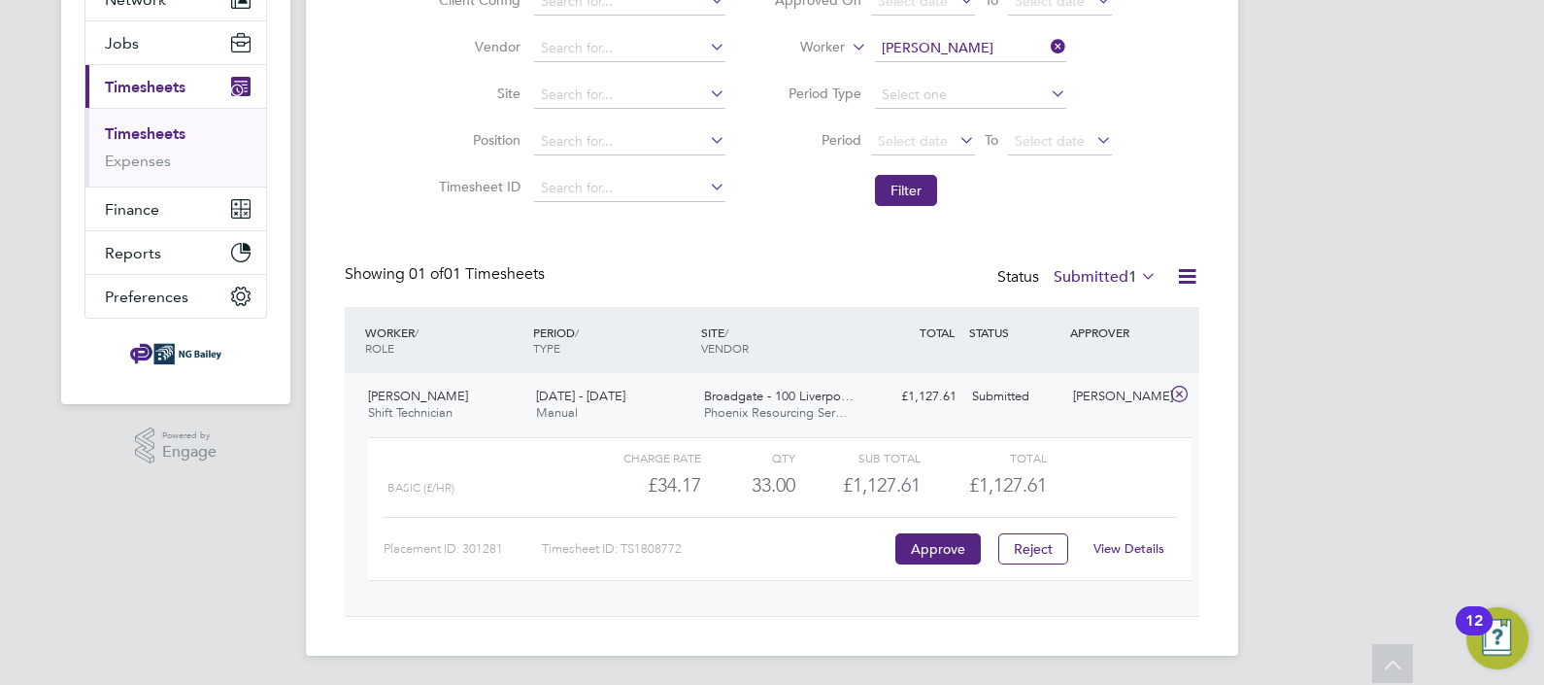
click at [1143, 546] on link "View Details" at bounding box center [1129, 548] width 71 height 17
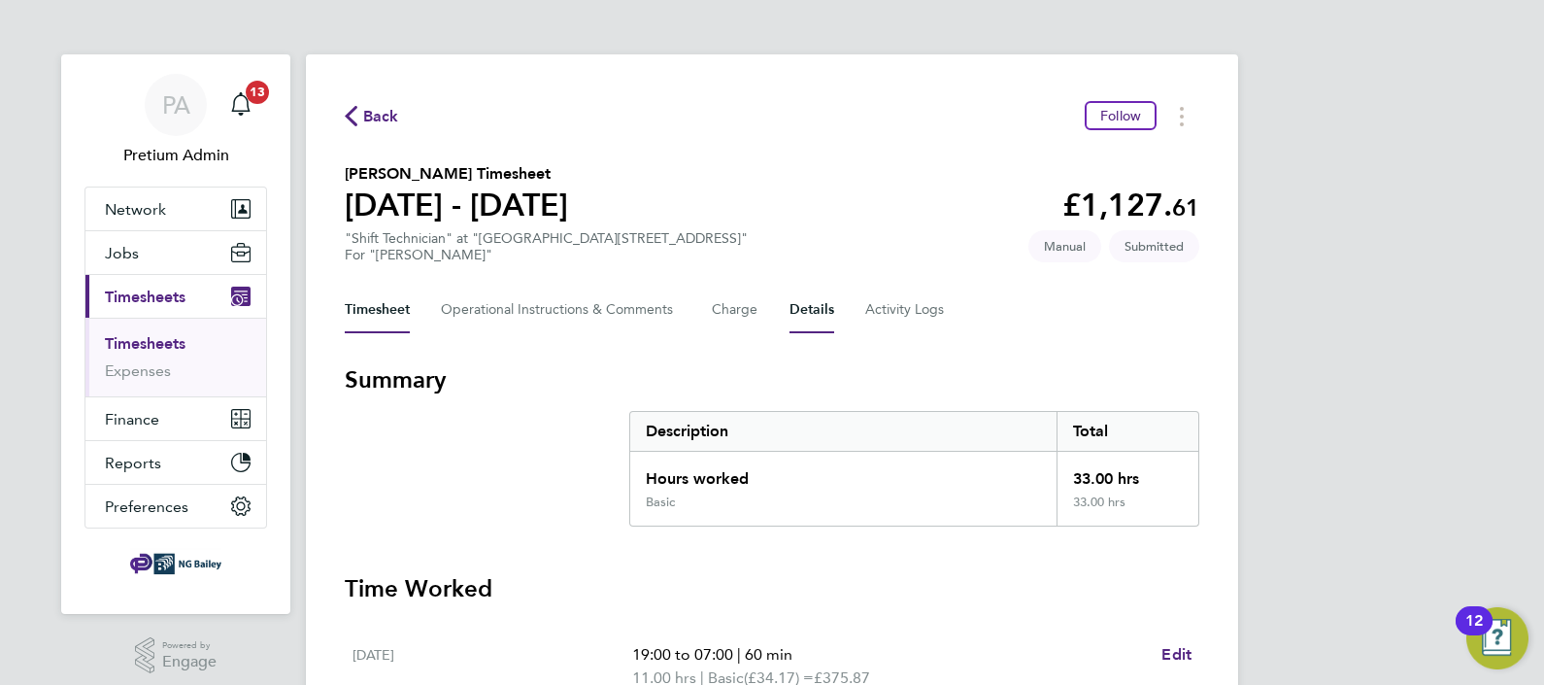
click at [823, 309] on button "Details" at bounding box center [812, 309] width 45 height 47
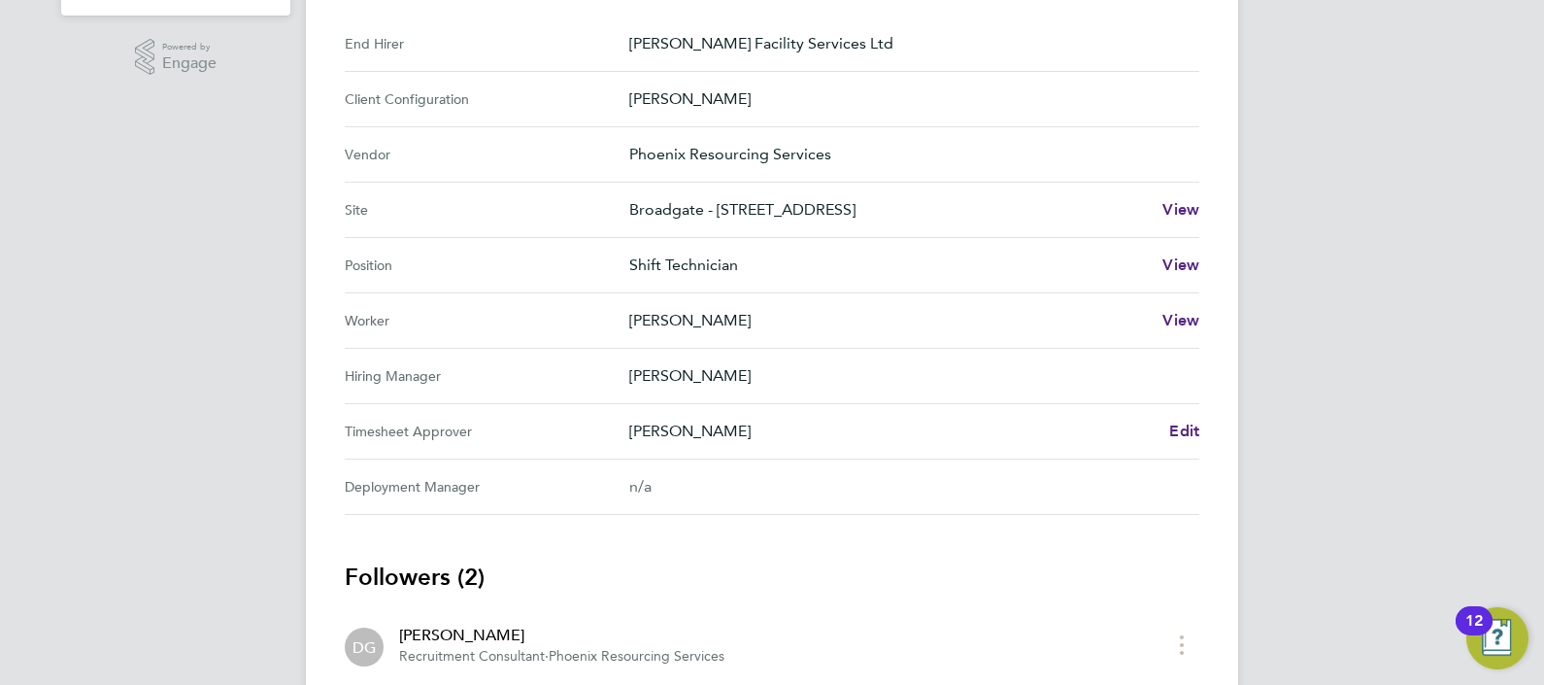
scroll to position [607, 0]
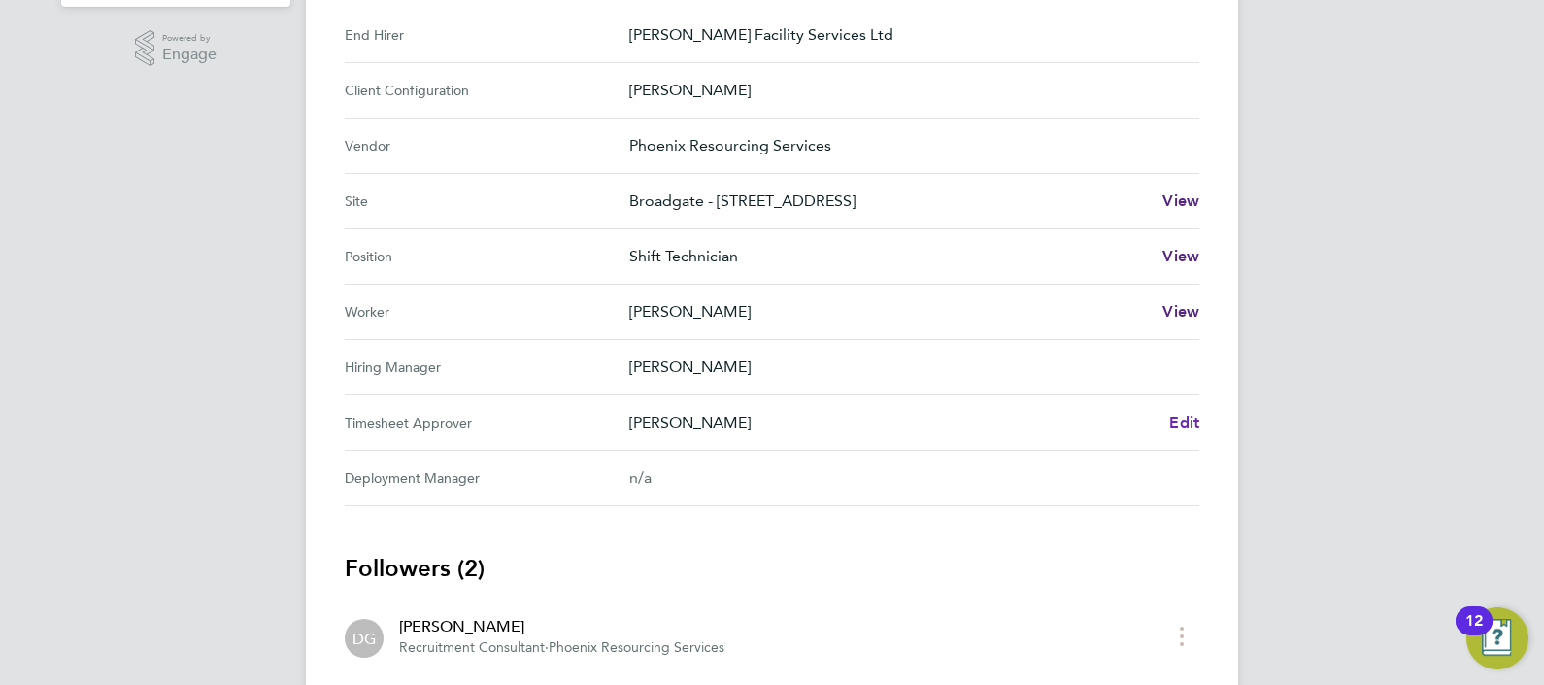
click at [1190, 416] on span "Edit" at bounding box center [1184, 422] width 30 height 18
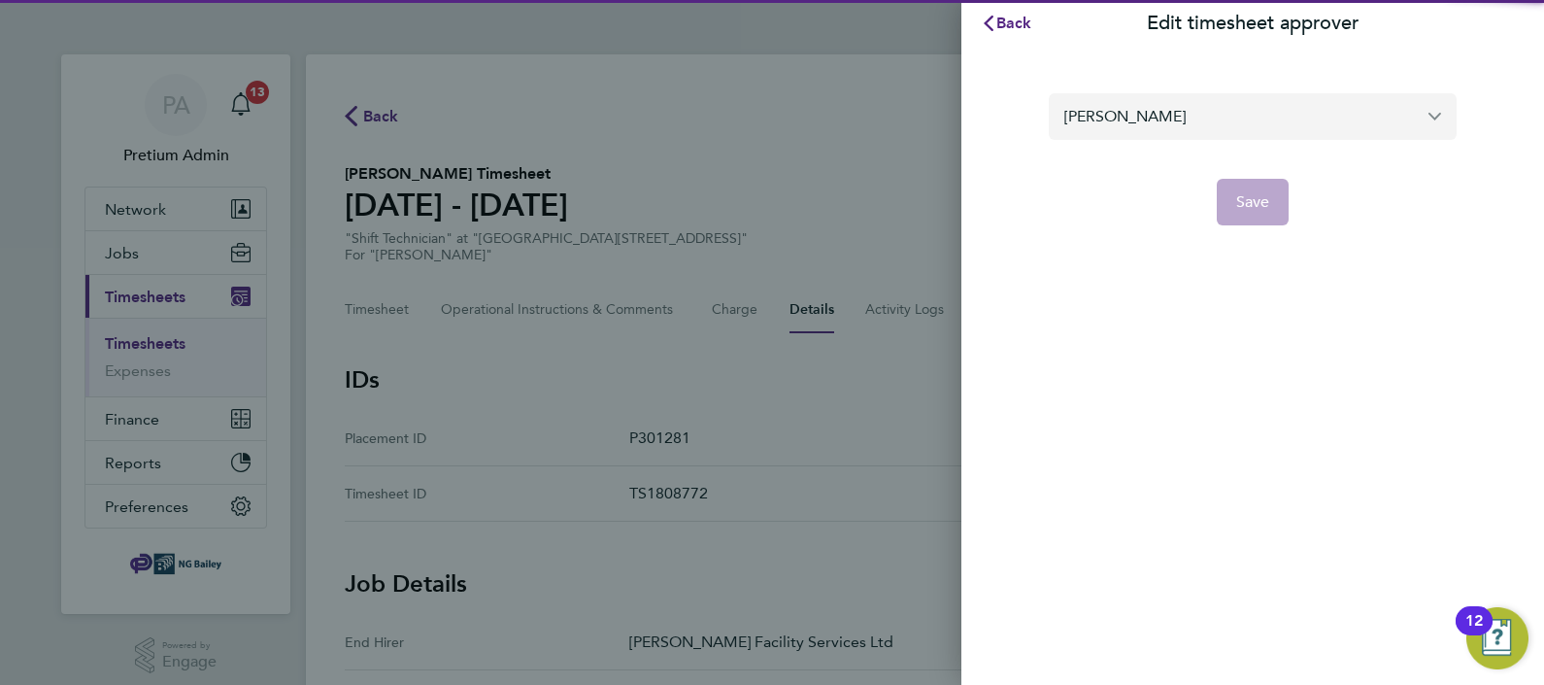
click at [1117, 99] on input "[PERSON_NAME]" at bounding box center [1253, 116] width 408 height 46
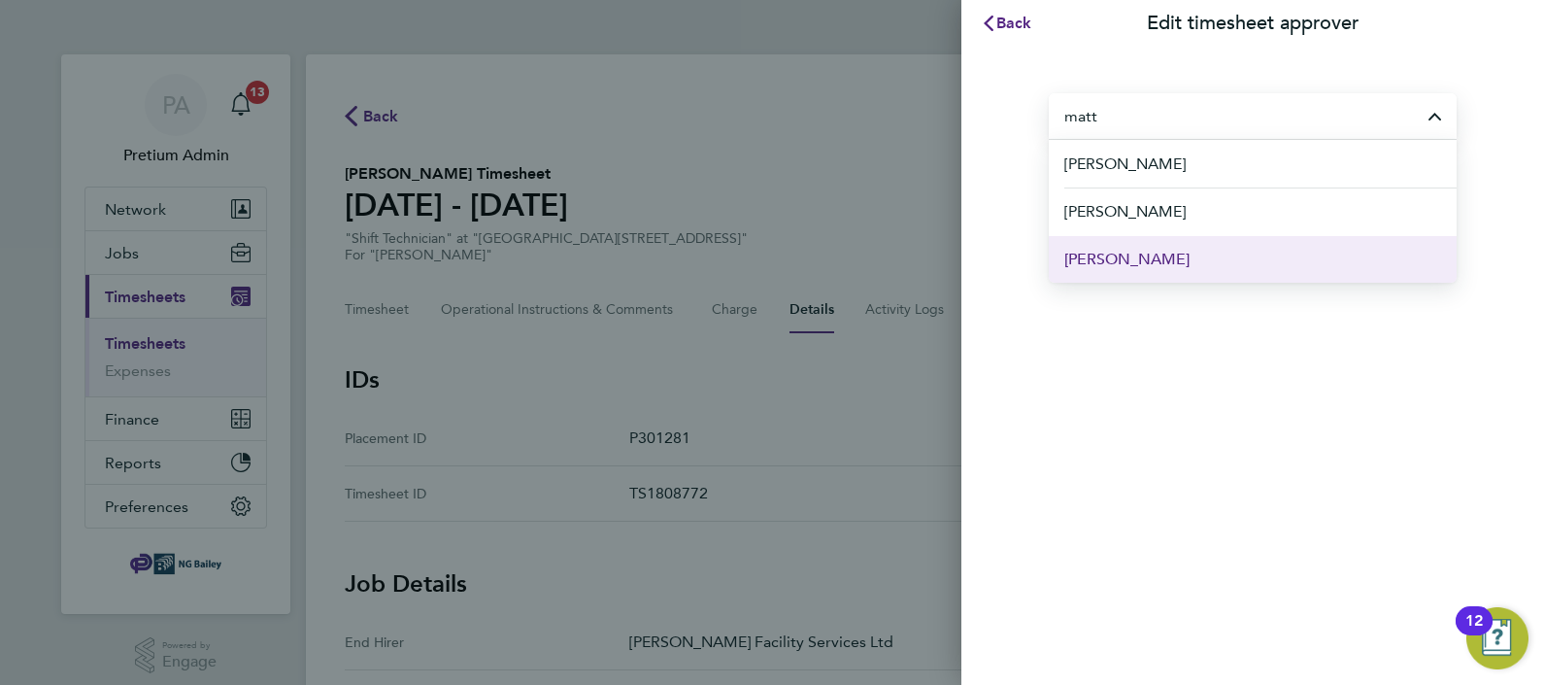
click at [1200, 267] on li "[PERSON_NAME]" at bounding box center [1253, 259] width 408 height 48
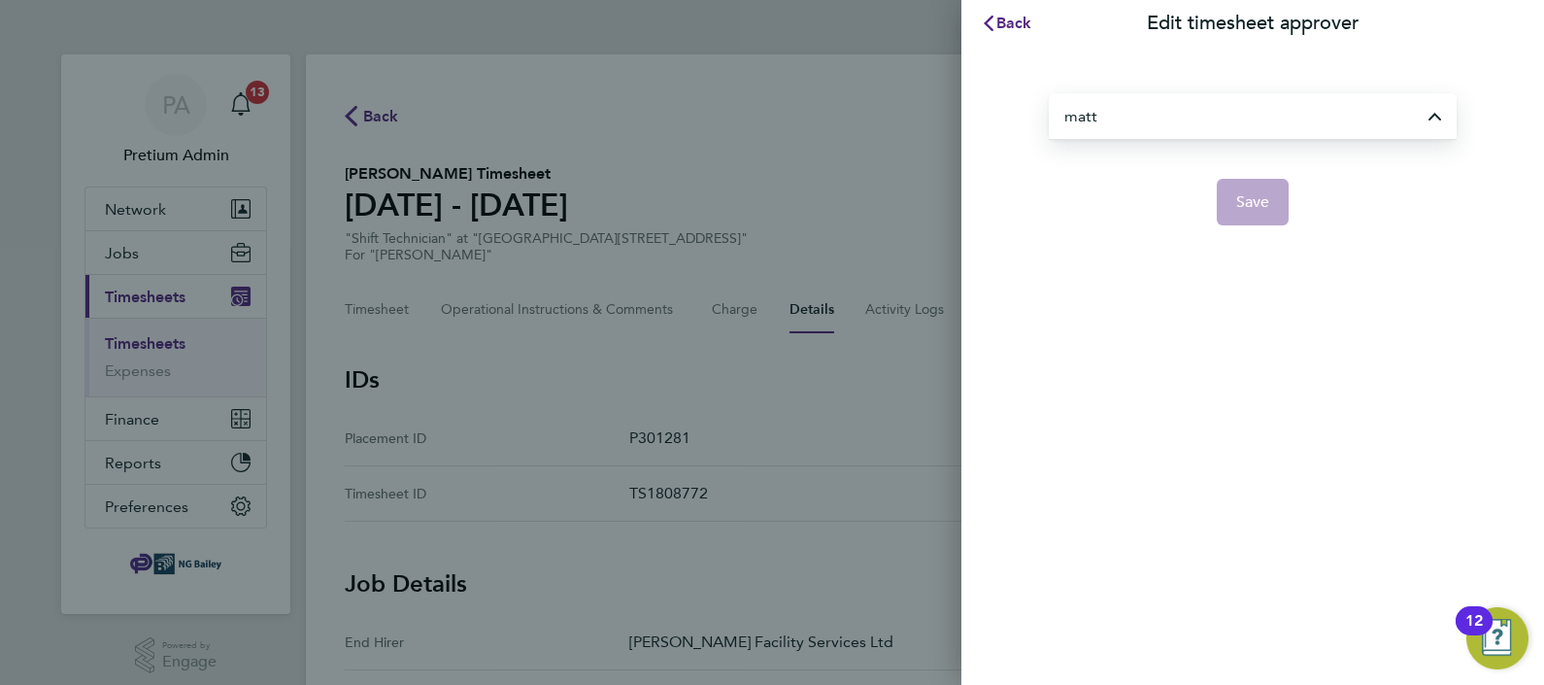
type input "[PERSON_NAME]"
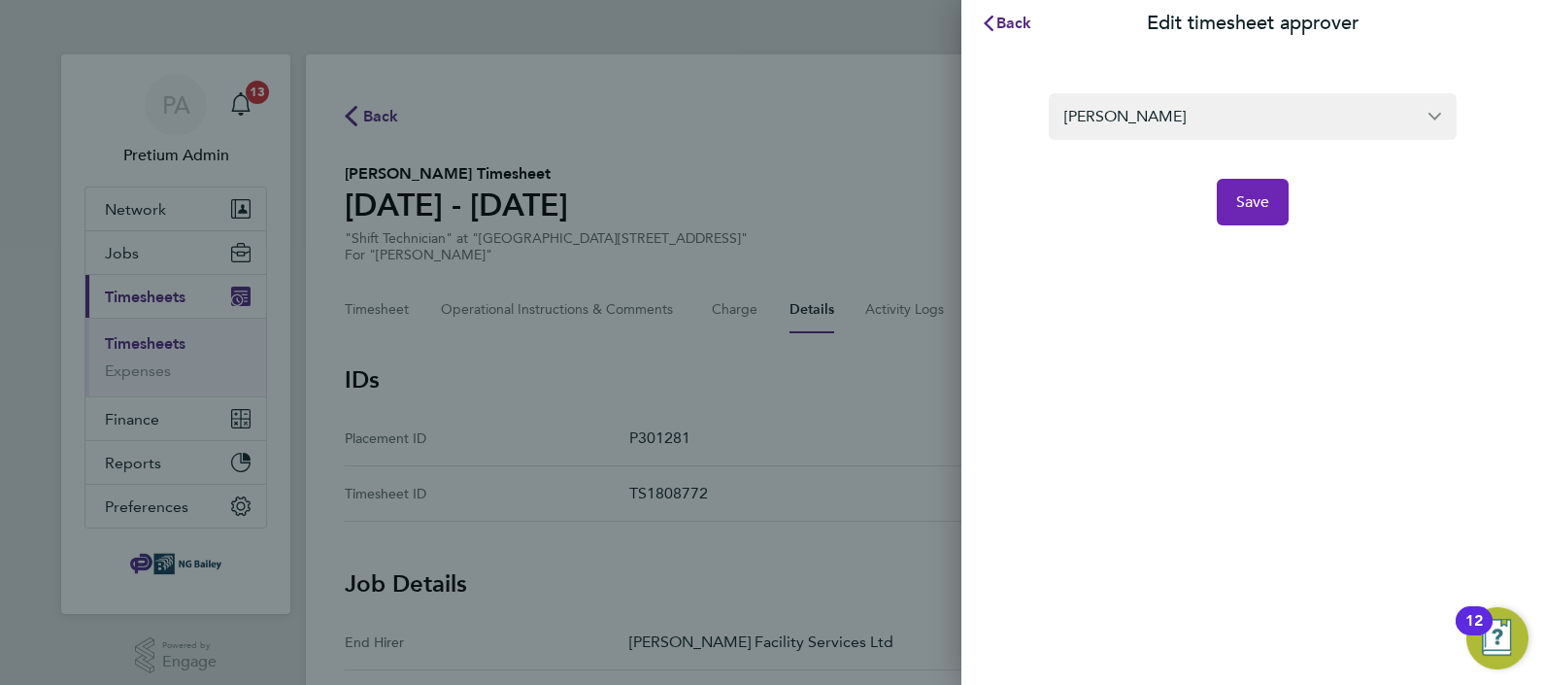
click at [1253, 194] on span "Save" at bounding box center [1253, 201] width 34 height 19
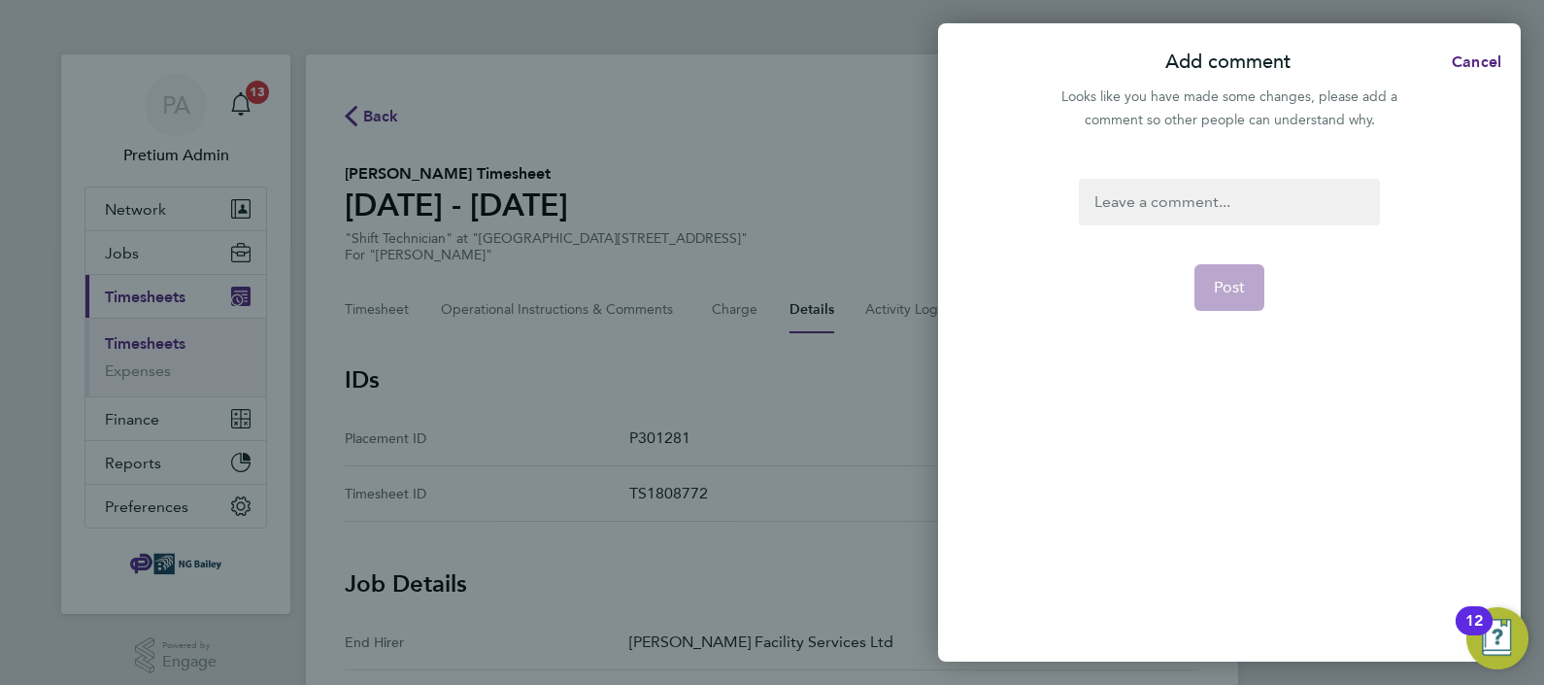
click at [1205, 194] on div at bounding box center [1229, 202] width 300 height 47
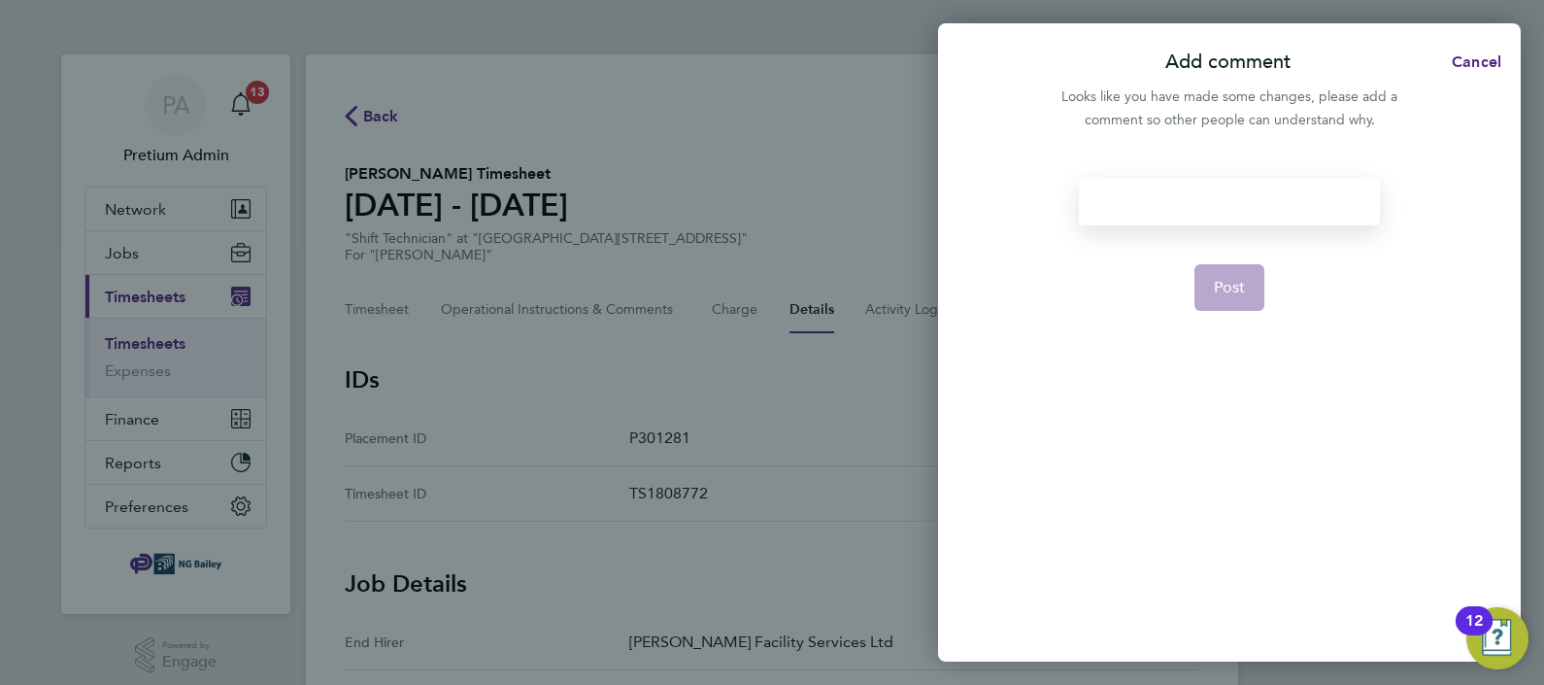
click at [1207, 191] on div at bounding box center [1229, 202] width 300 height 47
click at [1231, 280] on span "Post" at bounding box center [1230, 287] width 32 height 19
